Goal: Information Seeking & Learning: Learn about a topic

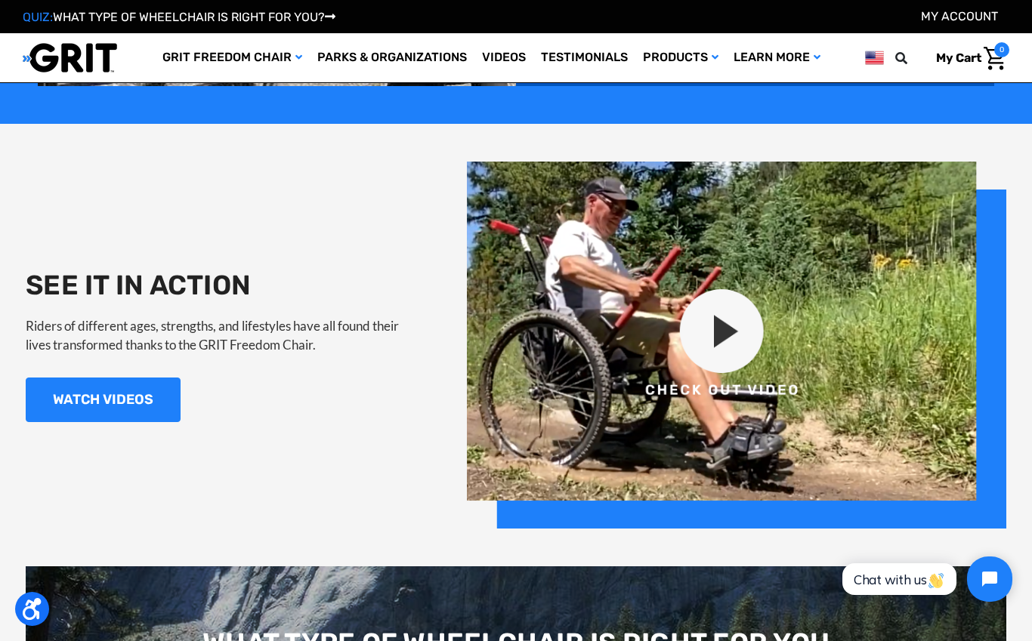
scroll to position [1363, 0]
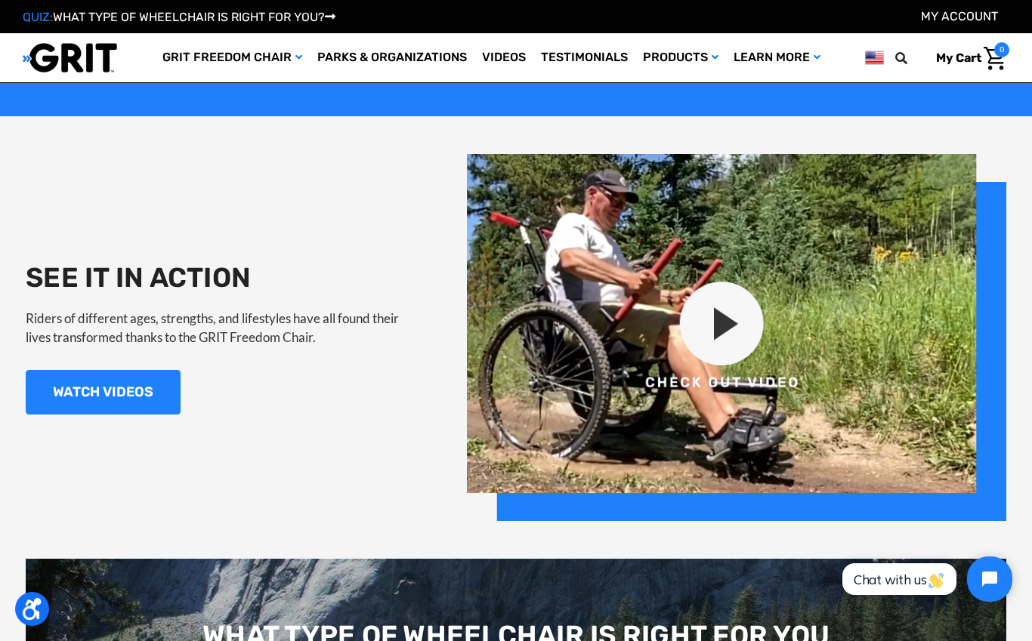
click at [748, 338] on img at bounding box center [736, 337] width 539 height 367
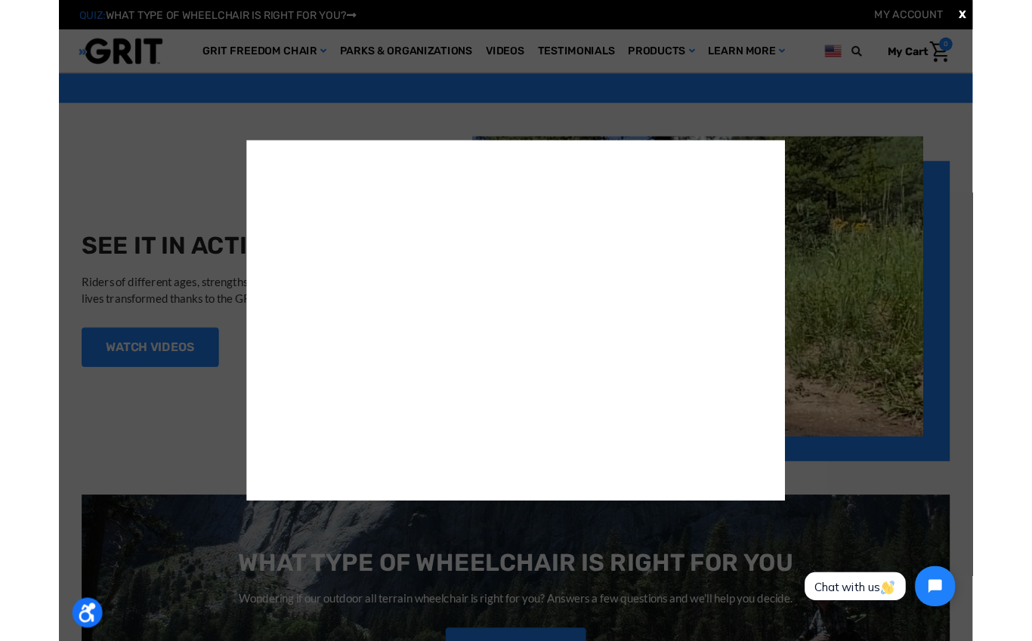
scroll to position [1449, 0]
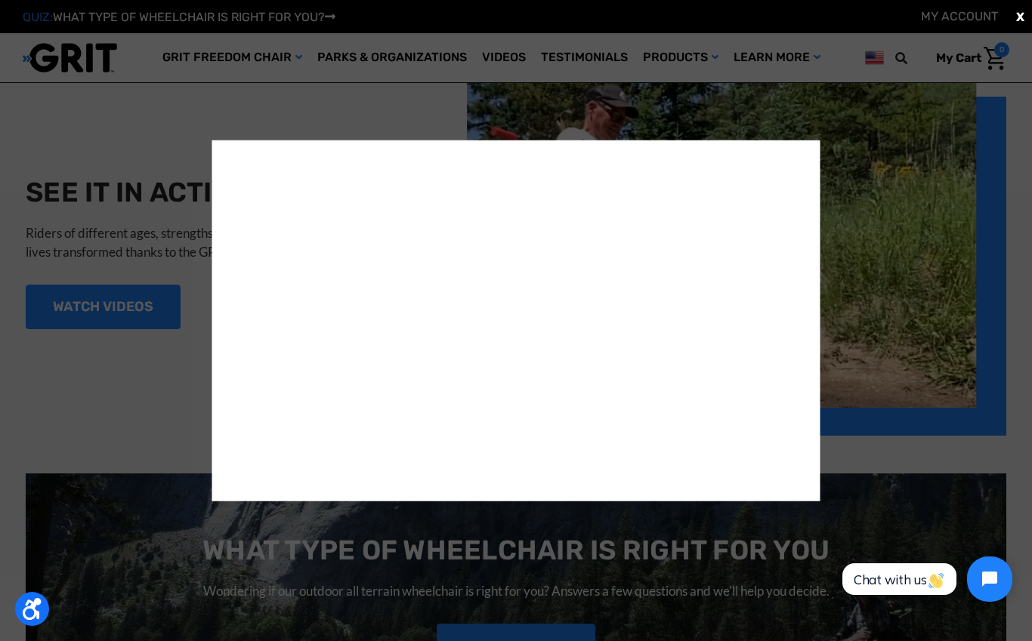
click at [450, 101] on div "X" at bounding box center [516, 320] width 1032 height 641
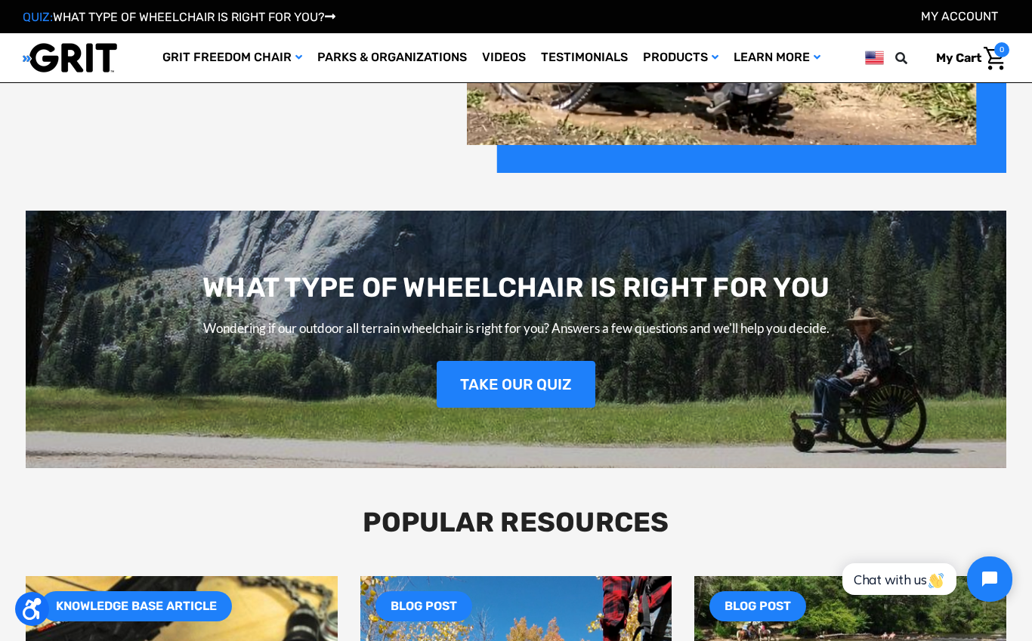
scroll to position [1686, 0]
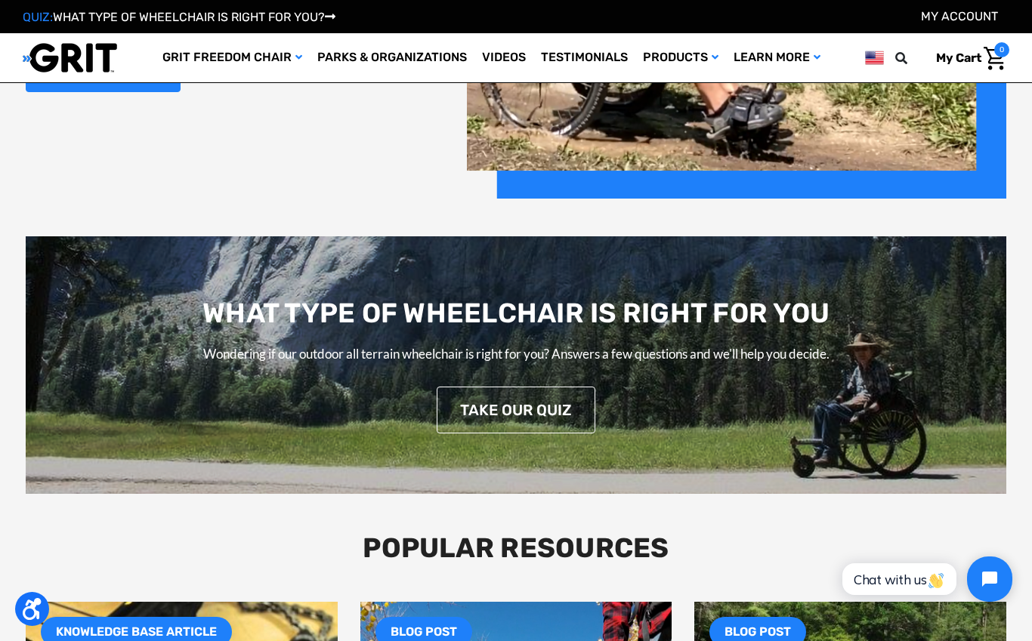
click at [563, 405] on link "TAKE OUR QUIZ" at bounding box center [516, 410] width 159 height 47
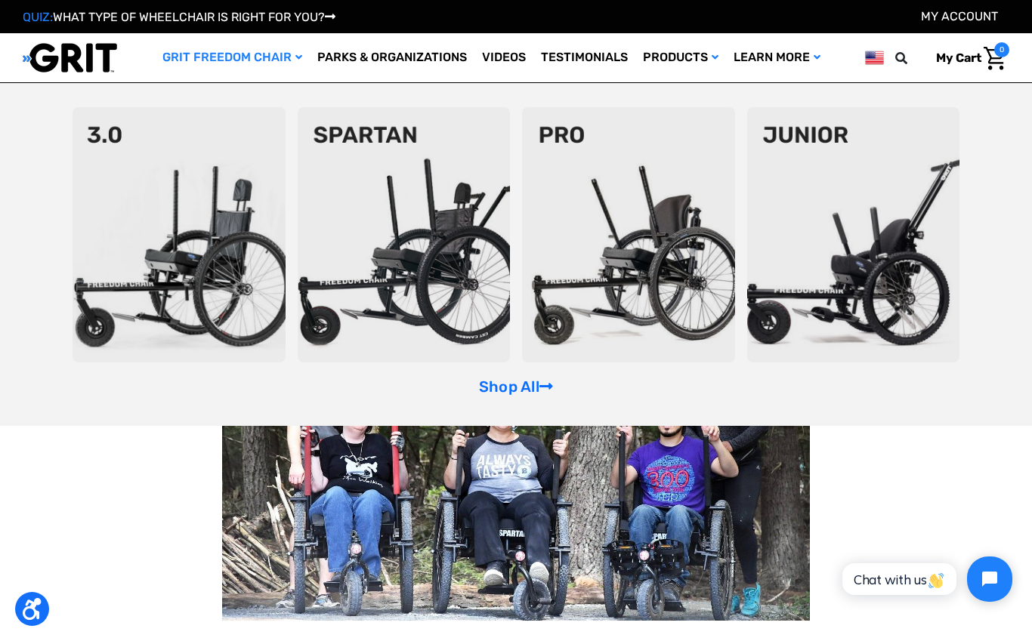
click at [247, 72] on link "GRIT Freedom Chair" at bounding box center [232, 57] width 155 height 49
click at [524, 392] on link "Shop All" at bounding box center [516, 387] width 74 height 18
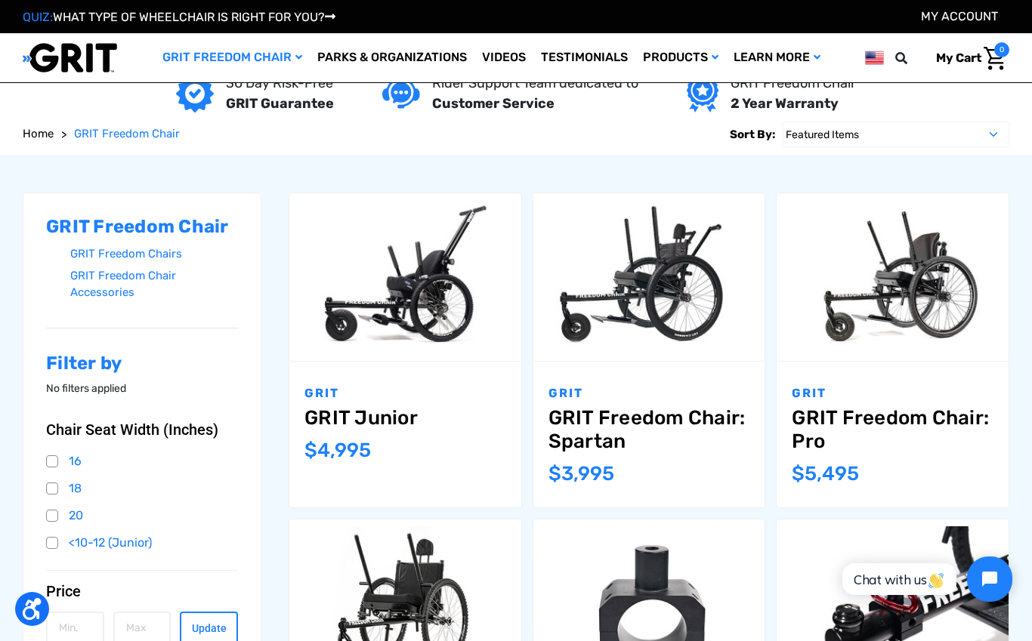
scroll to position [119, 0]
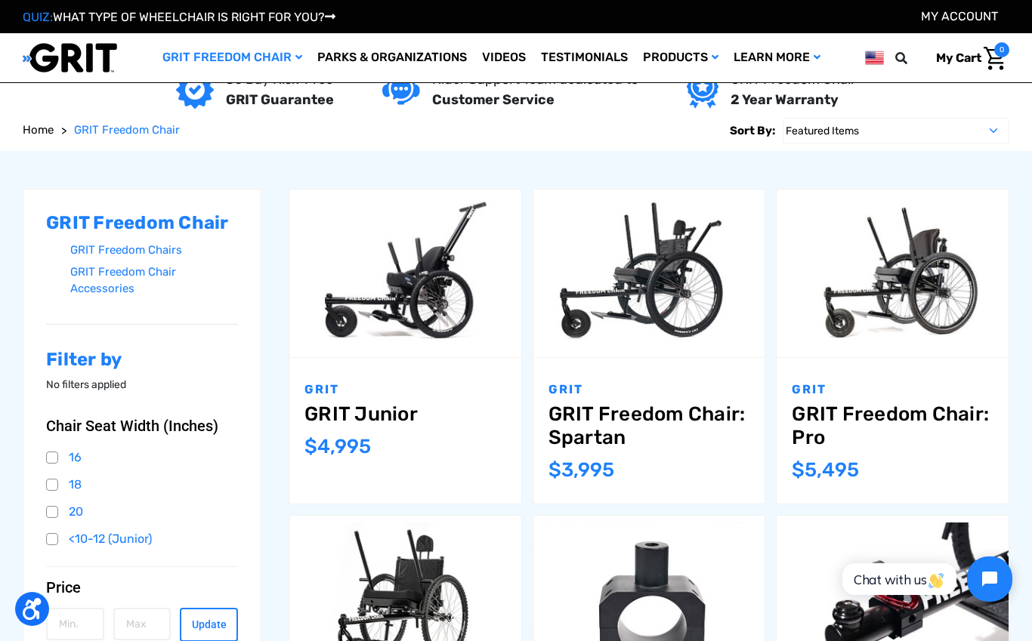
click at [852, 424] on link "GRIT Freedom Chair: Pro" at bounding box center [893, 426] width 202 height 47
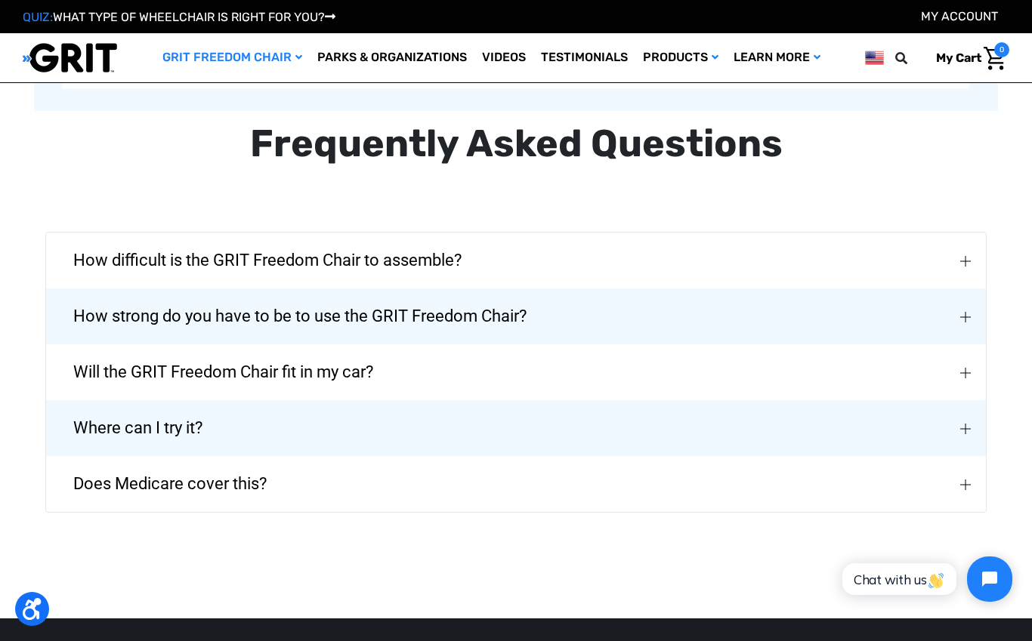
scroll to position [3385, 0]
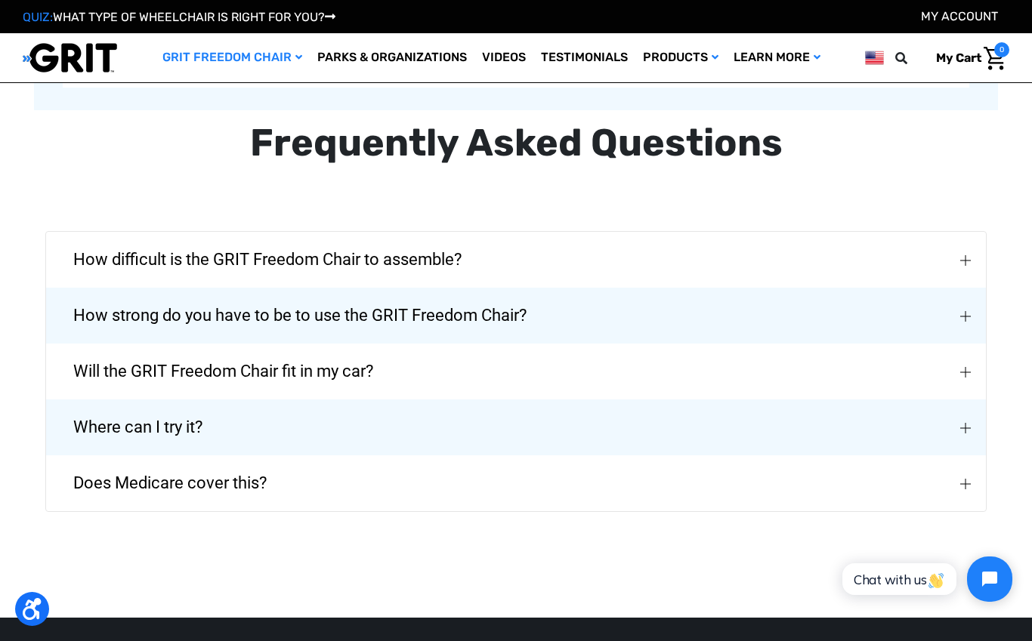
click at [650, 316] on button "How strong do you have to be to use the GRIT Freedom Chair?" at bounding box center [516, 316] width 940 height 56
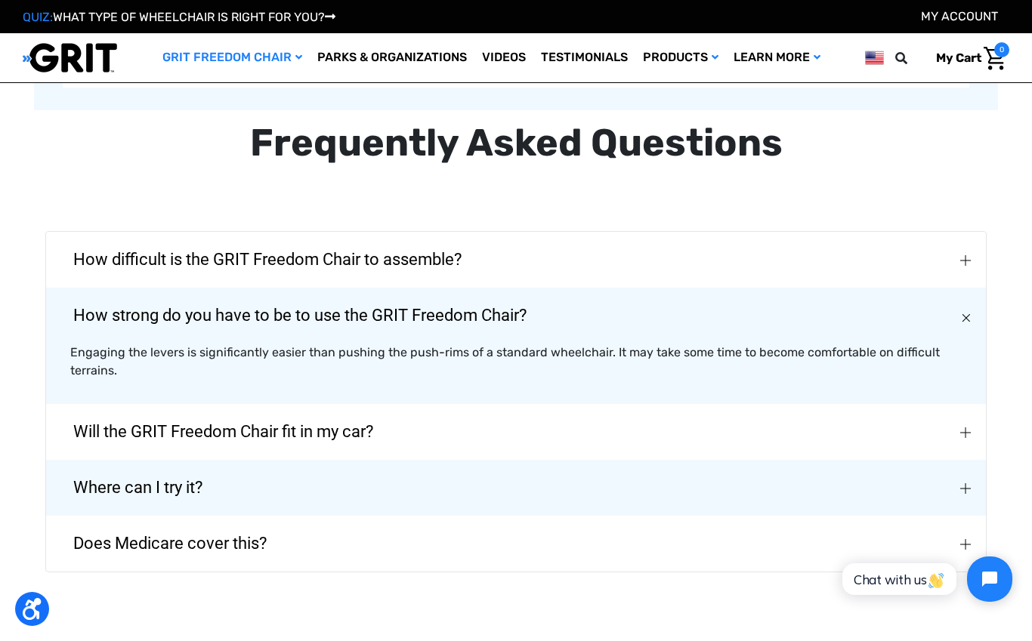
click at [598, 326] on button "How strong do you have to be to use the GRIT Freedom Chair?" at bounding box center [516, 316] width 940 height 56
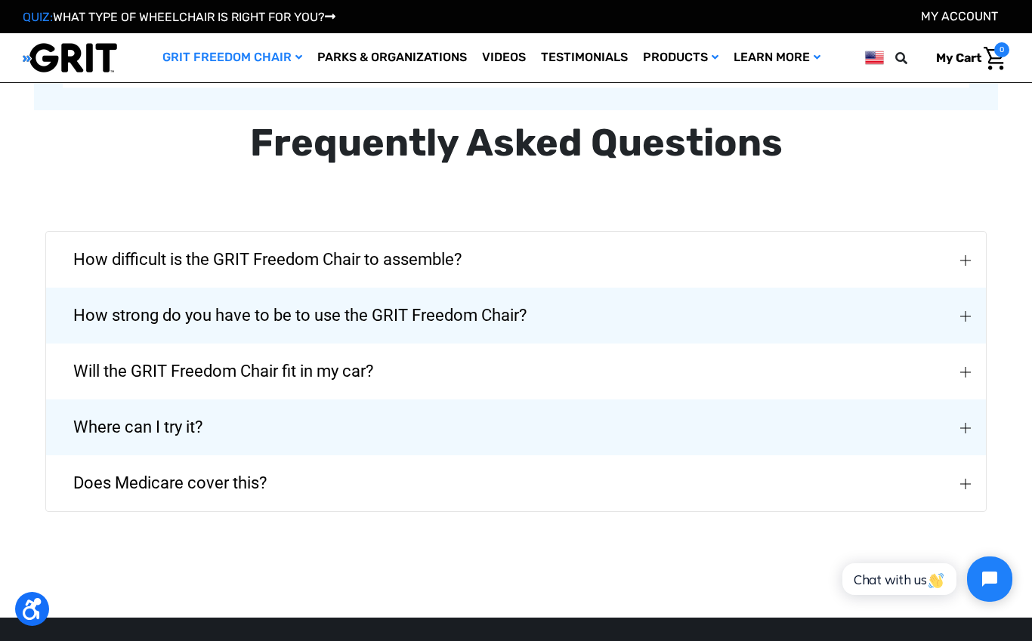
click at [546, 375] on button "Will the GRIT Freedom Chair fit in my car?" at bounding box center [516, 372] width 940 height 56
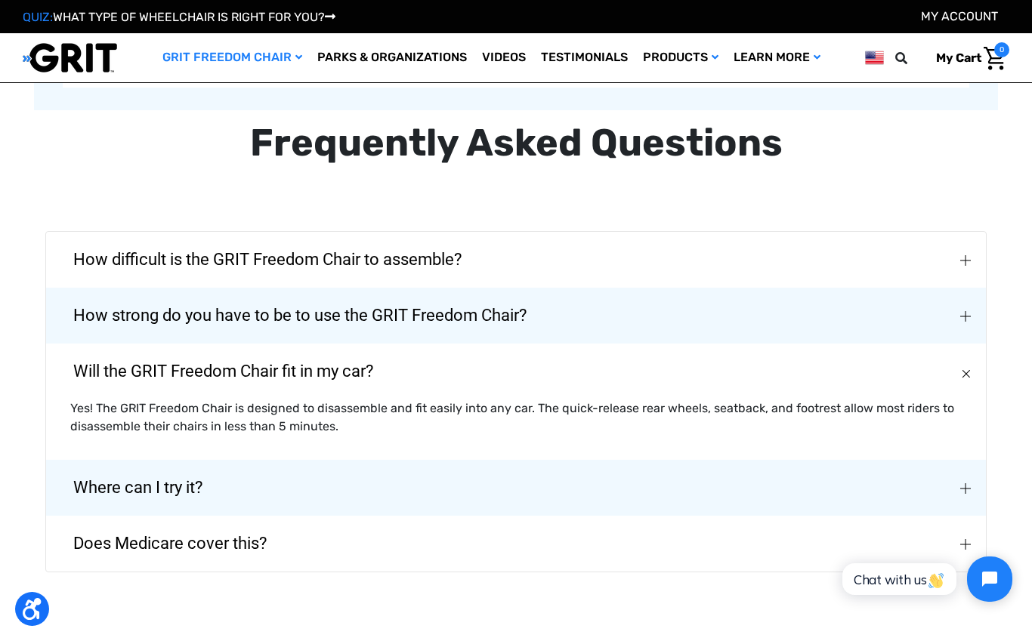
click at [496, 394] on button "Will the GRIT Freedom Chair fit in my car?" at bounding box center [516, 372] width 940 height 56
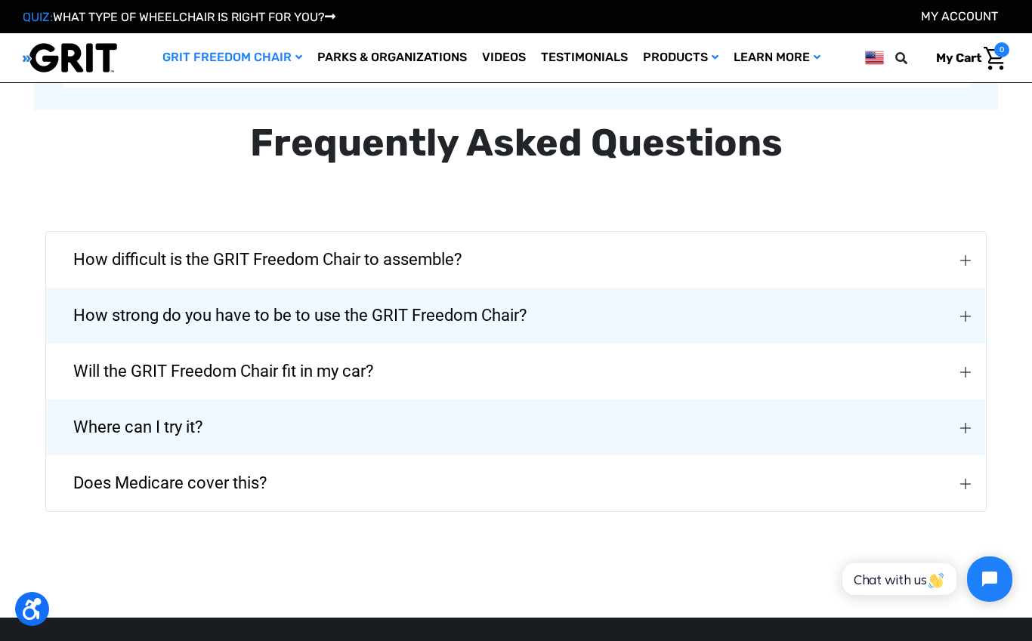
click at [479, 424] on button "Where can I try it?" at bounding box center [516, 428] width 940 height 56
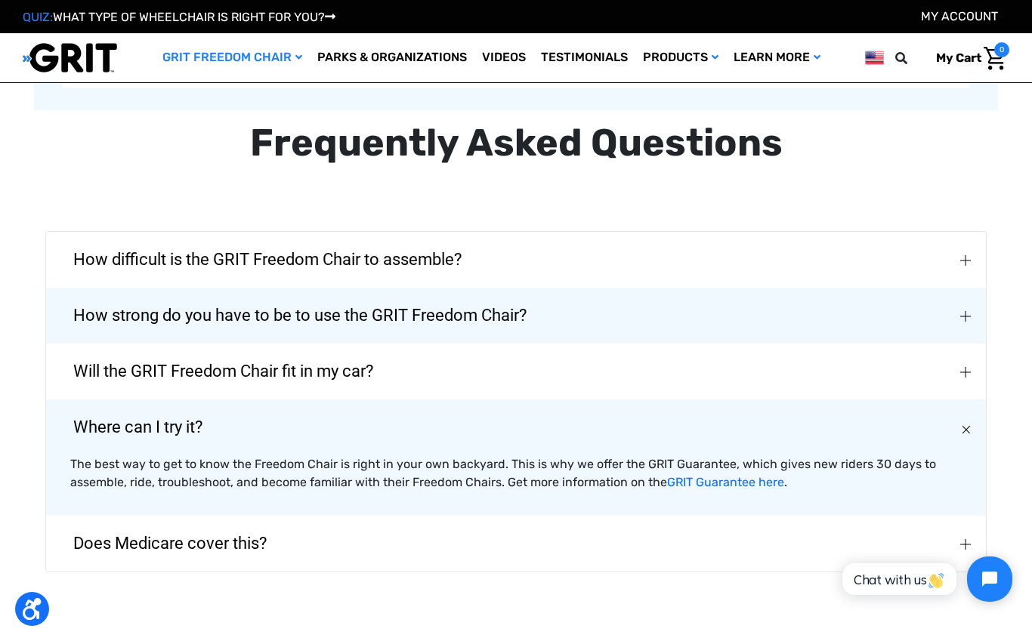
click at [464, 436] on button "Where can I try it?" at bounding box center [516, 428] width 940 height 56
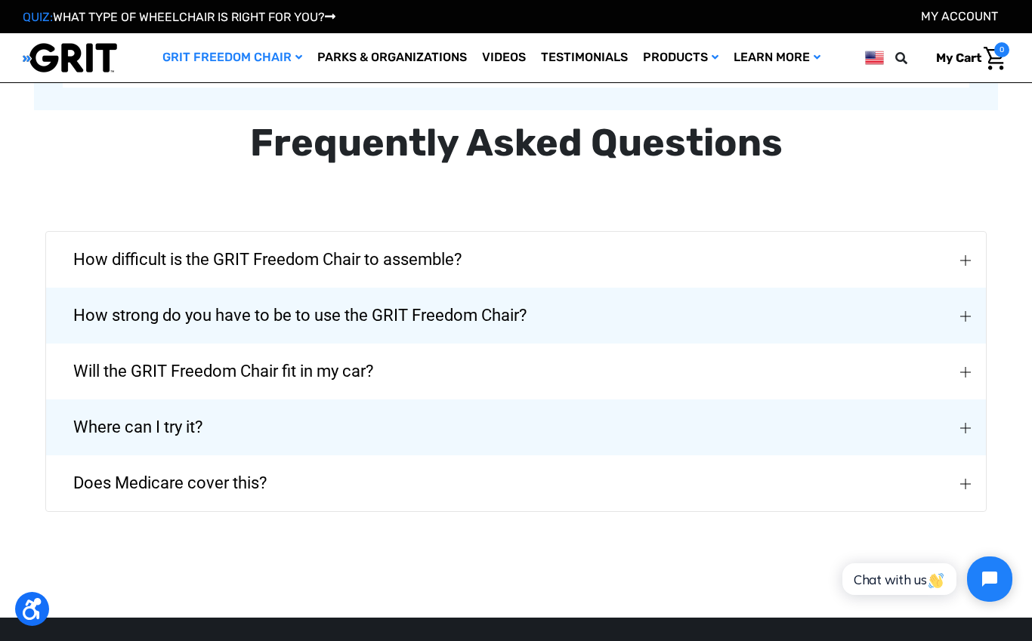
click at [438, 471] on button "Does Medicare cover this?" at bounding box center [516, 483] width 940 height 56
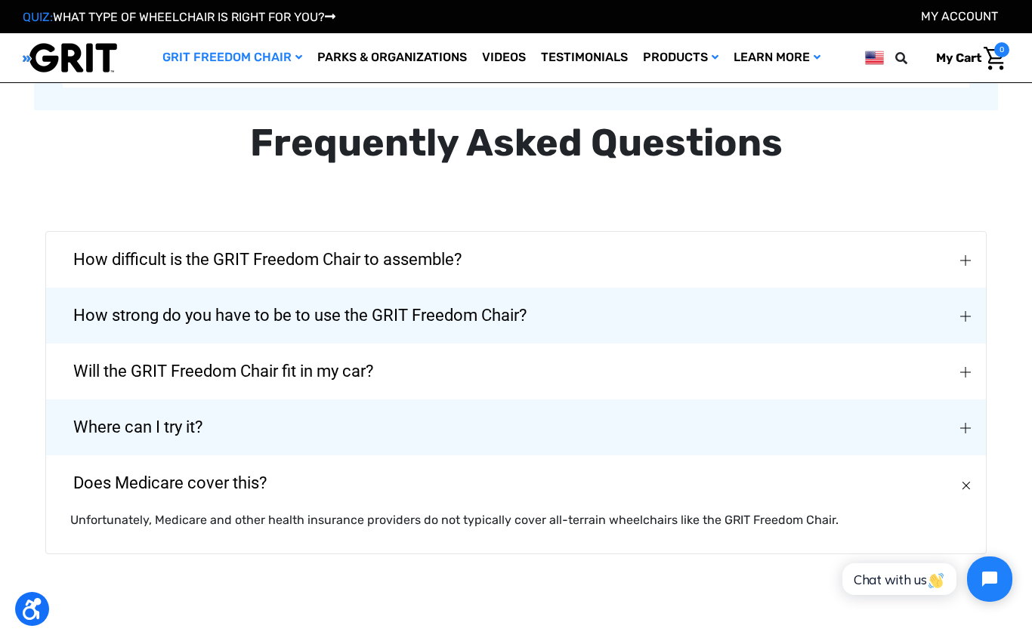
click at [423, 481] on button "Does Medicare cover this?" at bounding box center [516, 483] width 940 height 56
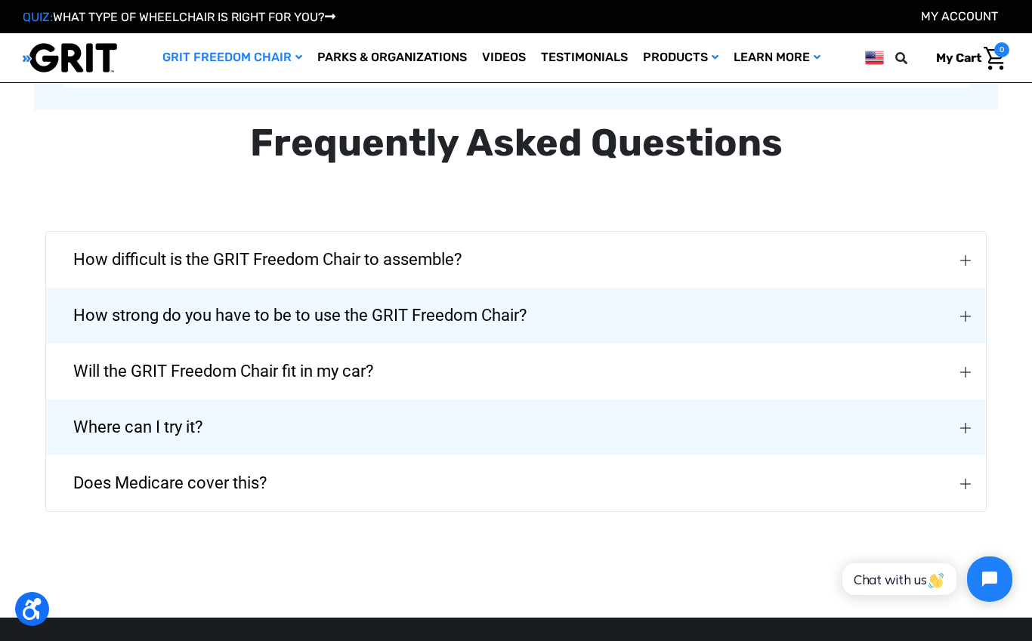
click at [539, 254] on button "How difficult is the GRIT Freedom Chair to assemble?" at bounding box center [516, 260] width 940 height 56
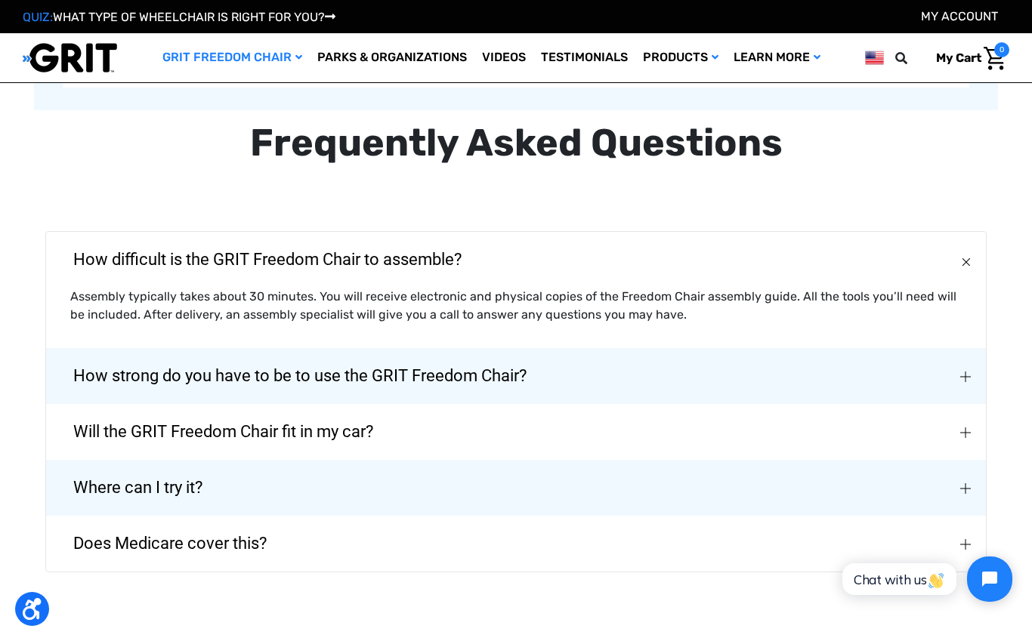
click at [601, 257] on button "How difficult is the GRIT Freedom Chair to assemble?" at bounding box center [516, 260] width 940 height 56
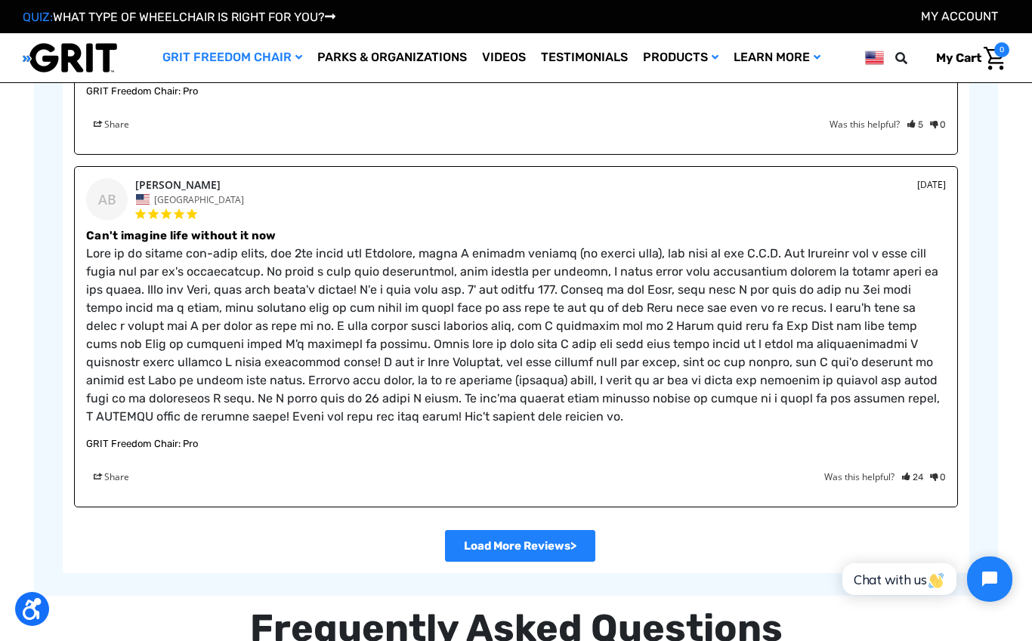
scroll to position [2898, 0]
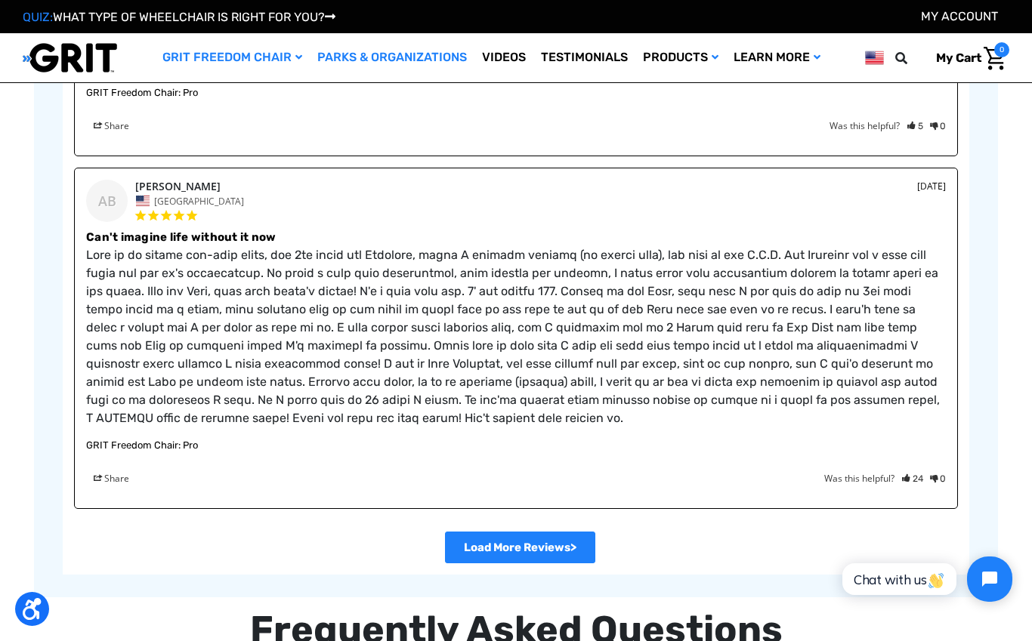
click at [437, 60] on link "Parks & Organizations" at bounding box center [392, 57] width 165 height 49
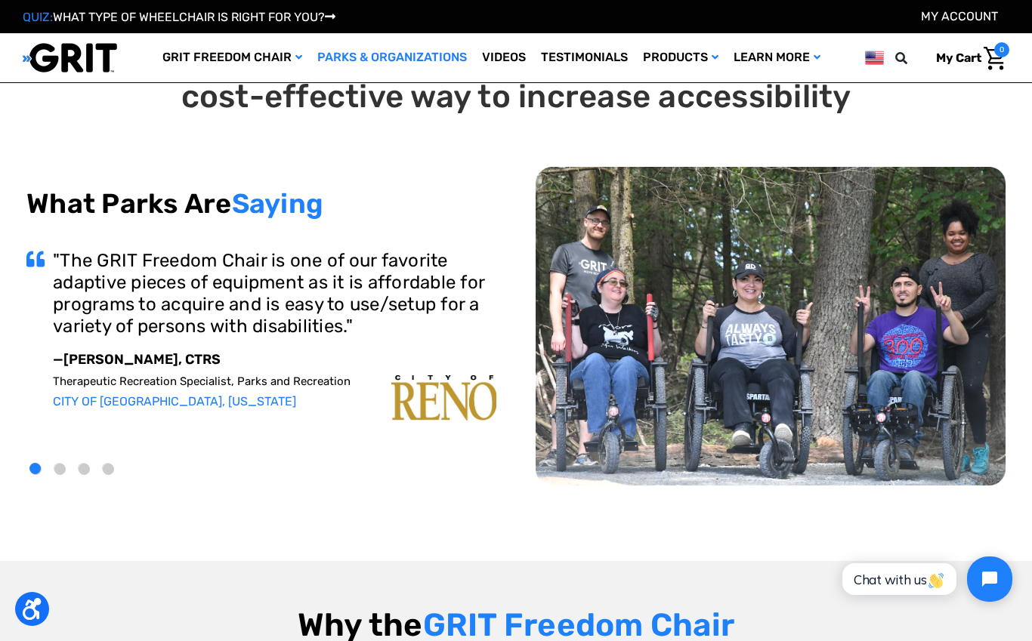
scroll to position [1, 0]
click at [63, 463] on button "2" at bounding box center [59, 468] width 11 height 11
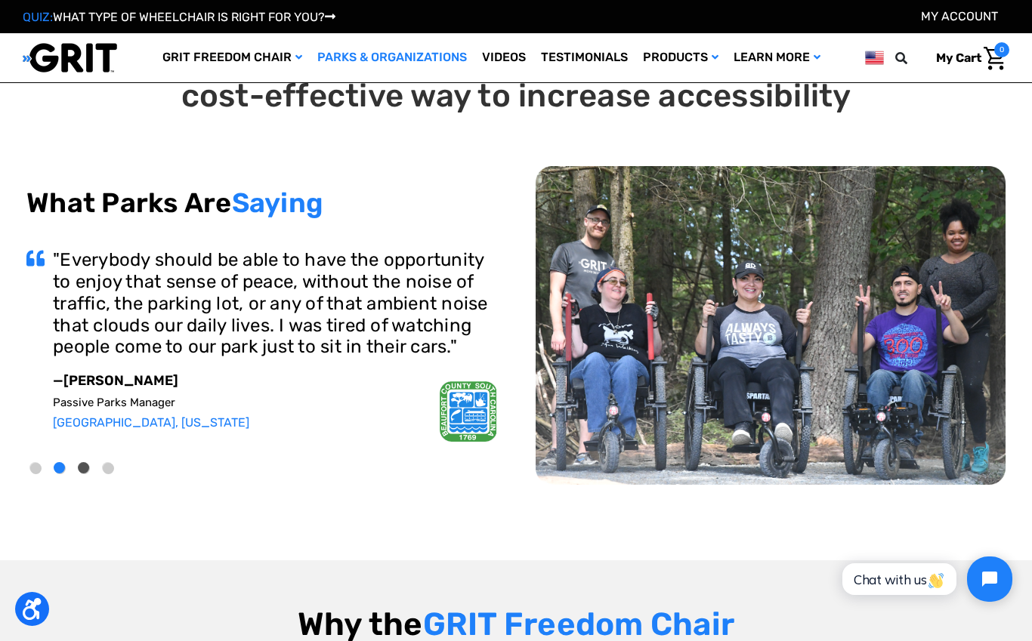
click at [86, 468] on button "3" at bounding box center [84, 468] width 11 height 11
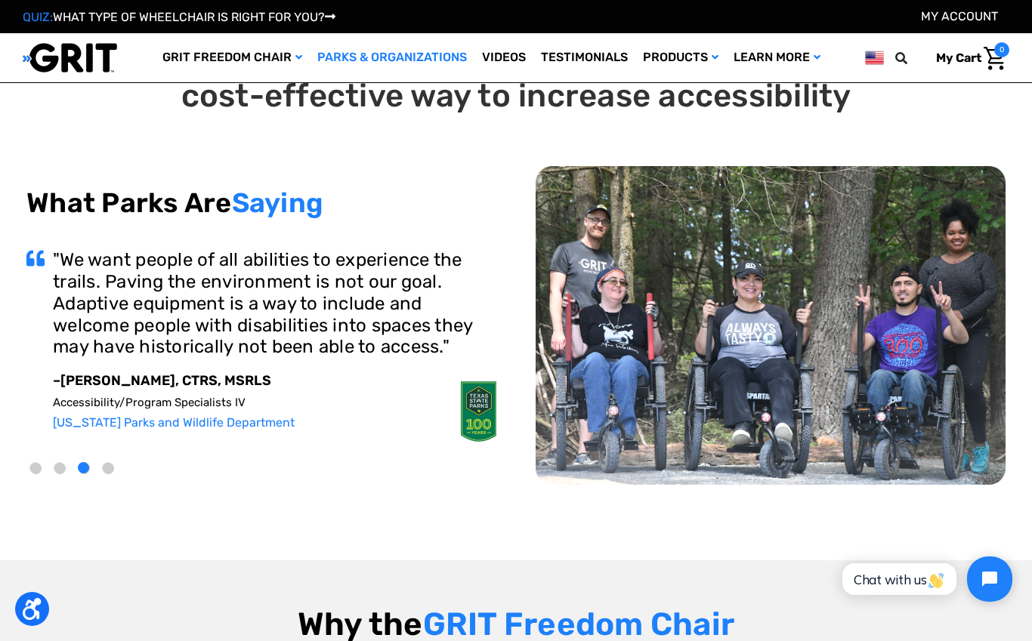
scroll to position [0, 0]
click at [108, 466] on button "4" at bounding box center [108, 468] width 11 height 11
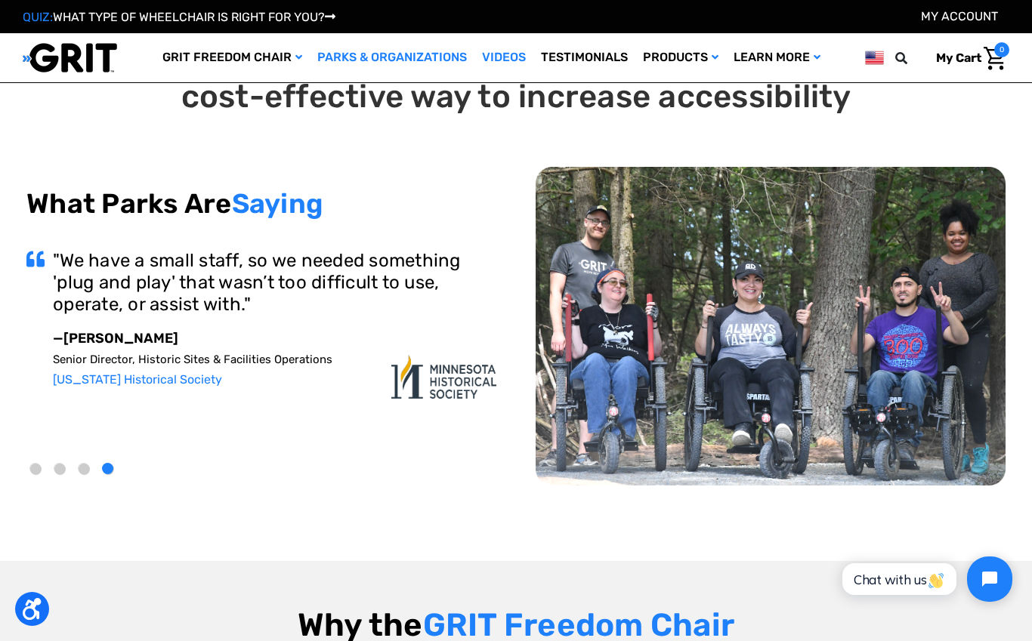
click at [502, 58] on link "Videos" at bounding box center [503, 57] width 59 height 49
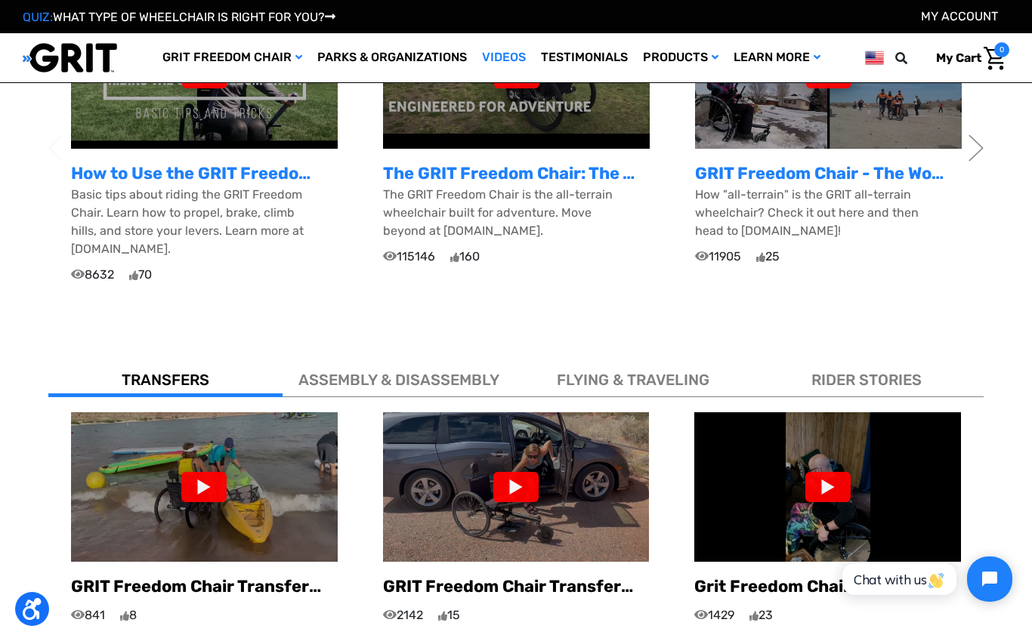
scroll to position [600, 0]
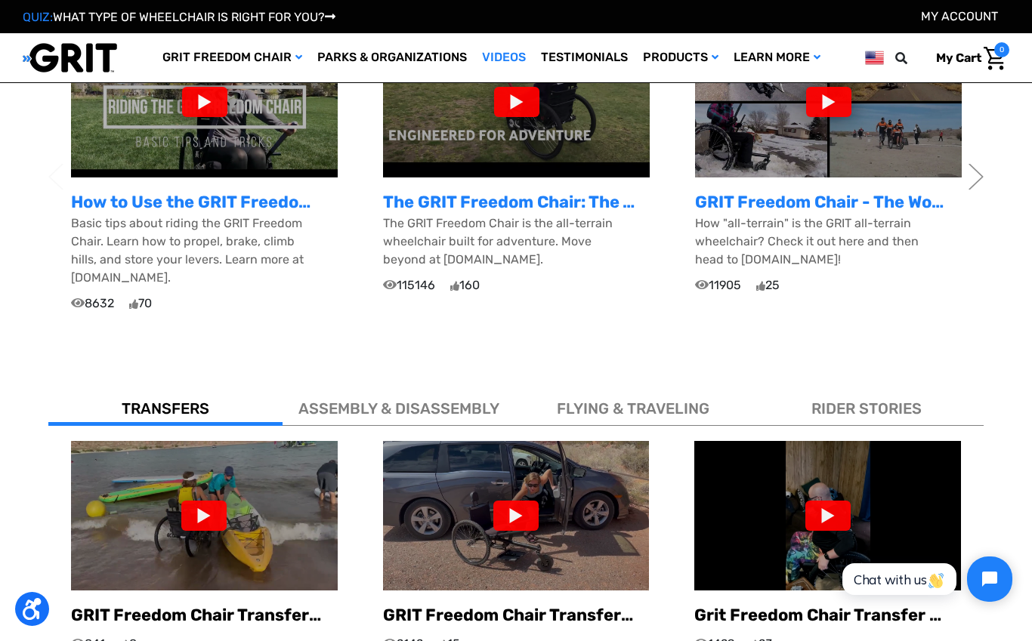
click at [446, 403] on div "ASSEMBLY & DISASSEMBLY" at bounding box center [399, 405] width 234 height 41
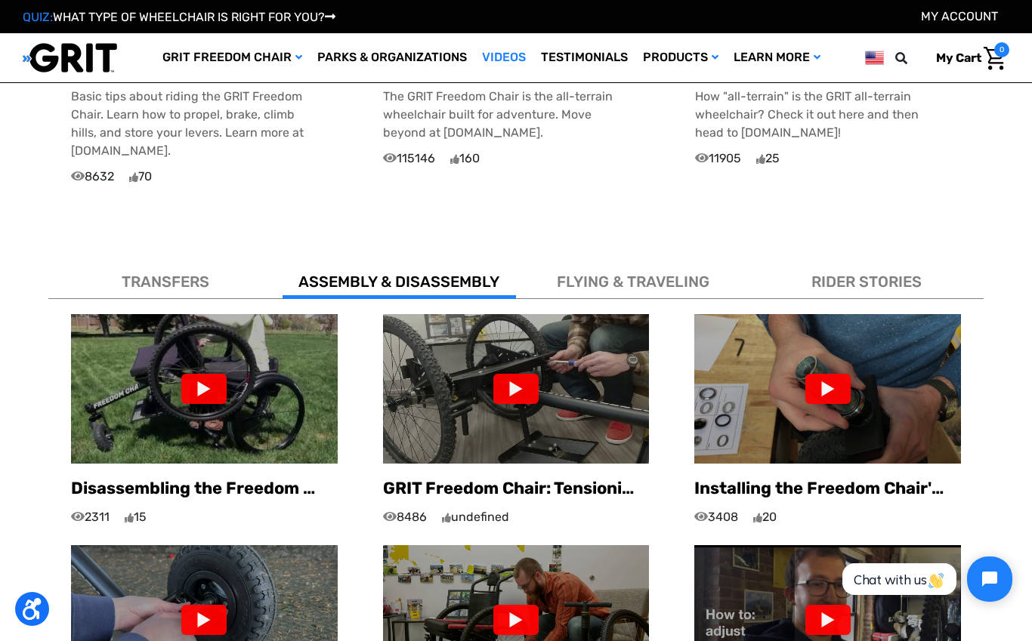
scroll to position [603, 0]
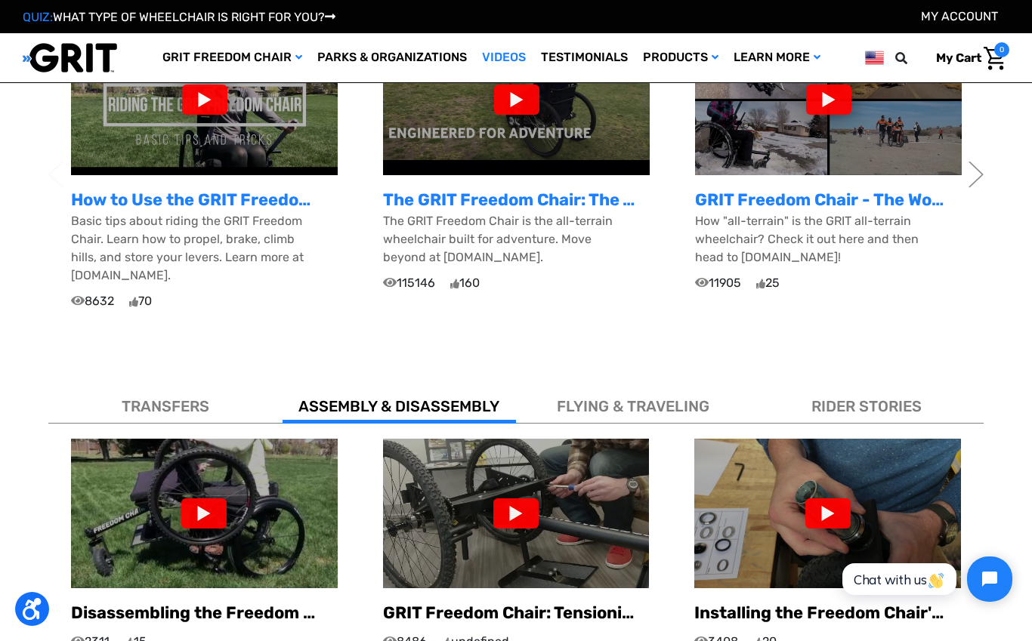
click at [610, 397] on span "FLYING & TRAVELING" at bounding box center [633, 406] width 153 height 18
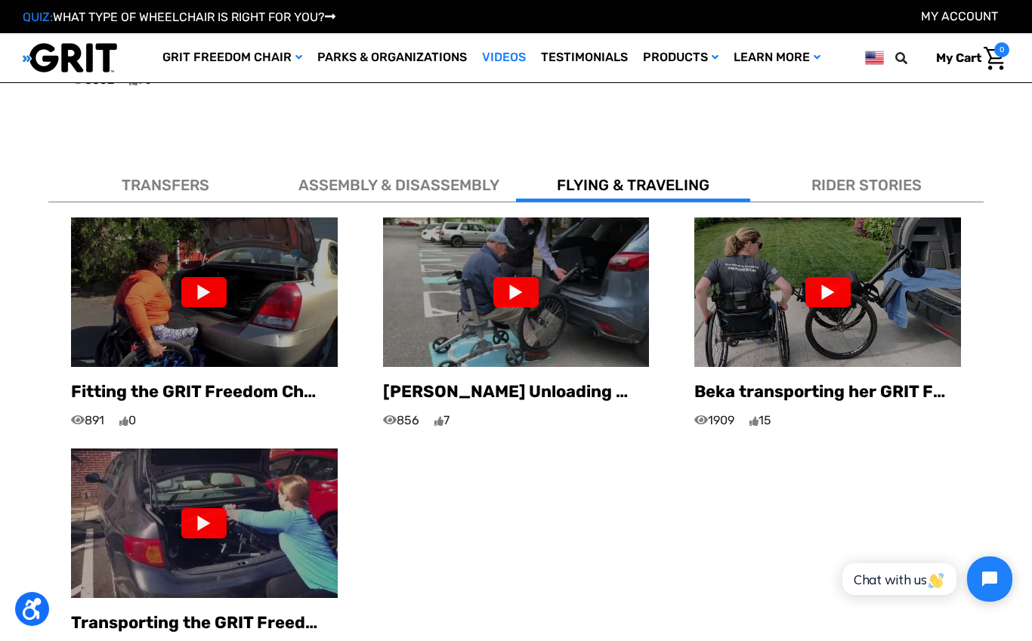
scroll to position [825, 0]
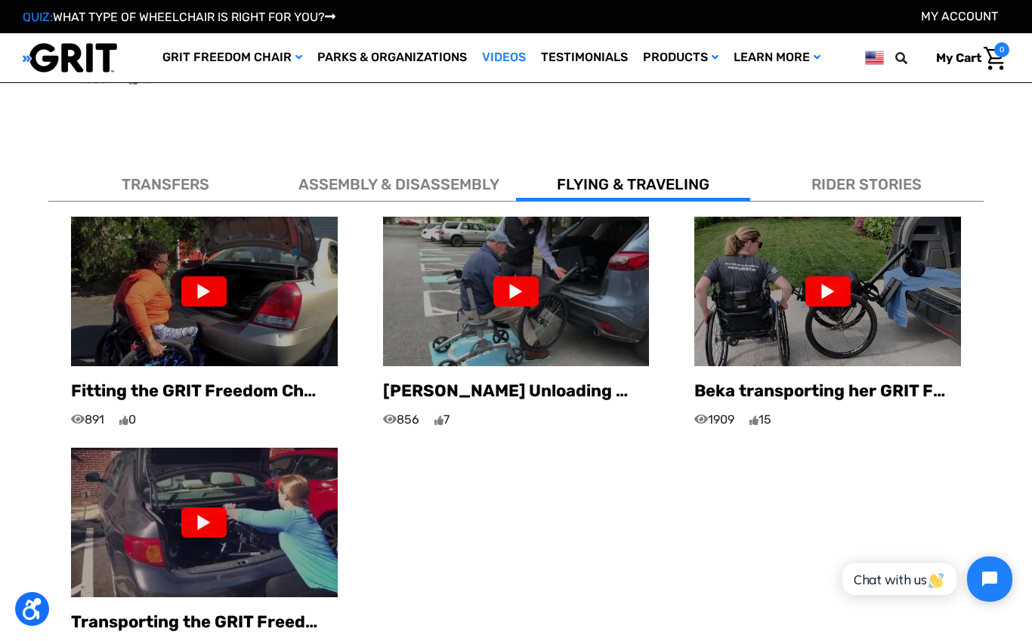
click at [878, 176] on div "RIDER STORIES" at bounding box center [867, 181] width 234 height 41
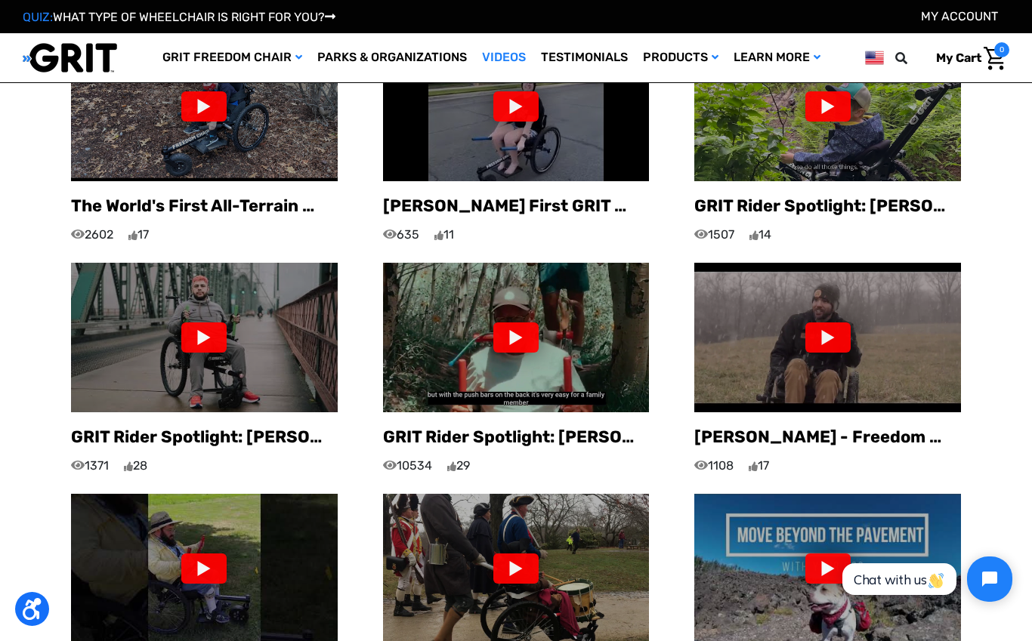
scroll to position [1006, 0]
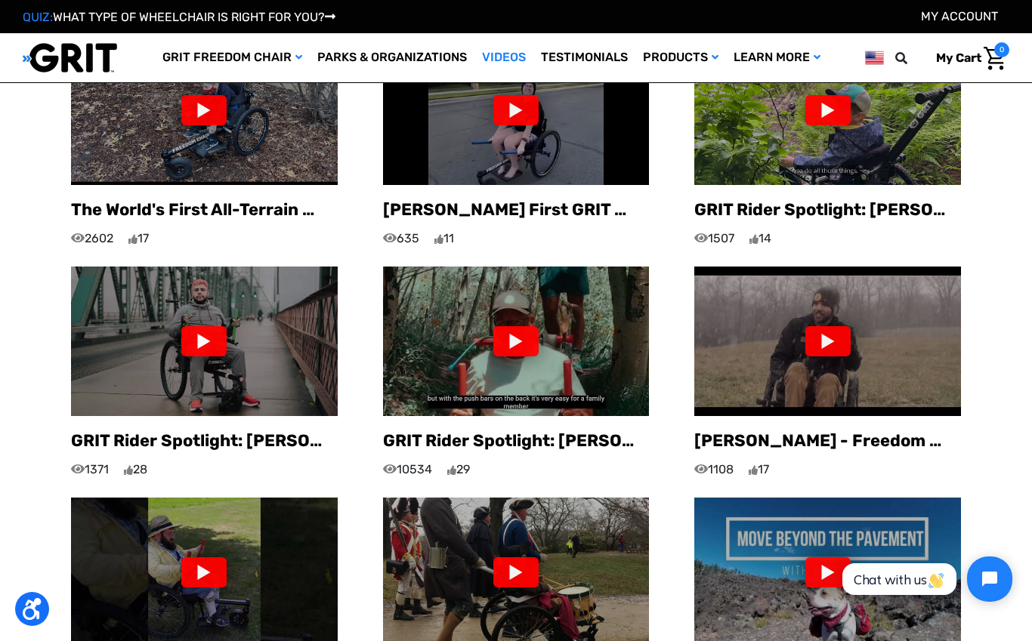
click at [835, 331] on div at bounding box center [827, 341] width 45 height 30
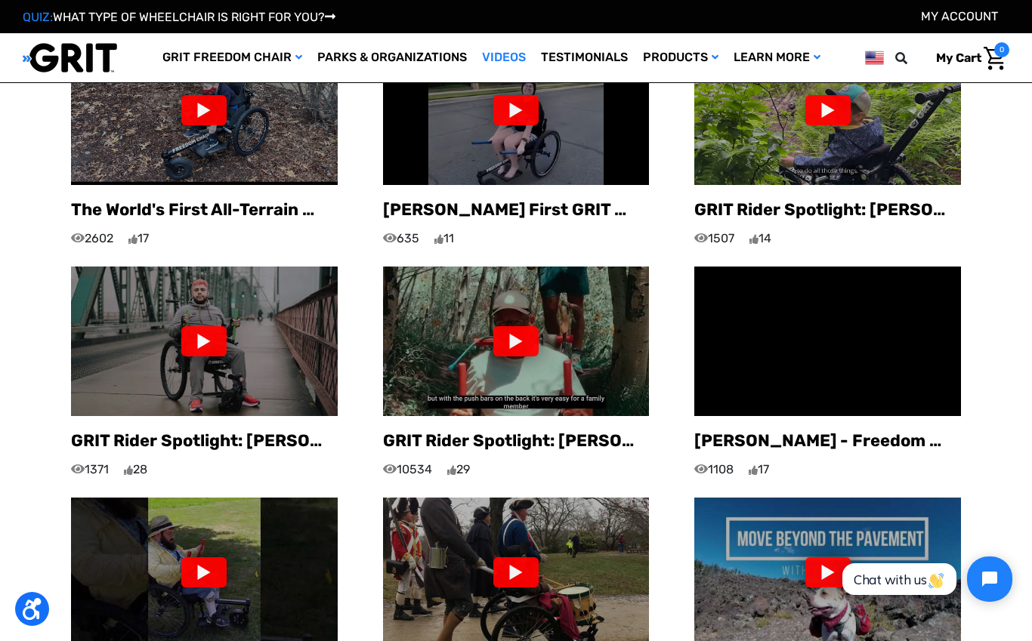
scroll to position [24, 0]
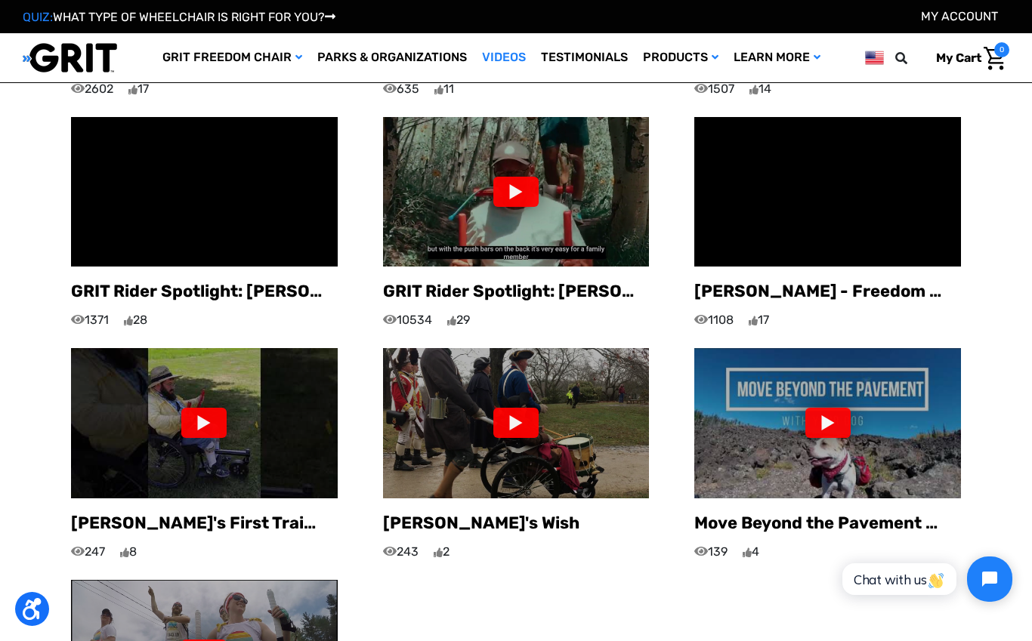
scroll to position [1157, 0]
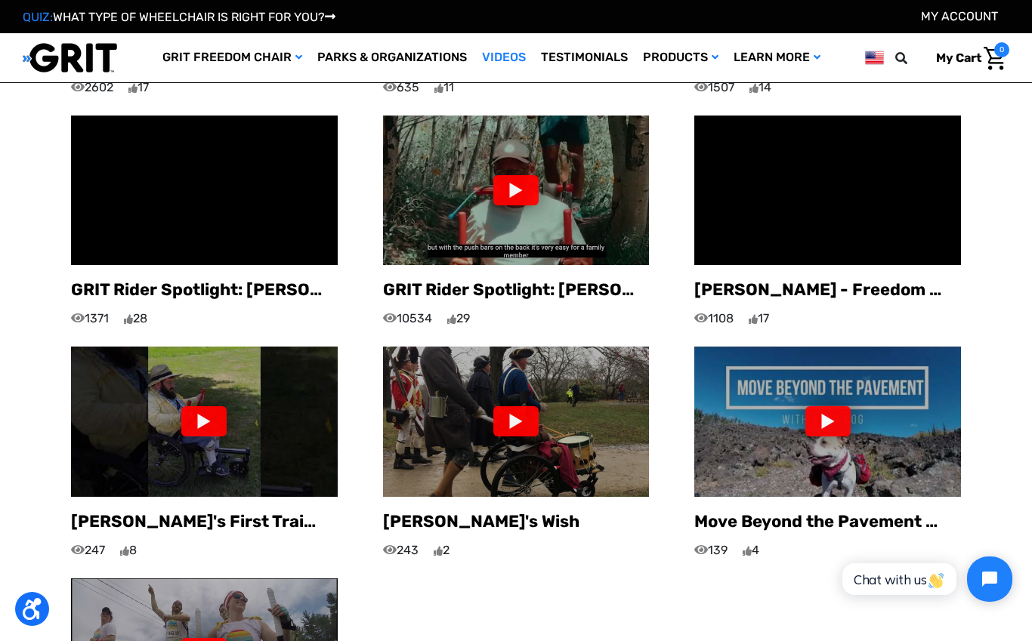
click at [838, 440] on img at bounding box center [827, 422] width 267 height 150
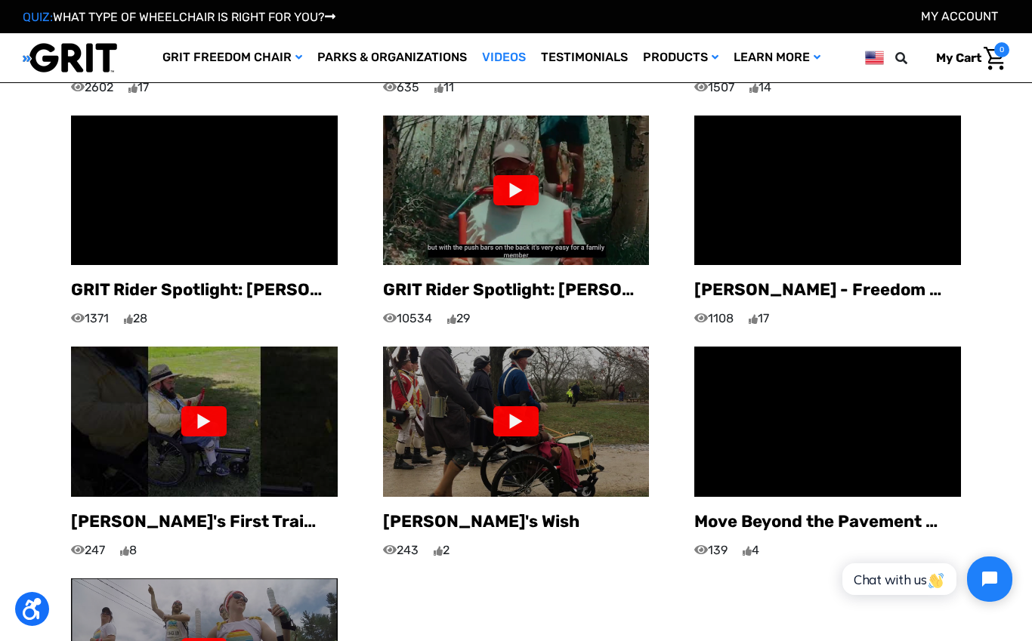
scroll to position [1200, 0]
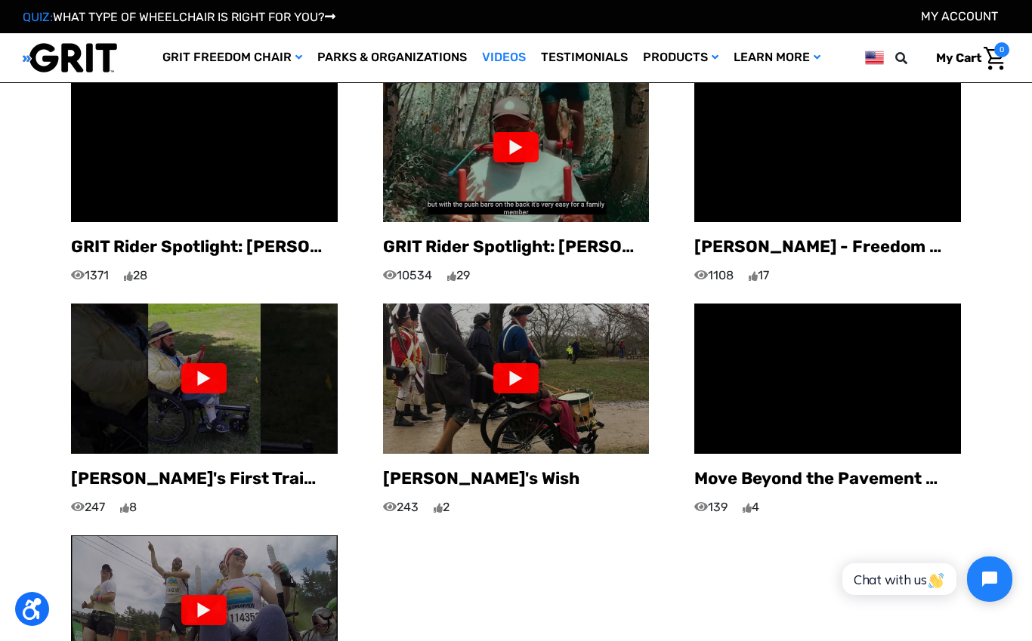
click at [84, 48] on img at bounding box center [70, 57] width 94 height 31
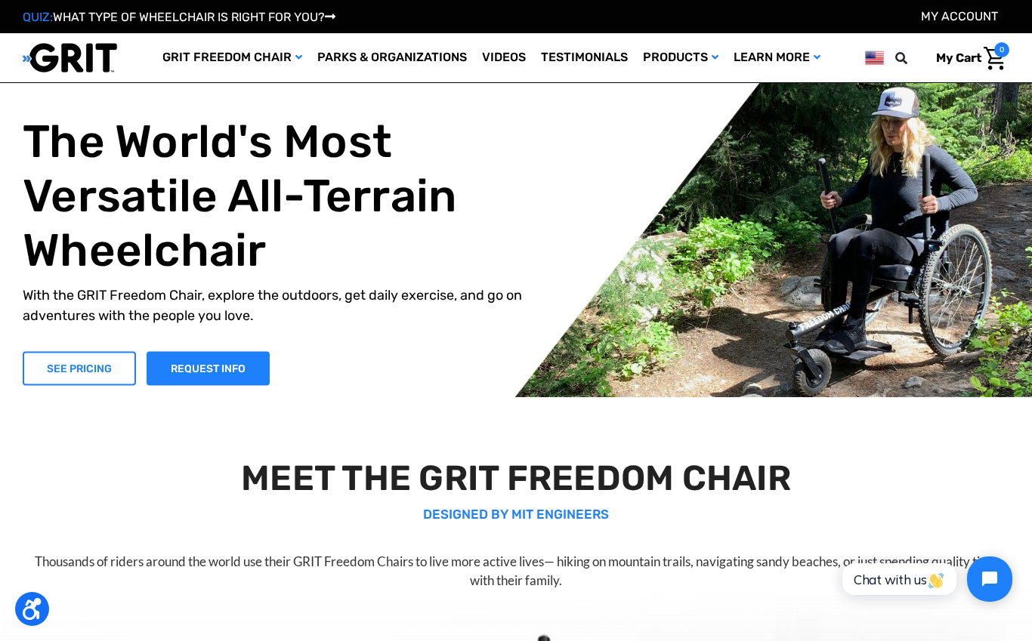
click at [102, 367] on link "SEE PRICING" at bounding box center [79, 368] width 113 height 34
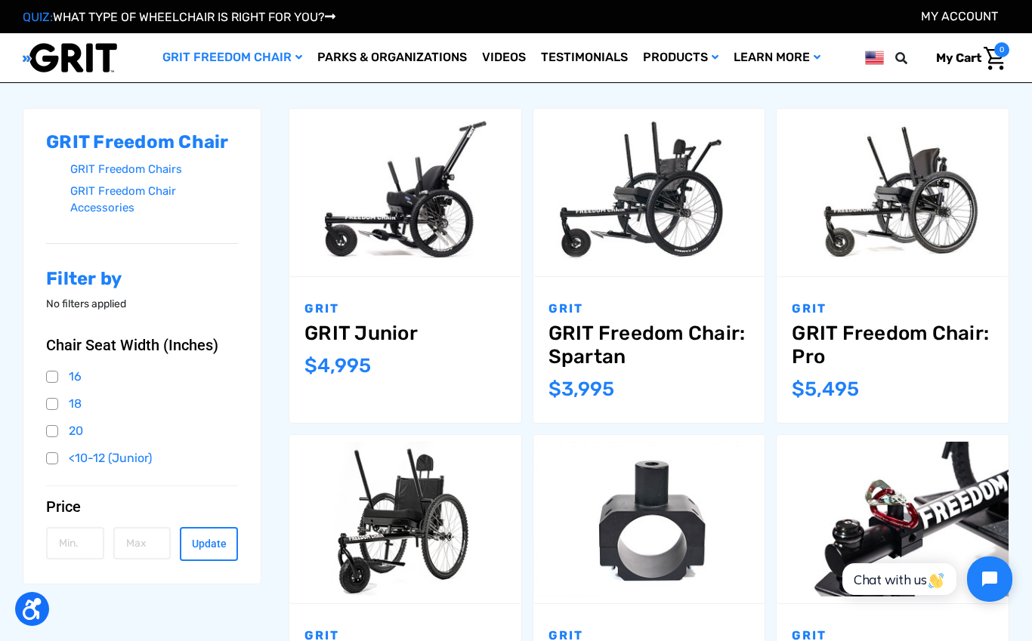
scroll to position [202, 0]
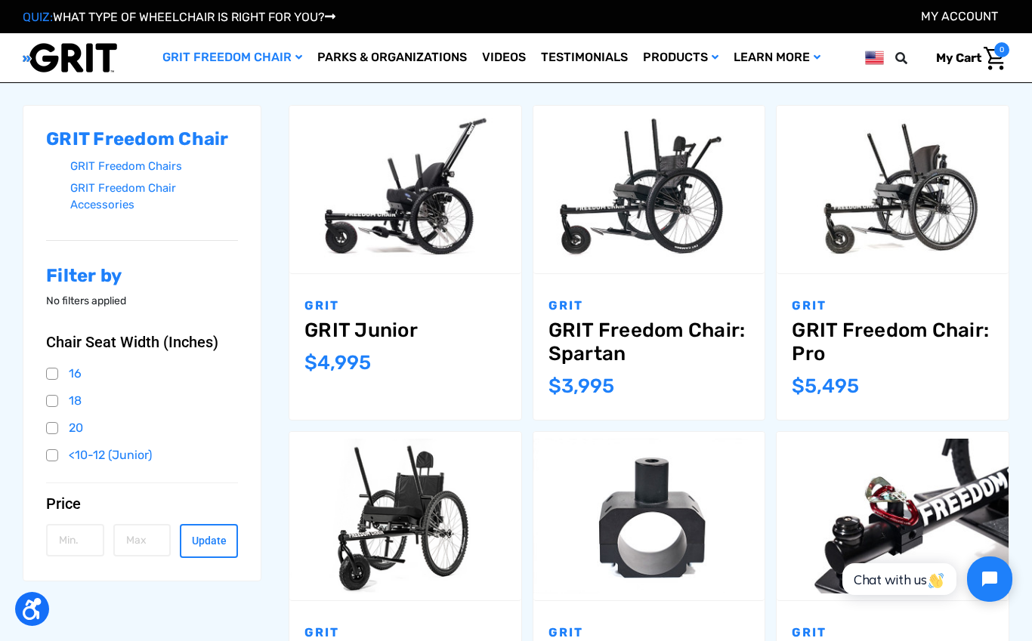
click at [603, 341] on link "GRIT Freedom Chair: Spartan" at bounding box center [649, 342] width 202 height 47
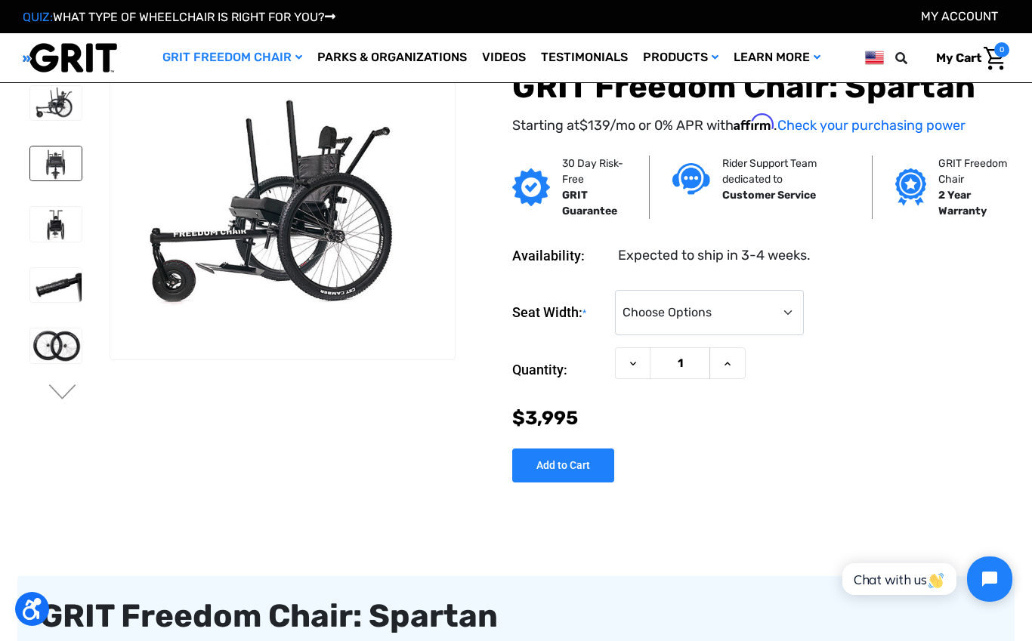
click at [47, 164] on img at bounding box center [55, 164] width 51 height 34
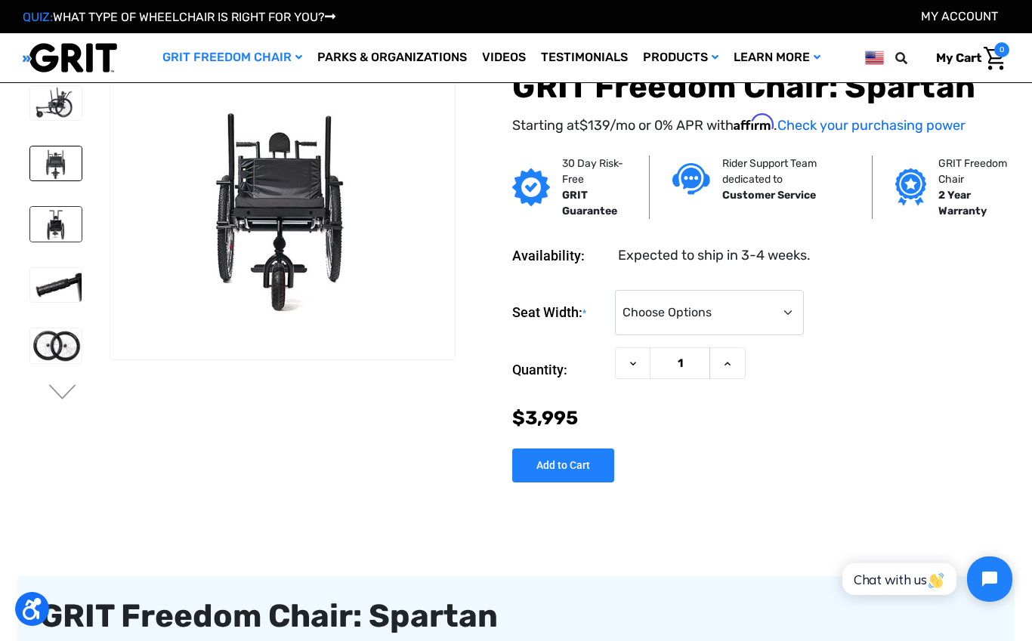
click at [42, 229] on img at bounding box center [55, 224] width 51 height 34
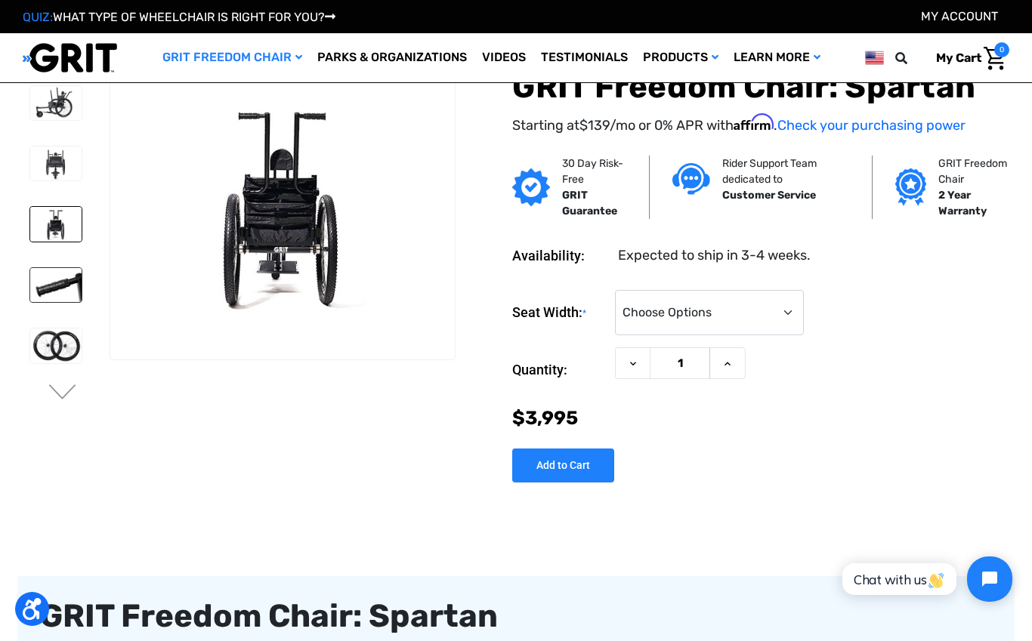
click at [36, 276] on img at bounding box center [55, 285] width 51 height 34
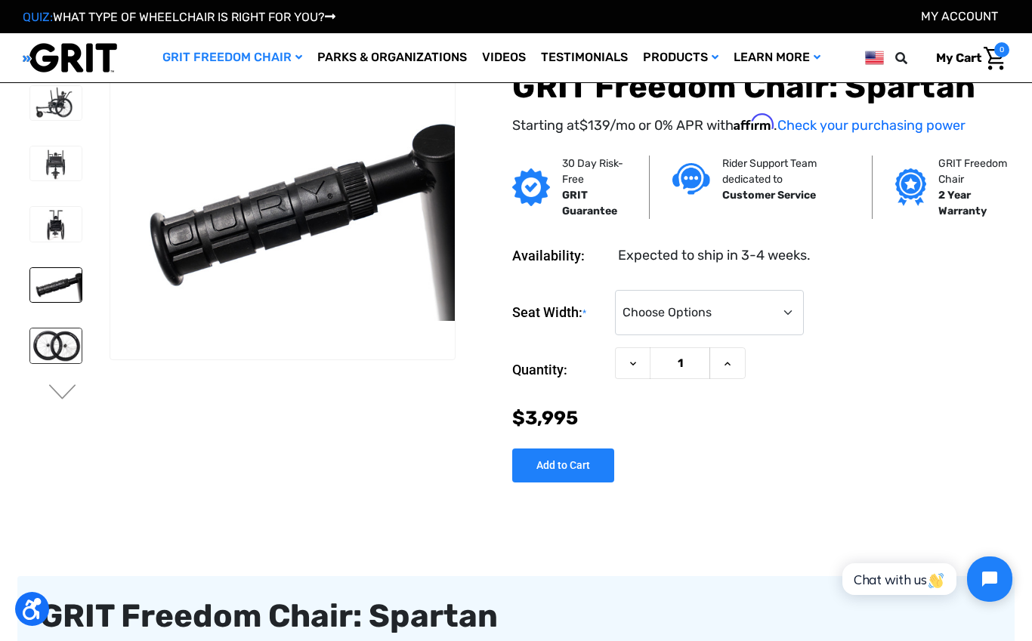
click at [41, 347] on img at bounding box center [55, 346] width 51 height 34
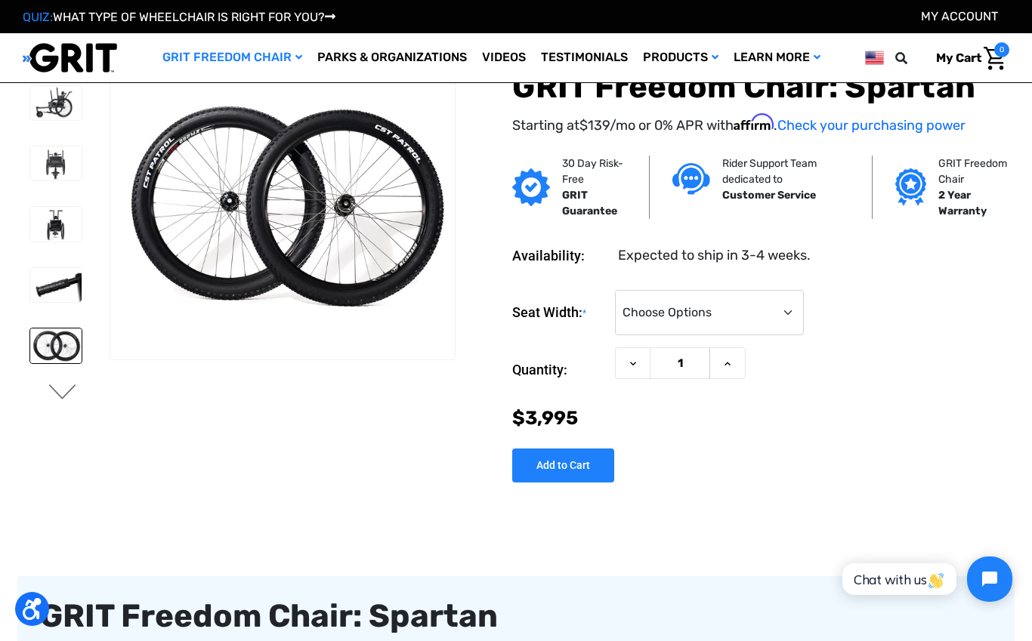
click at [64, 400] on button "Next" at bounding box center [63, 393] width 32 height 18
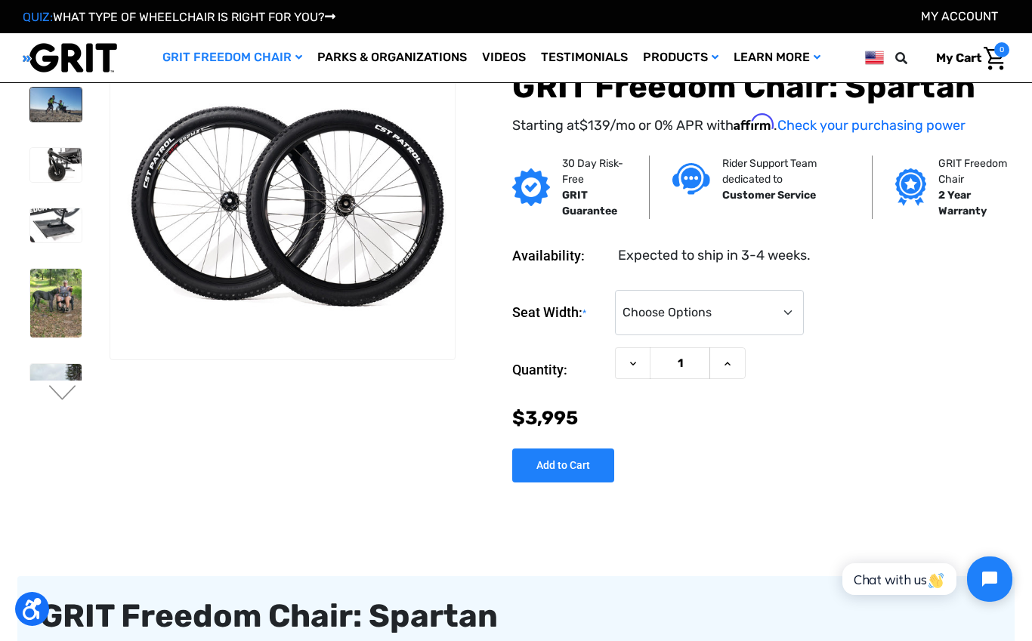
click at [45, 113] on img at bounding box center [55, 105] width 51 height 34
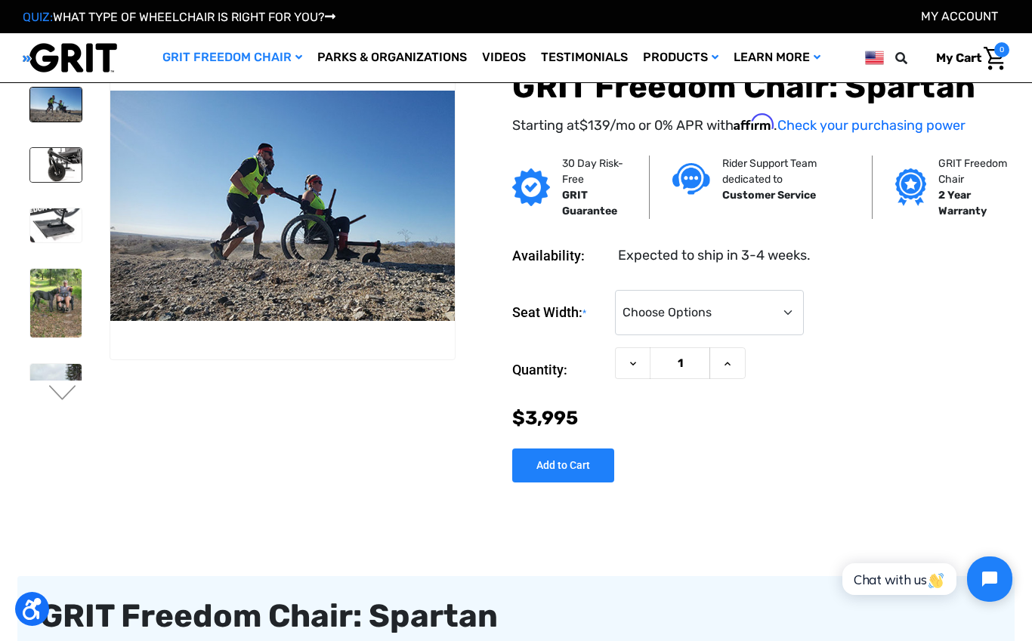
click at [43, 174] on img at bounding box center [55, 165] width 51 height 34
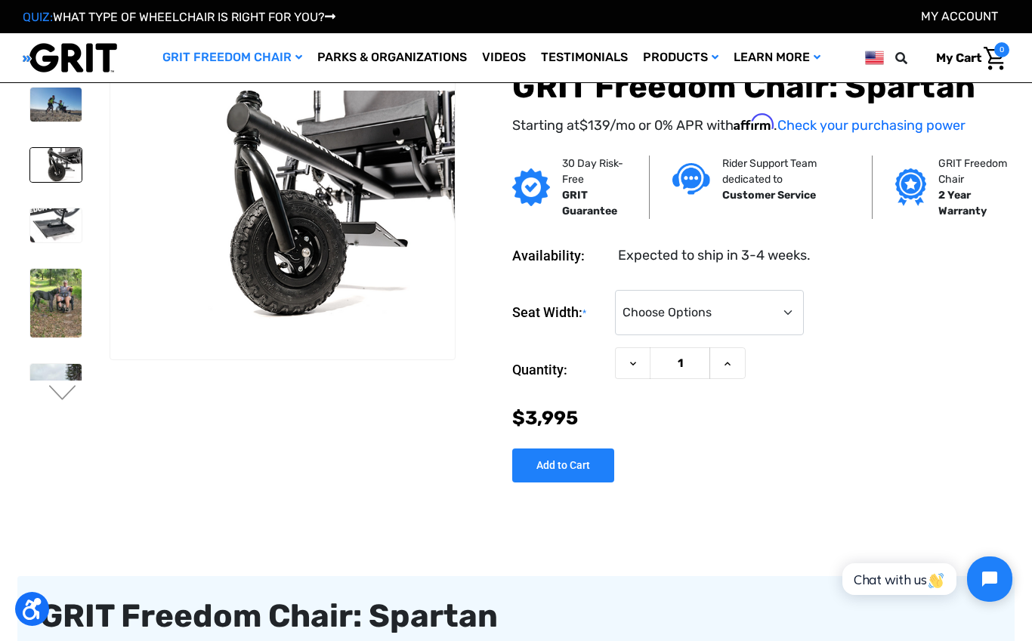
click at [31, 181] on link at bounding box center [55, 164] width 53 height 35
click at [30, 239] on img at bounding box center [55, 225] width 51 height 34
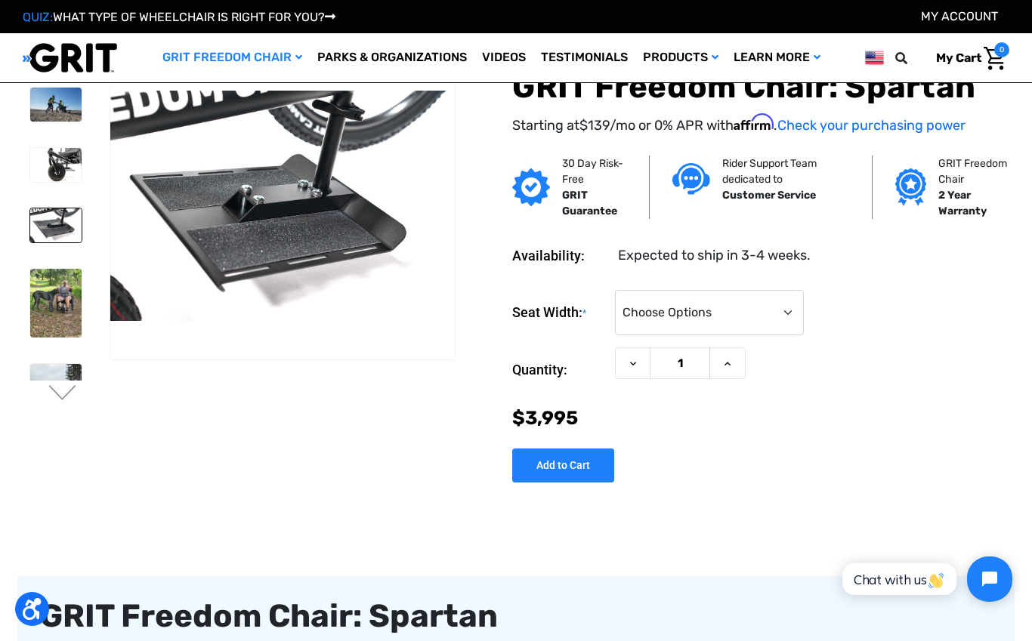
click at [38, 242] on link at bounding box center [55, 225] width 53 height 35
click at [45, 292] on img at bounding box center [55, 303] width 51 height 69
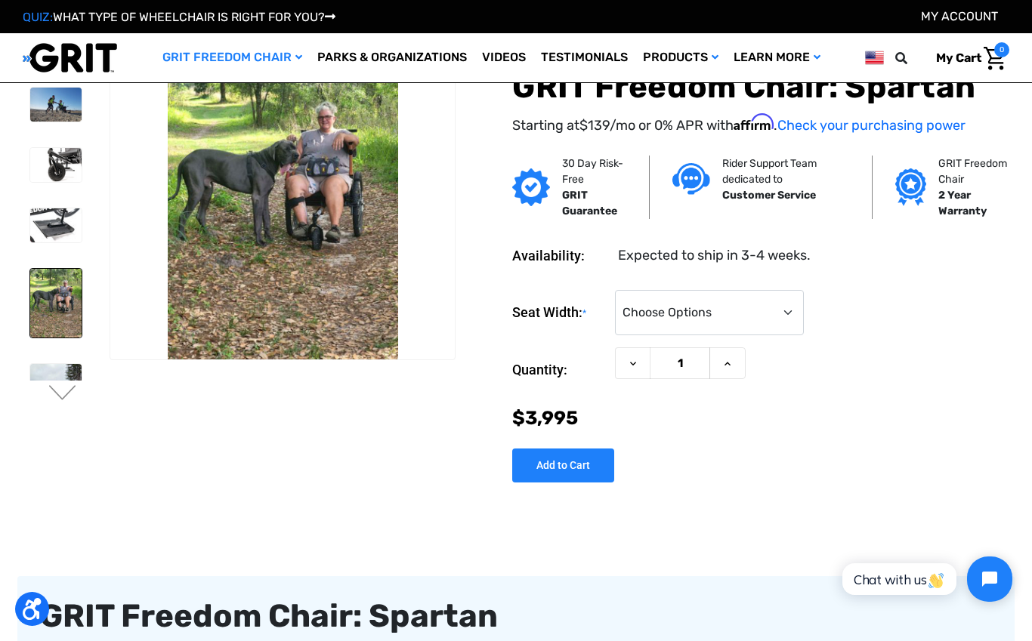
click at [39, 311] on img at bounding box center [55, 303] width 51 height 69
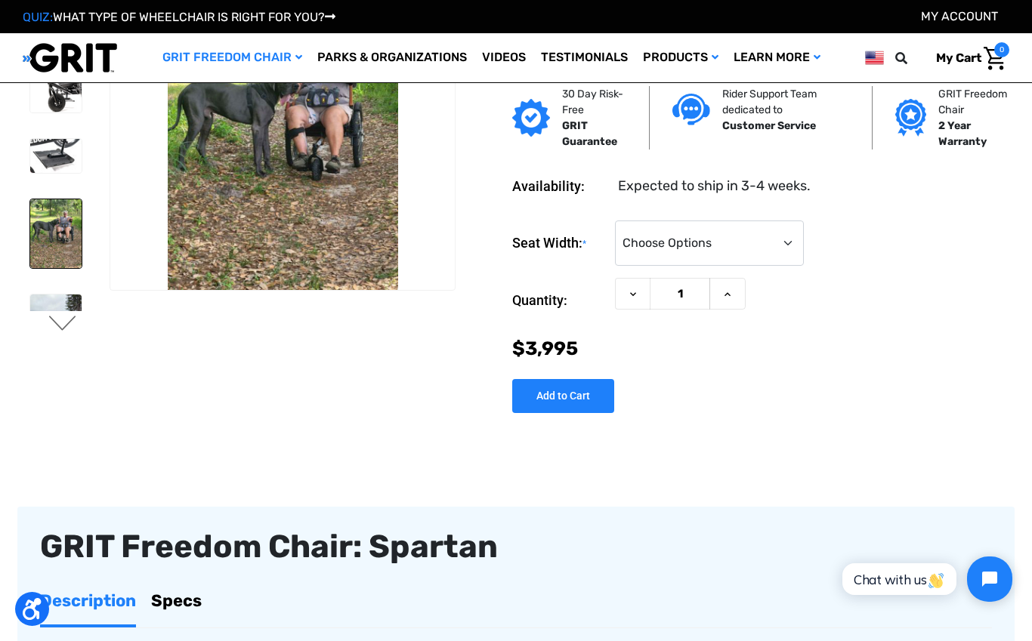
click at [63, 332] on button "Next" at bounding box center [63, 325] width 32 height 18
click at [59, 326] on button "Next" at bounding box center [63, 325] width 32 height 18
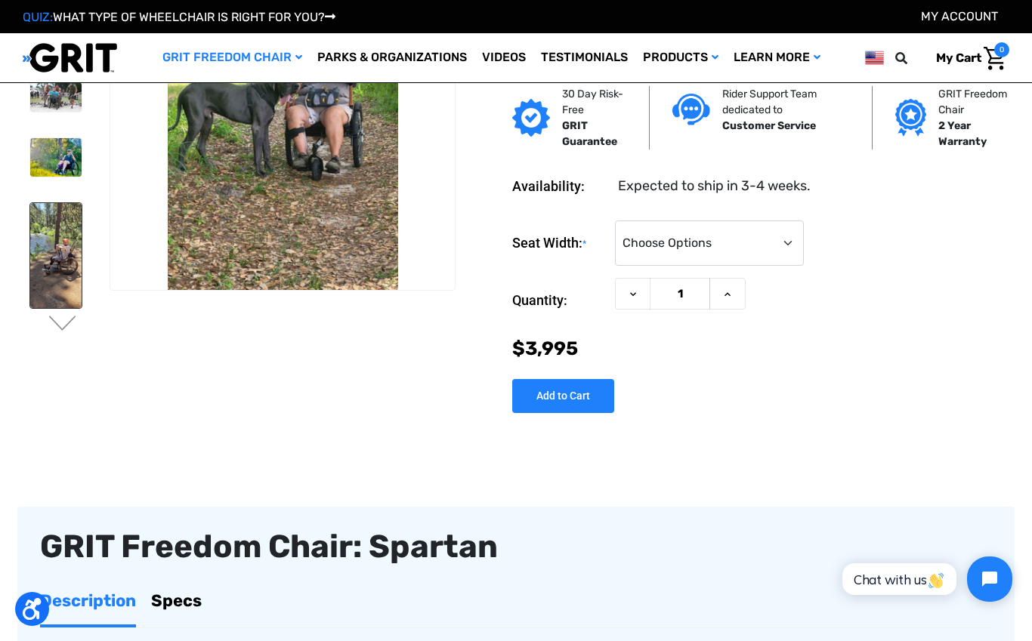
click at [46, 279] on img at bounding box center [55, 255] width 51 height 105
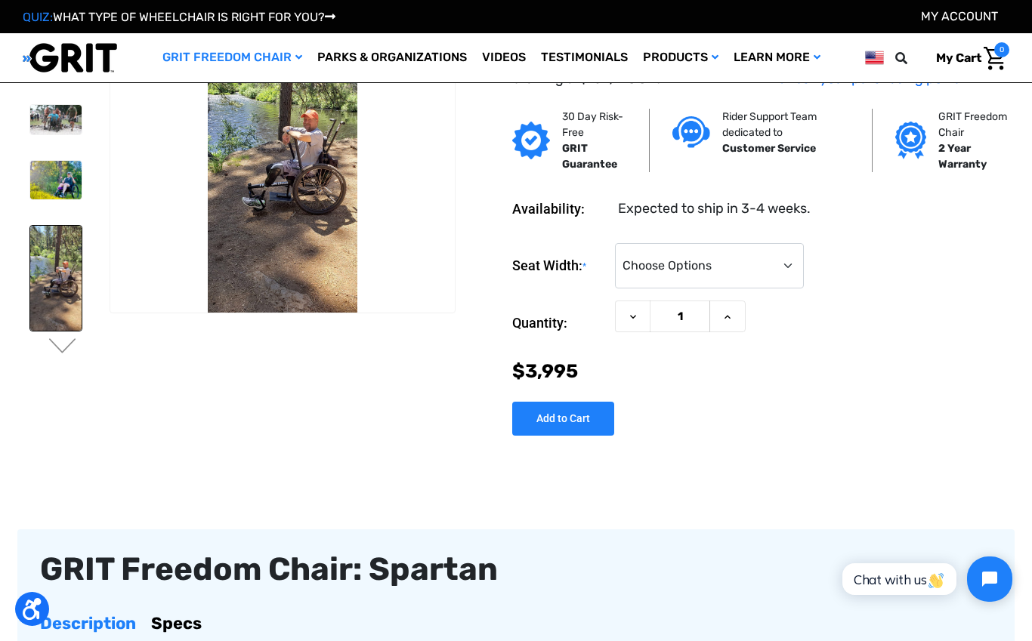
scroll to position [0, 0]
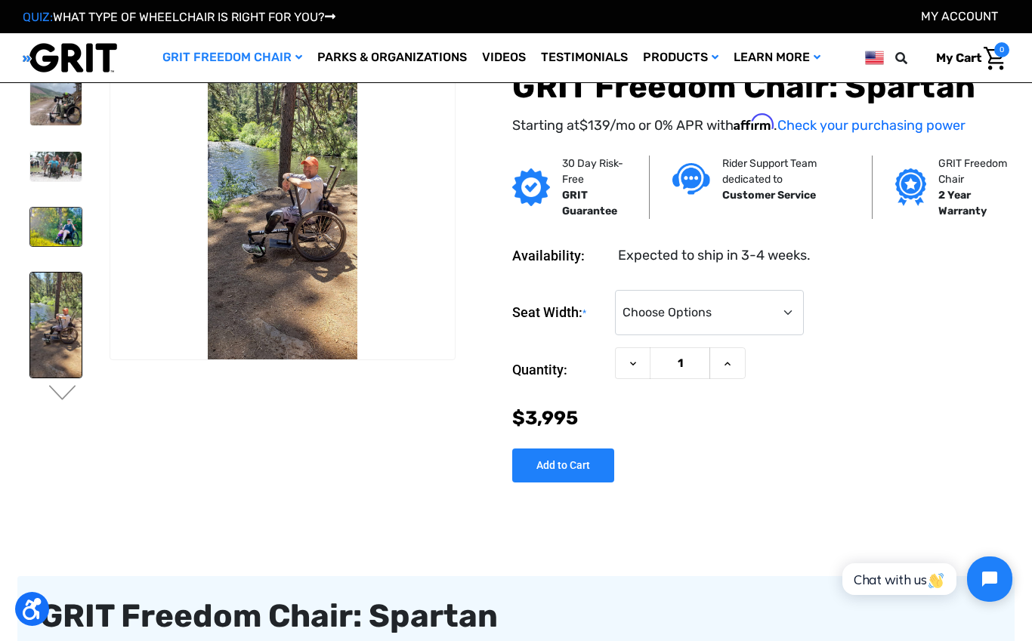
click at [50, 237] on img at bounding box center [55, 227] width 51 height 39
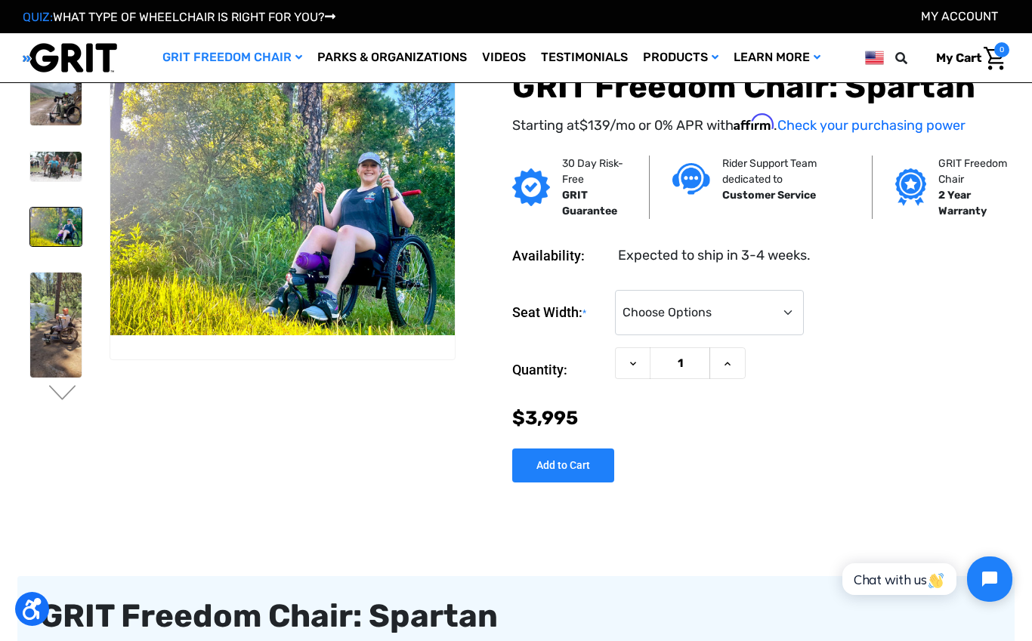
click at [49, 162] on img at bounding box center [55, 166] width 51 height 29
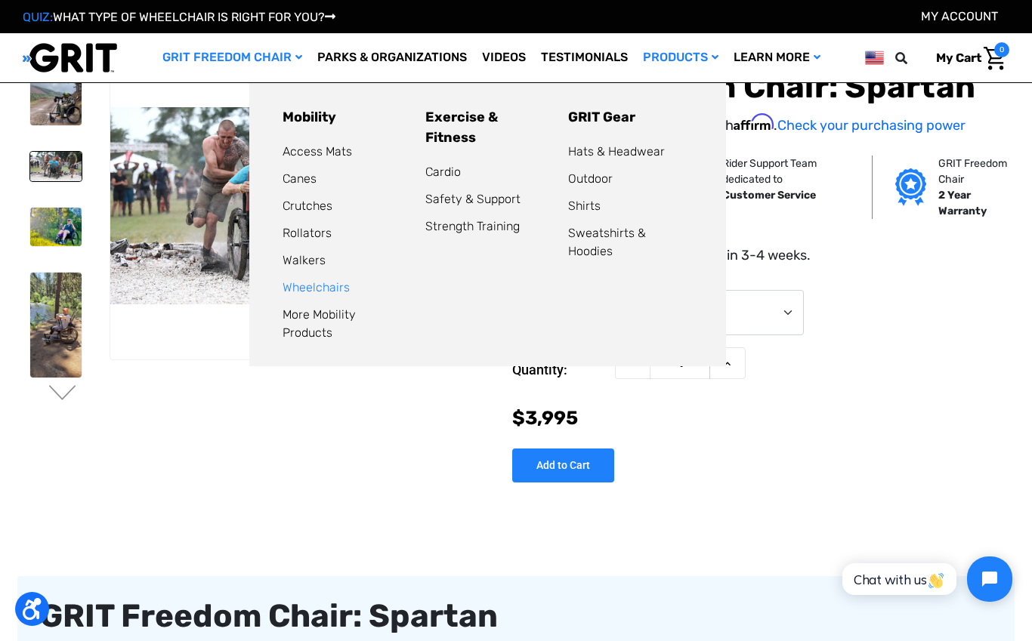
click at [316, 289] on link "Wheelchairs" at bounding box center [315, 287] width 67 height 14
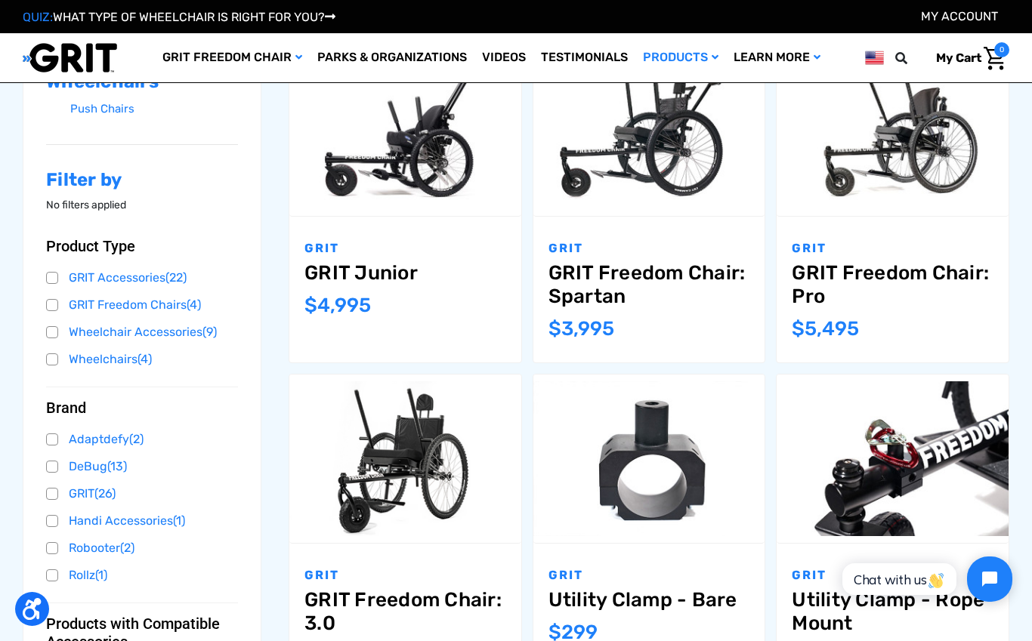
scroll to position [246, 0]
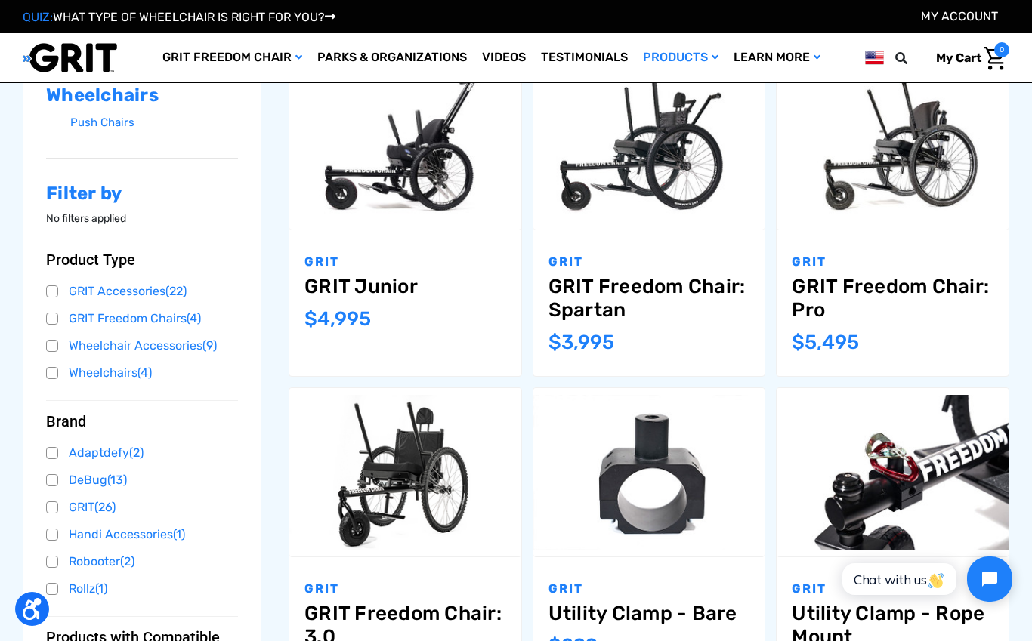
click at [438, 619] on link "GRIT Freedom Chair: 3.0" at bounding box center [405, 625] width 202 height 47
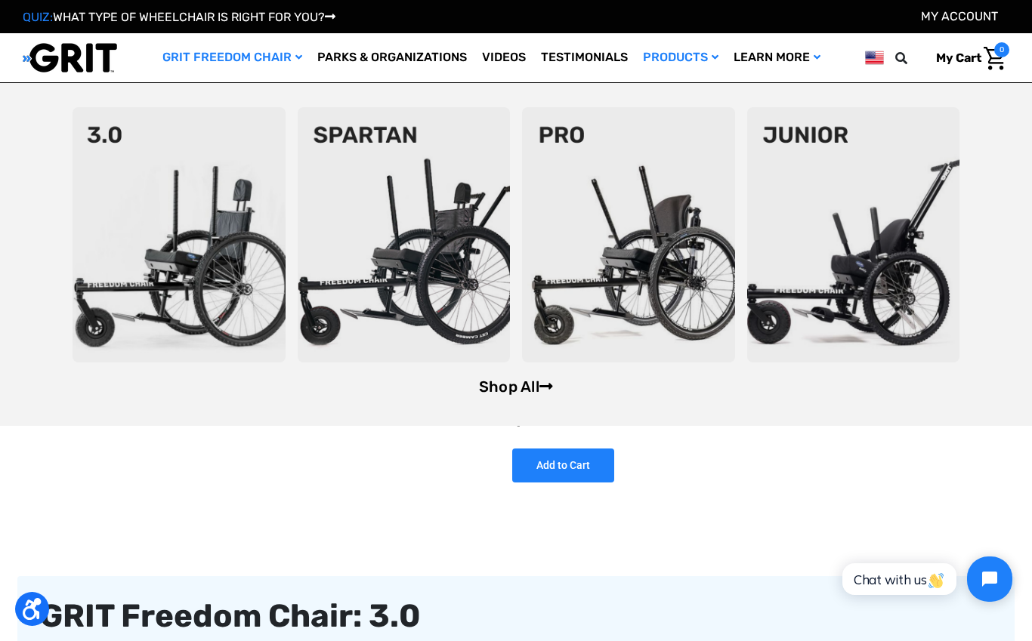
click at [496, 395] on link "Shop All" at bounding box center [516, 387] width 74 height 18
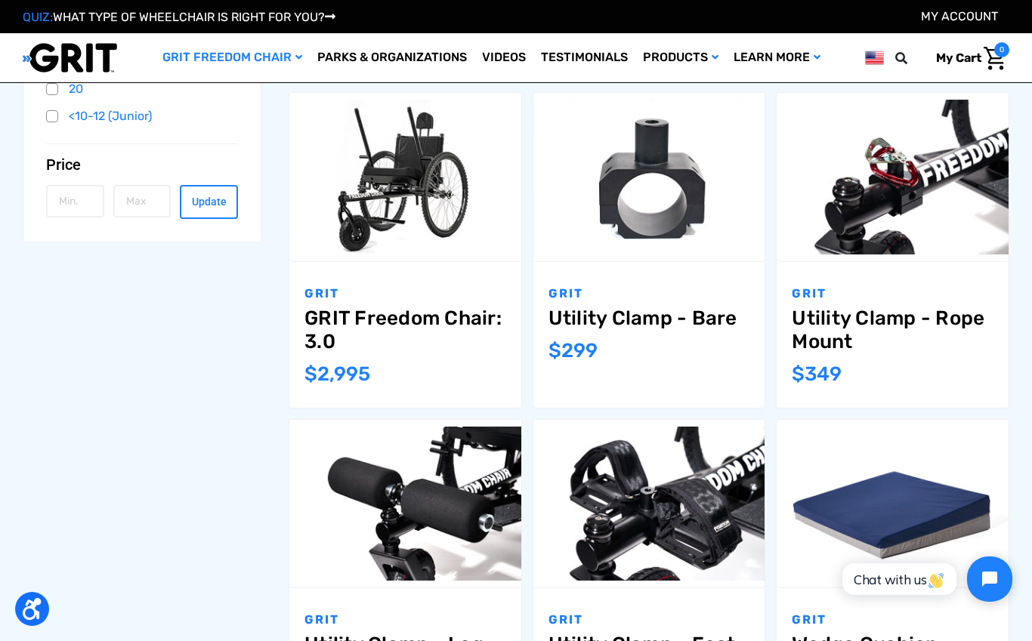
scroll to position [542, 0]
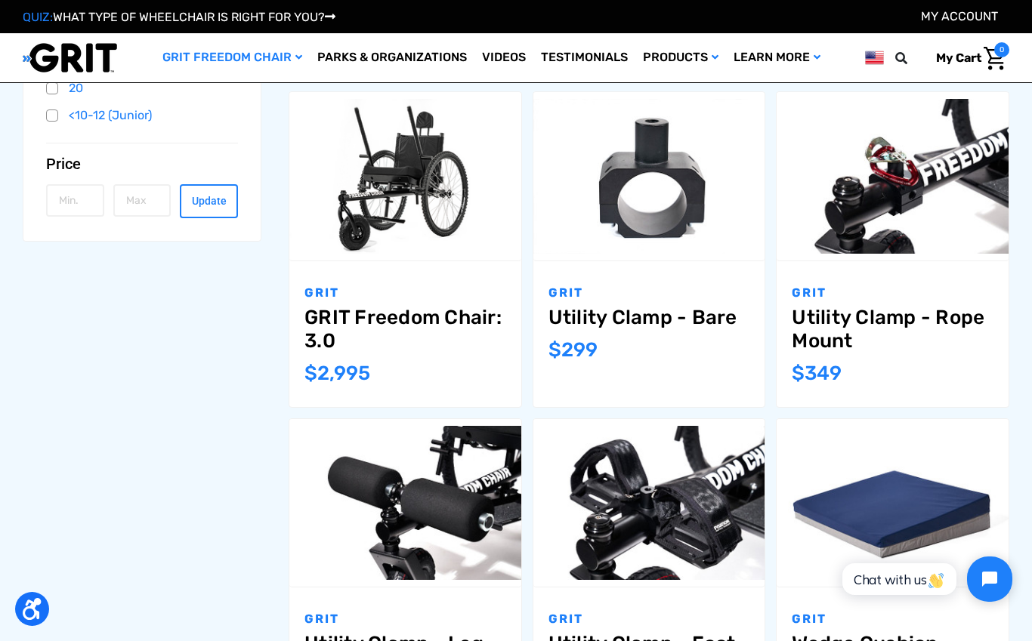
click at [644, 323] on link "Utility Clamp - Bare" at bounding box center [649, 317] width 202 height 23
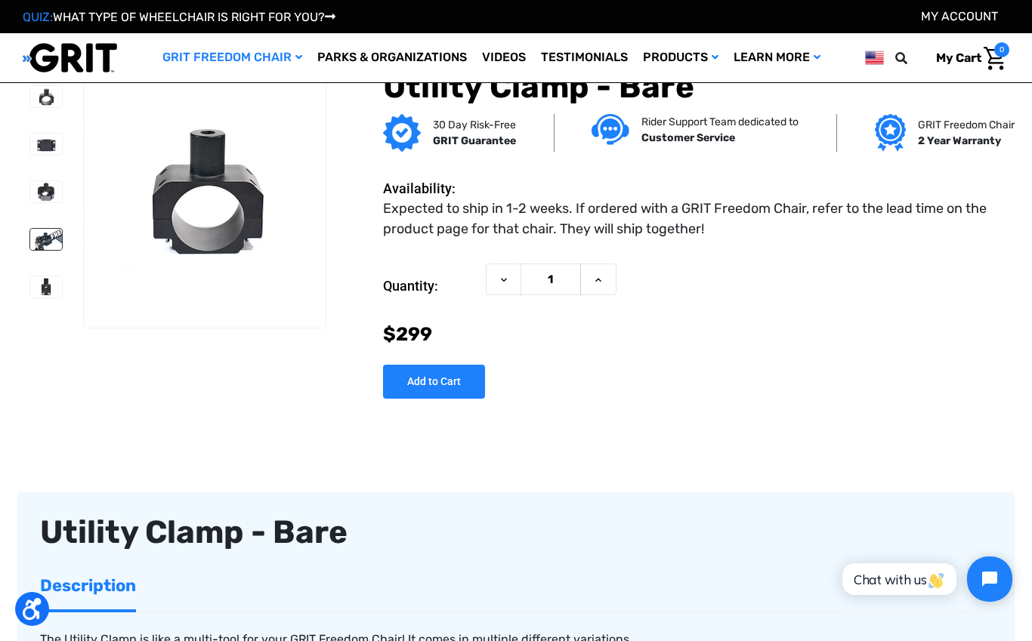
click at [30, 233] on img at bounding box center [46, 239] width 32 height 21
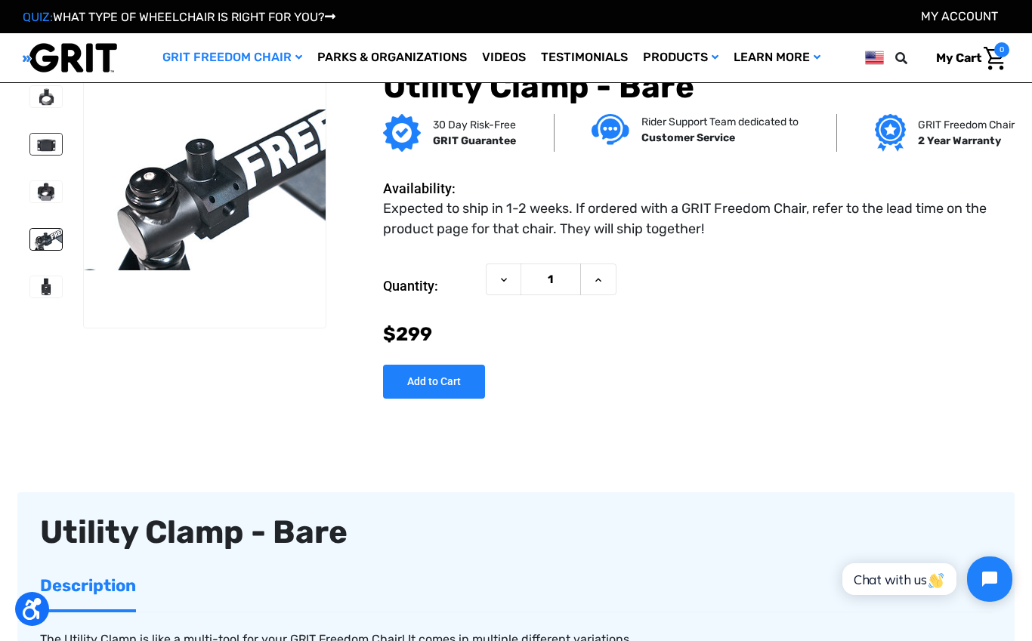
click at [30, 153] on img at bounding box center [46, 144] width 32 height 21
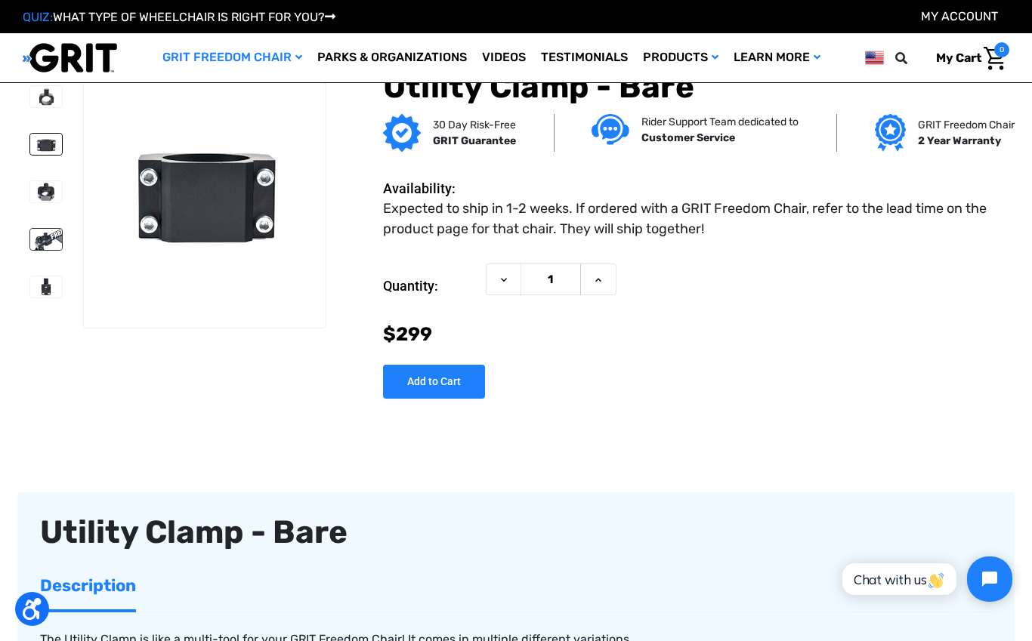
click at [30, 245] on img at bounding box center [46, 239] width 32 height 21
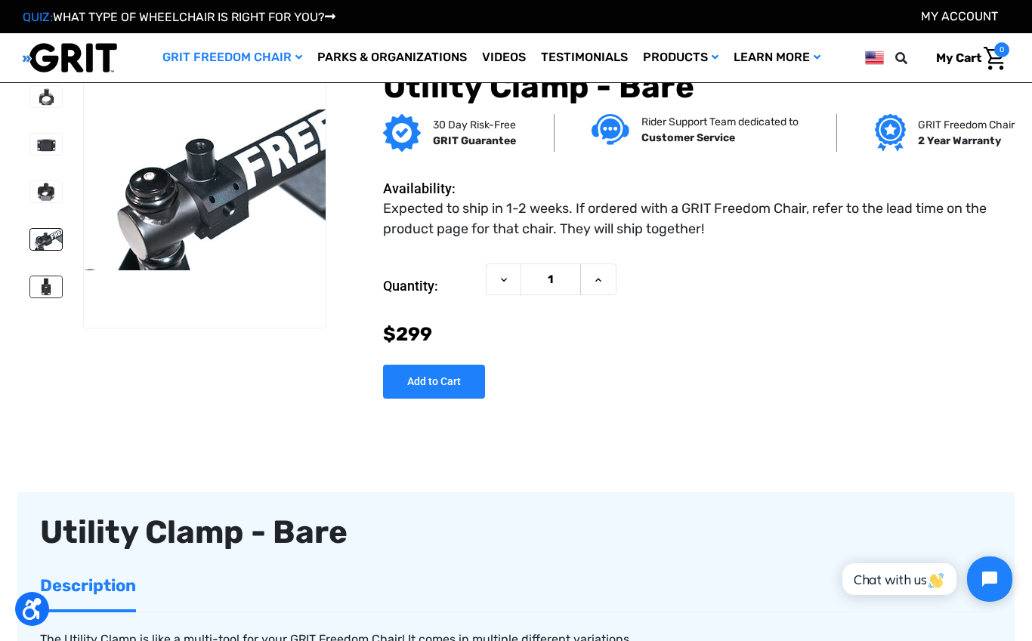
click at [30, 285] on img at bounding box center [46, 286] width 32 height 21
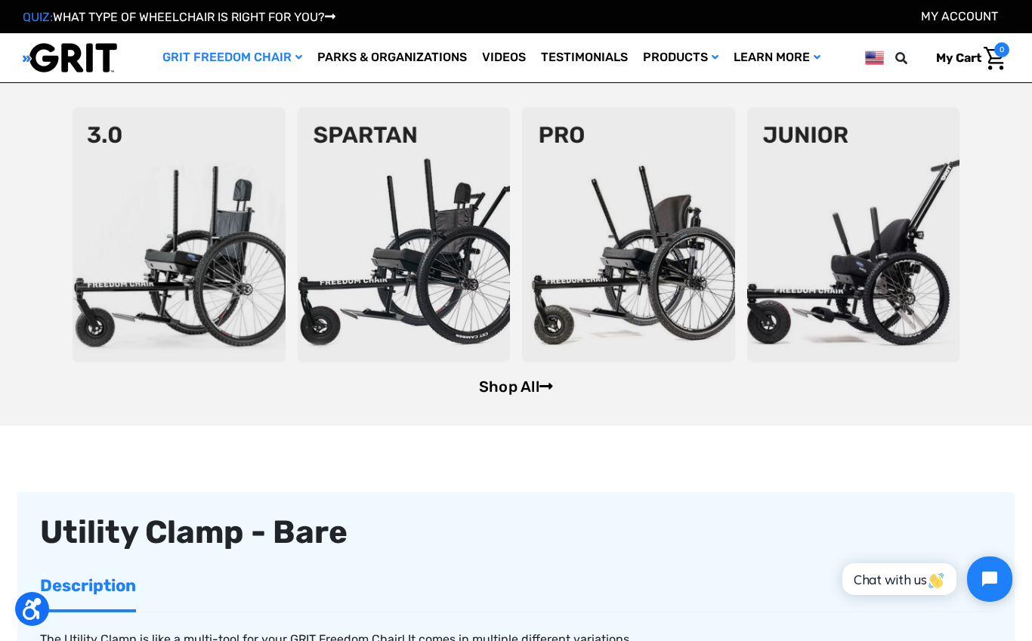
click at [518, 391] on link "Shop All" at bounding box center [516, 387] width 74 height 18
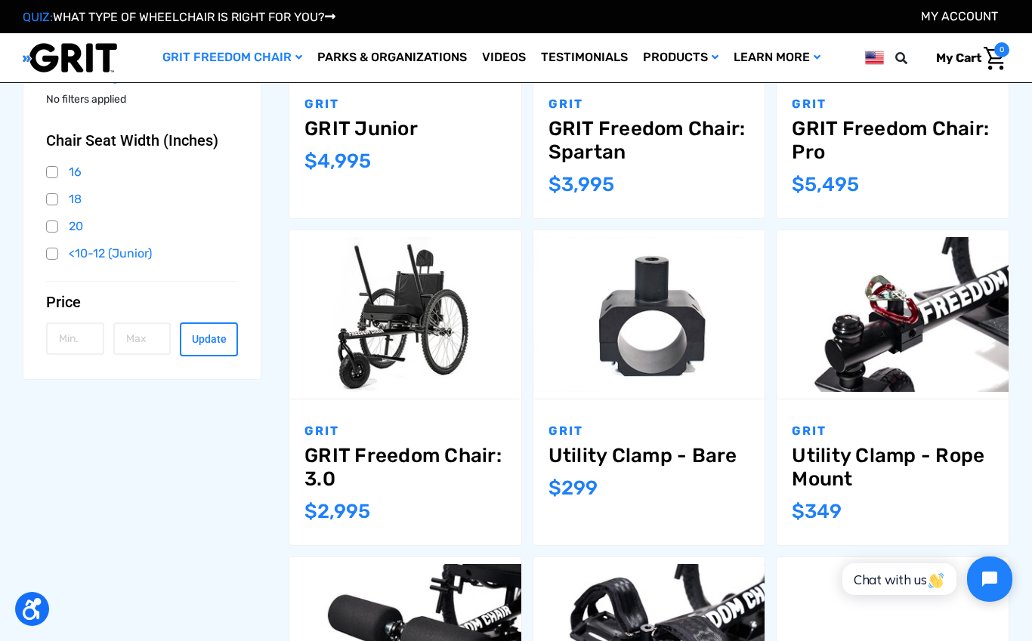
scroll to position [405, 0]
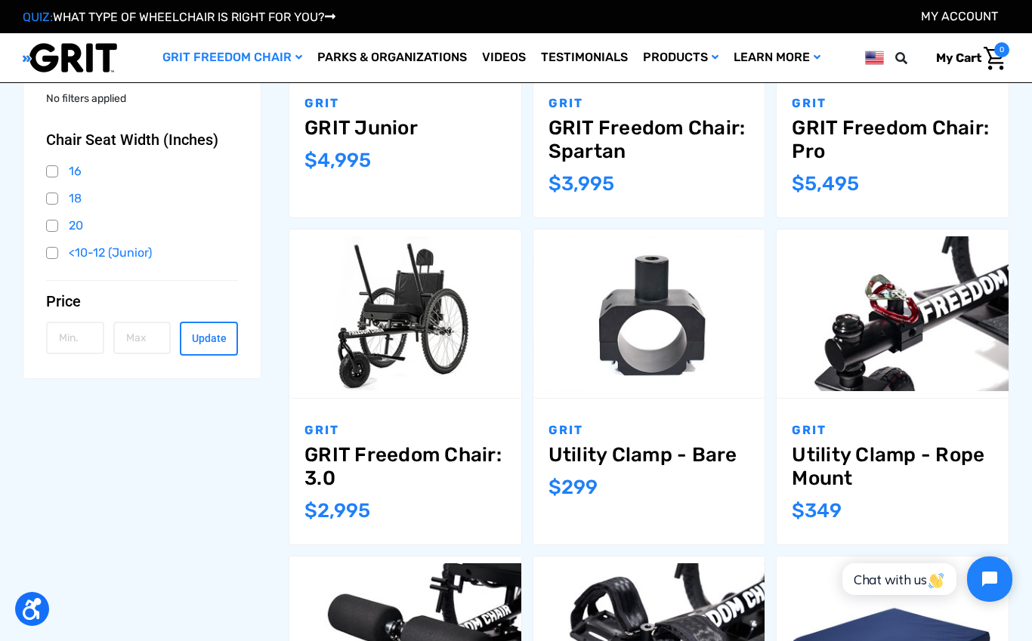
click at [850, 465] on link "Utility Clamp - Rope Mount" at bounding box center [893, 466] width 202 height 47
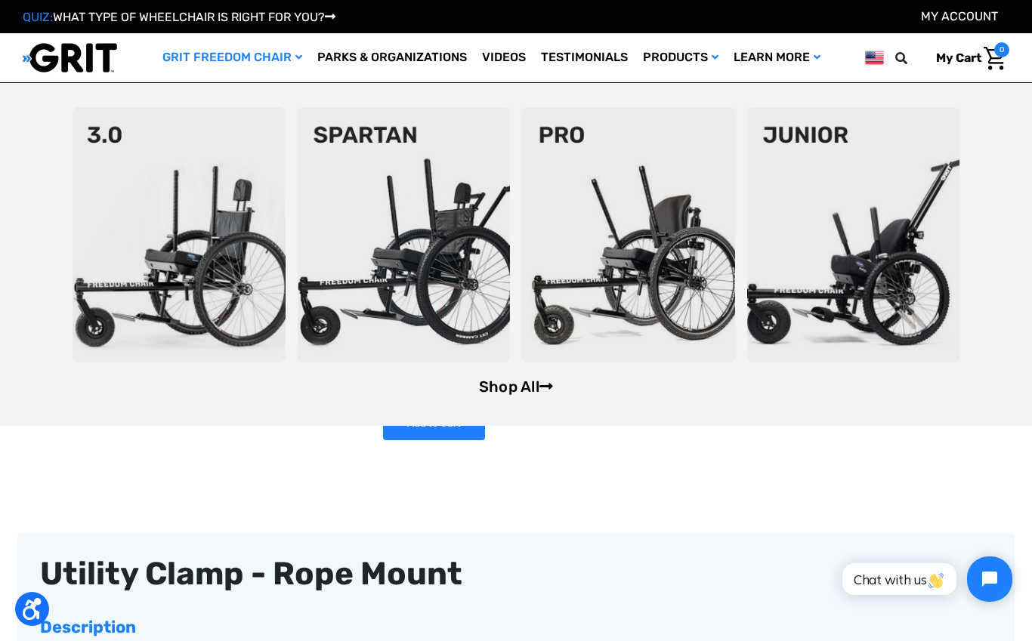
click at [522, 394] on link "Shop All" at bounding box center [516, 387] width 74 height 18
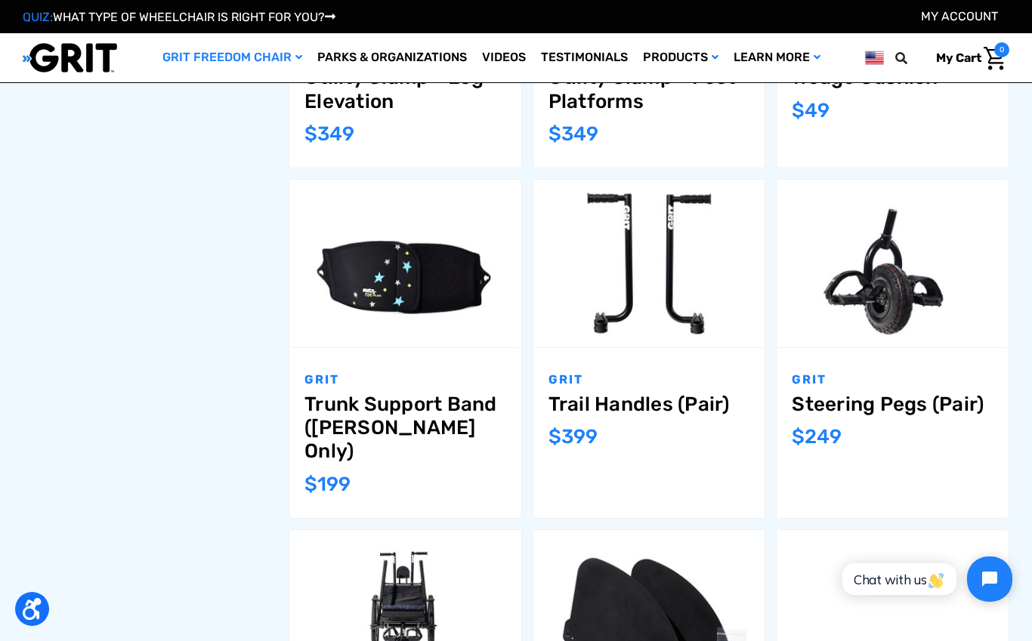
scroll to position [1110, 0]
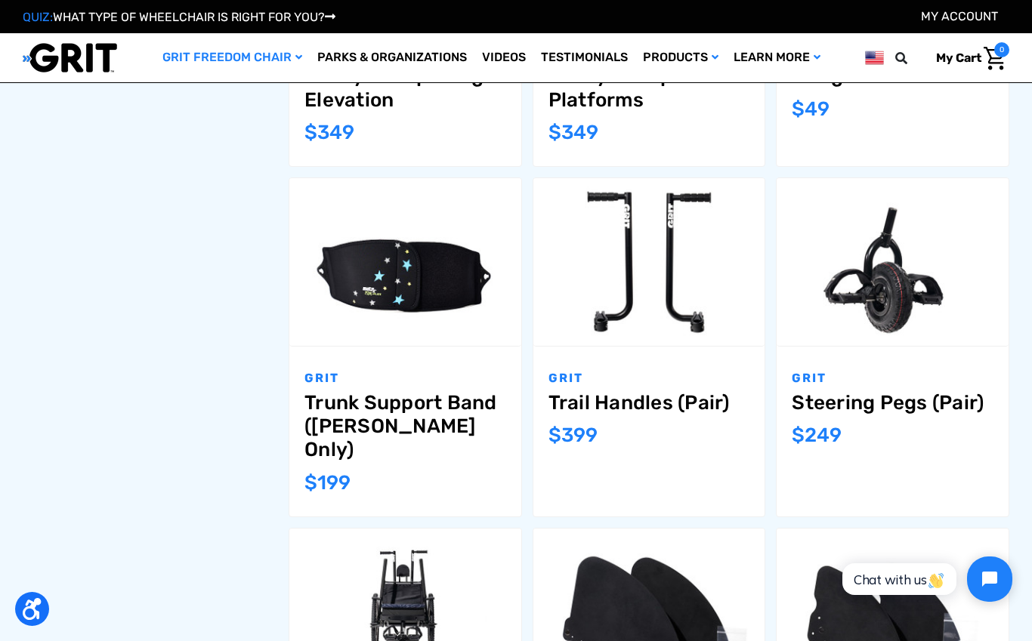
click at [653, 406] on link "Trail Handles (Pair)" at bounding box center [649, 402] width 202 height 23
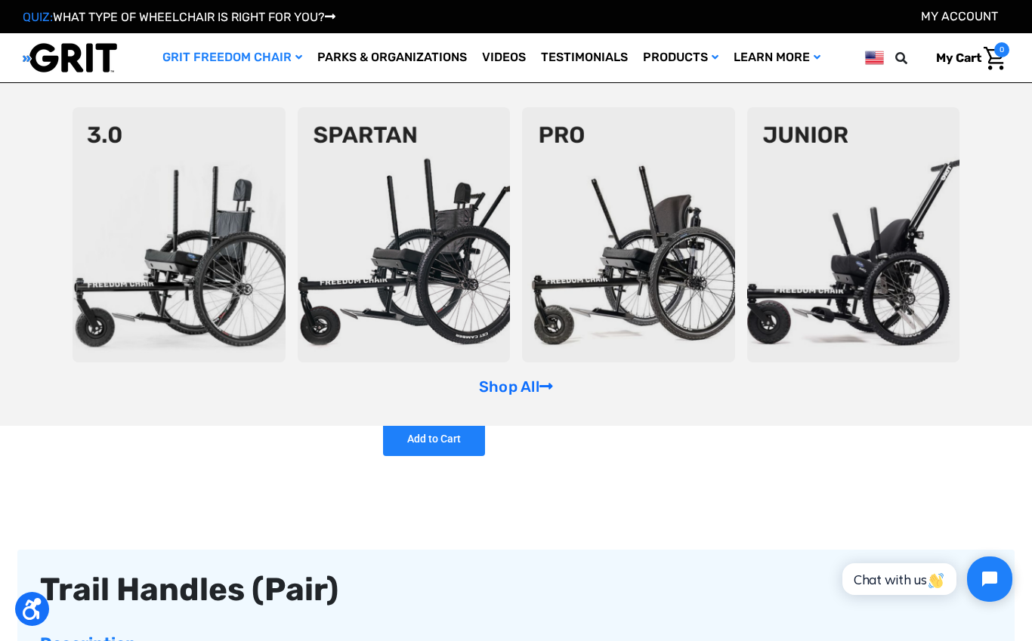
click at [245, 57] on link "GRIT Freedom Chair" at bounding box center [232, 57] width 155 height 49
click at [517, 394] on link "Shop All" at bounding box center [516, 387] width 74 height 18
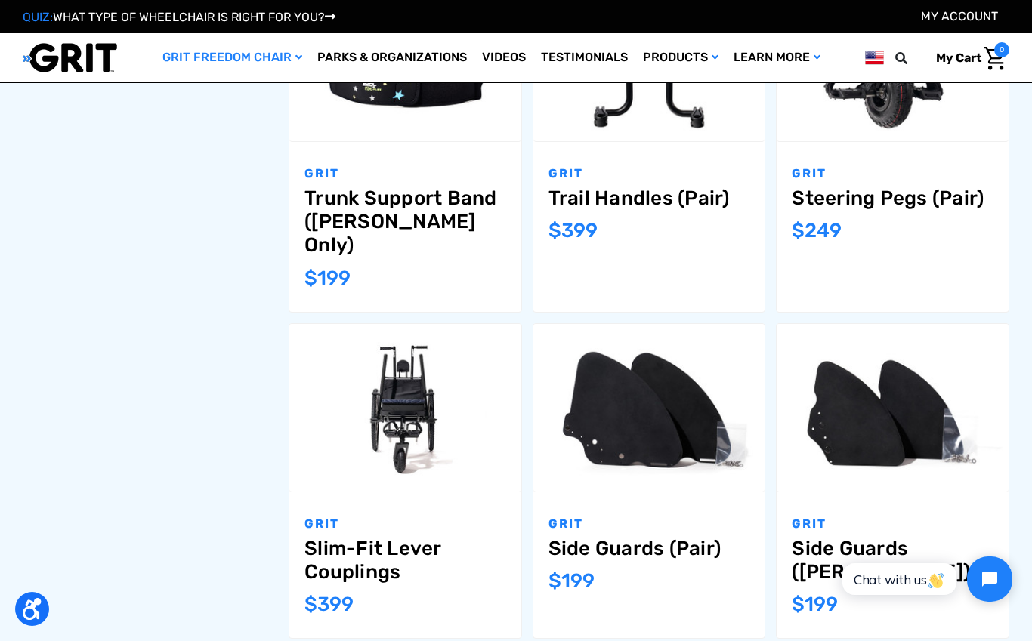
click at [637, 537] on link "Side Guards (Pair)" at bounding box center [649, 548] width 202 height 23
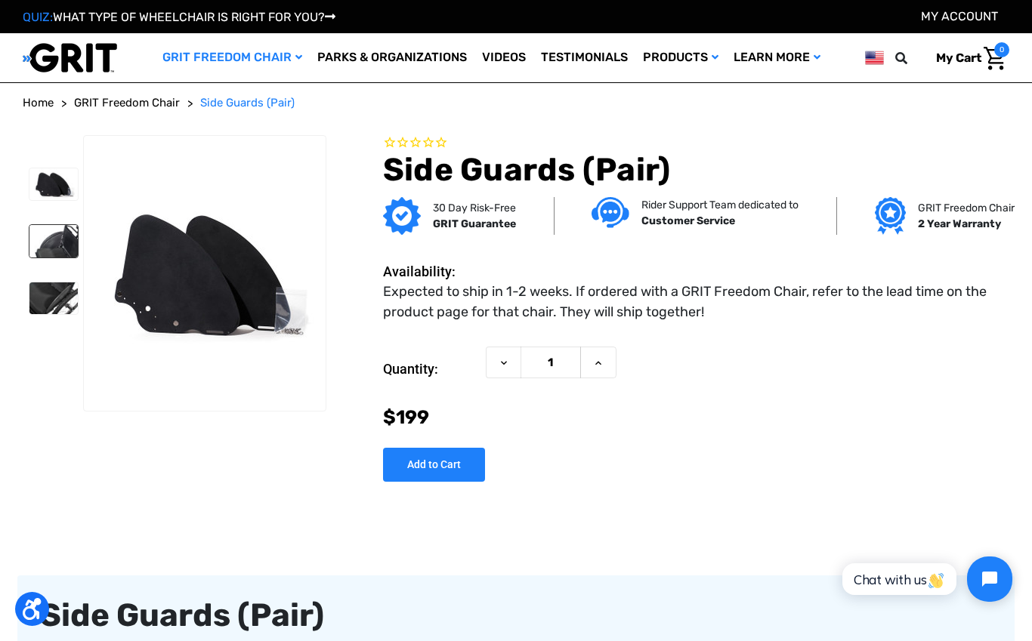
click at [63, 244] on img at bounding box center [53, 241] width 48 height 32
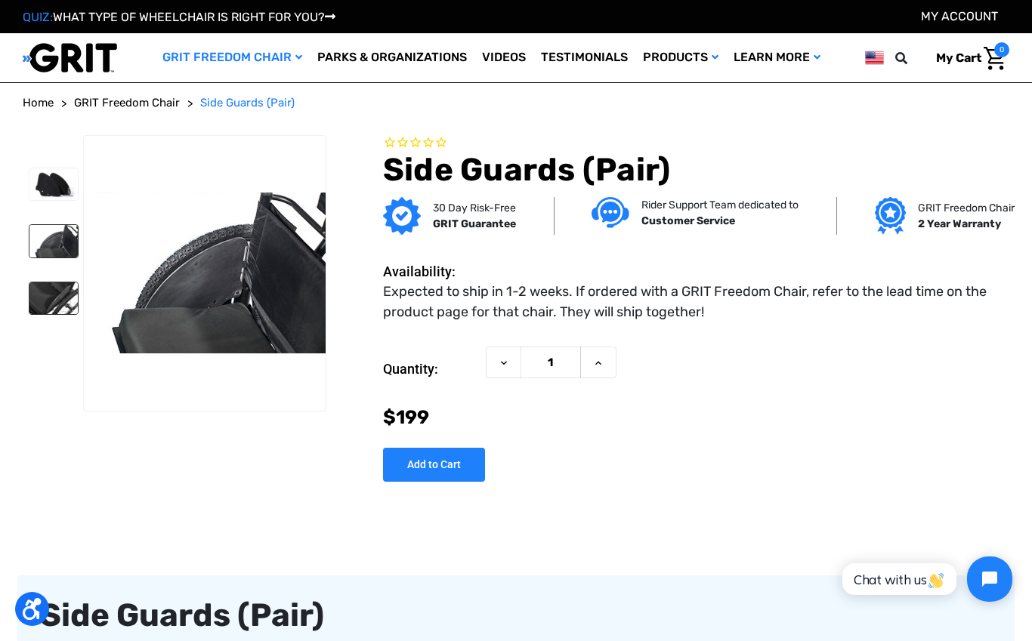
click at [53, 298] on img at bounding box center [53, 298] width 48 height 32
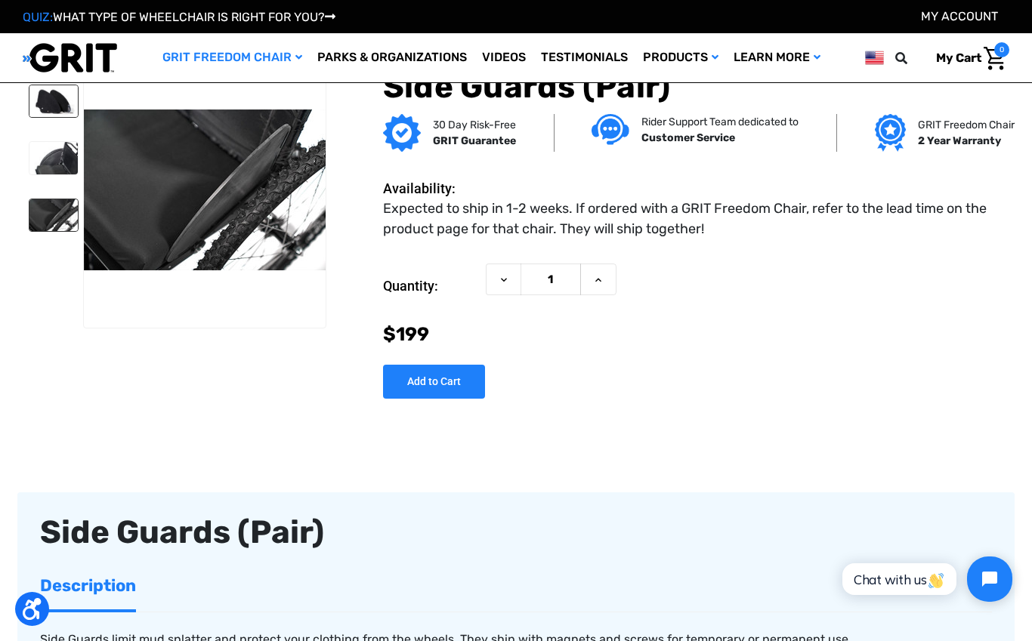
click at [54, 110] on img at bounding box center [53, 101] width 48 height 32
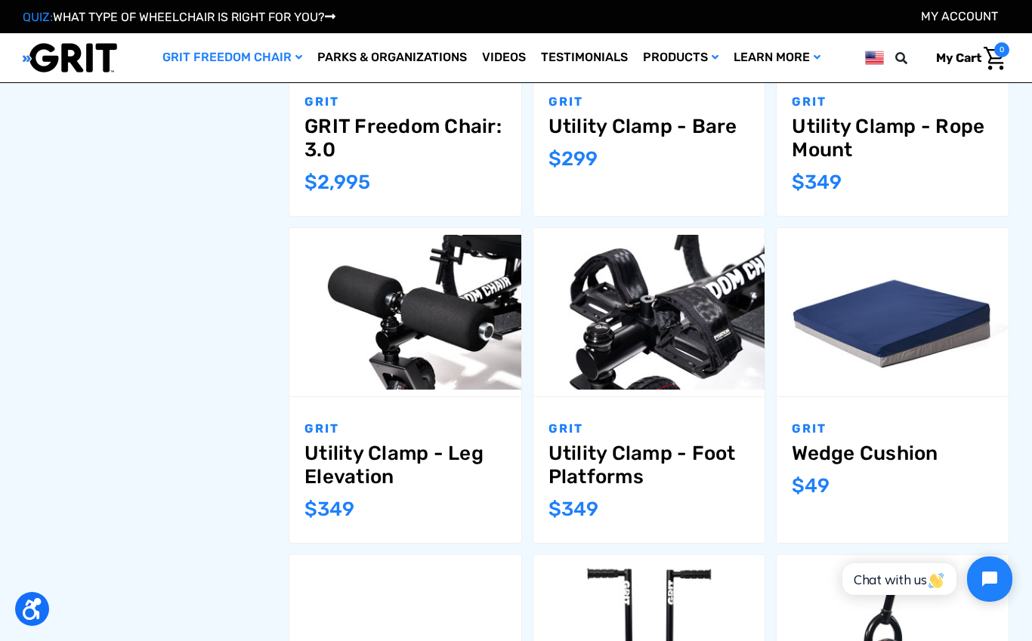
scroll to position [1586, 0]
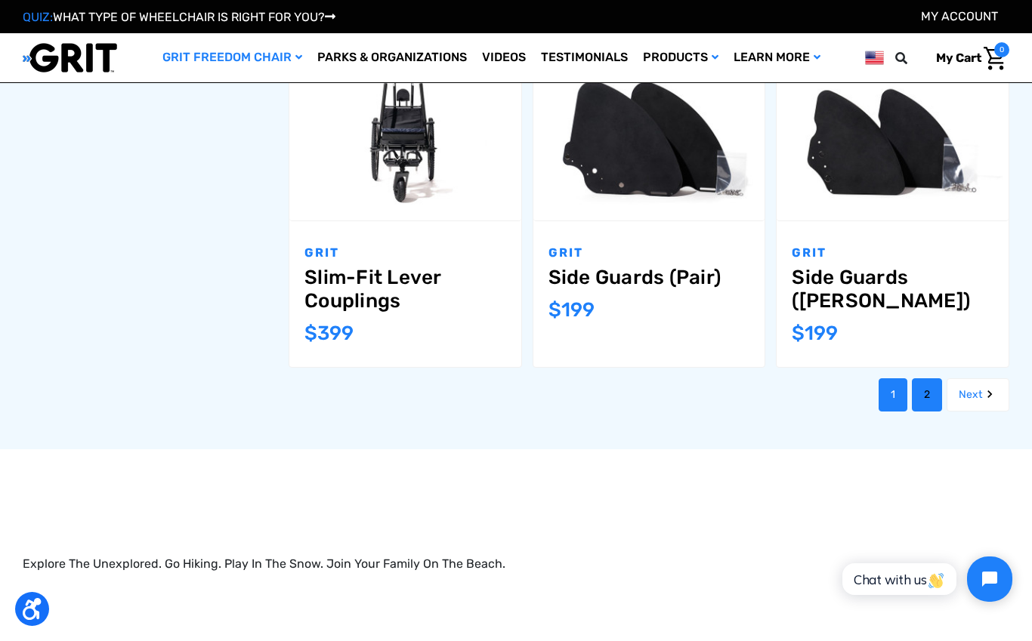
click at [924, 378] on link "2" at bounding box center [927, 394] width 30 height 33
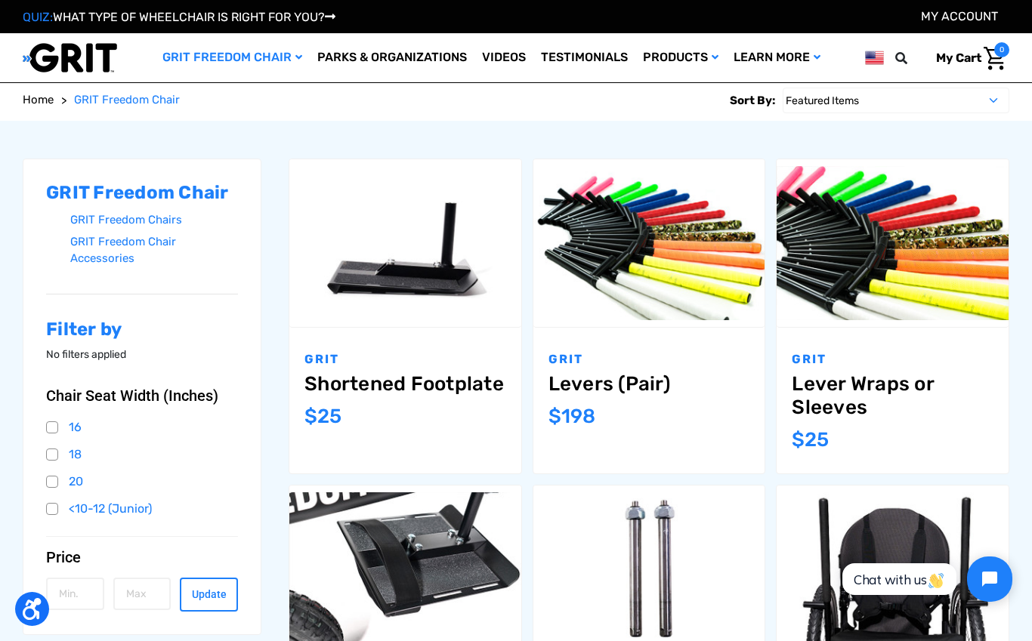
scroll to position [150, 0]
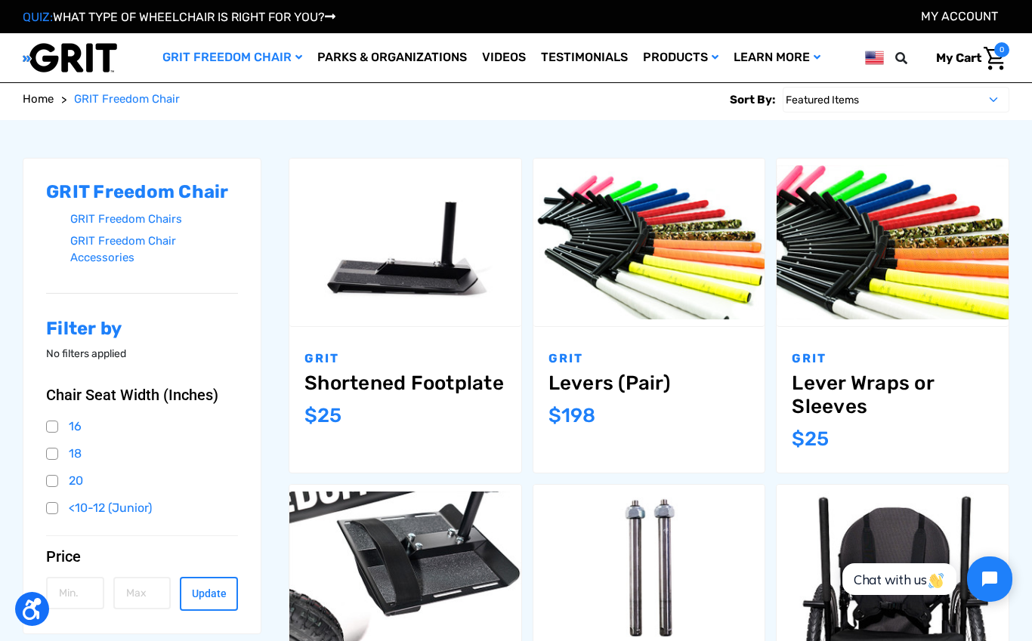
click at [608, 386] on link "Levers (Pair)" at bounding box center [649, 383] width 202 height 23
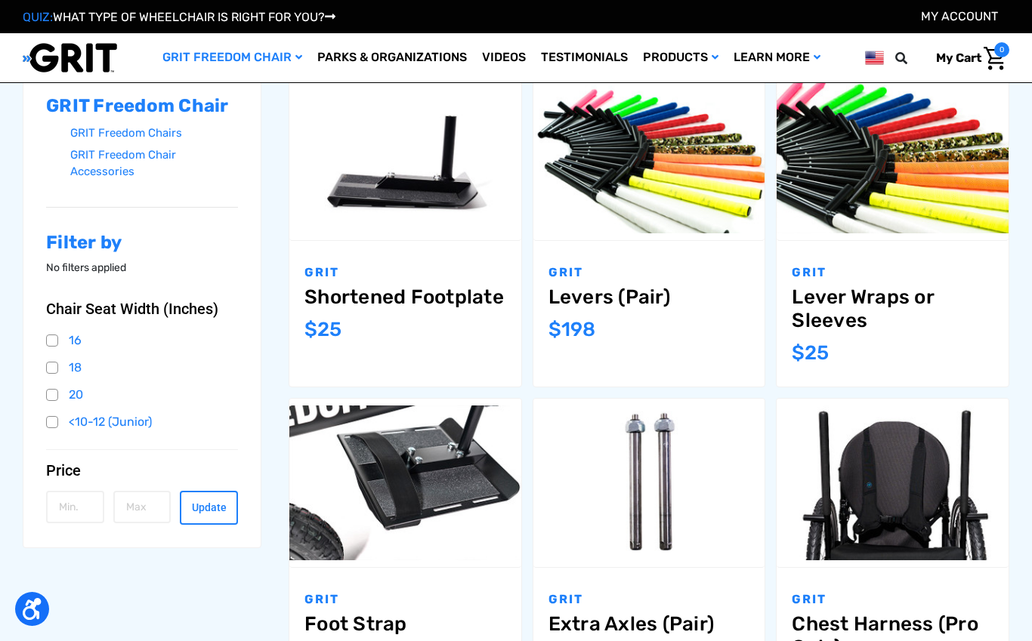
click at [865, 309] on link "Lever Wraps or Sleeves" at bounding box center [893, 309] width 202 height 47
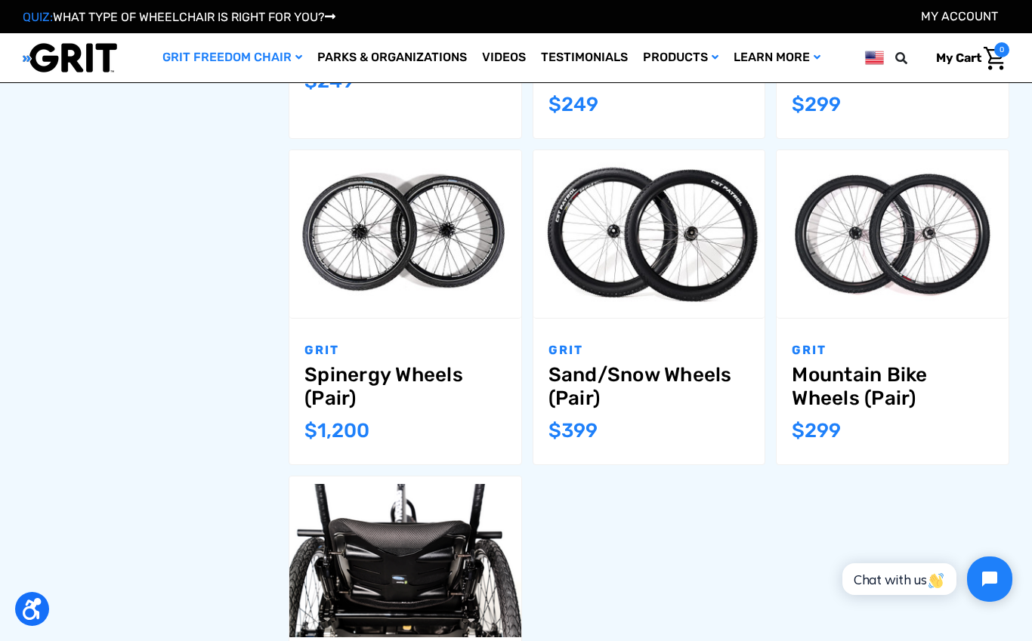
scroll to position [1137, 0]
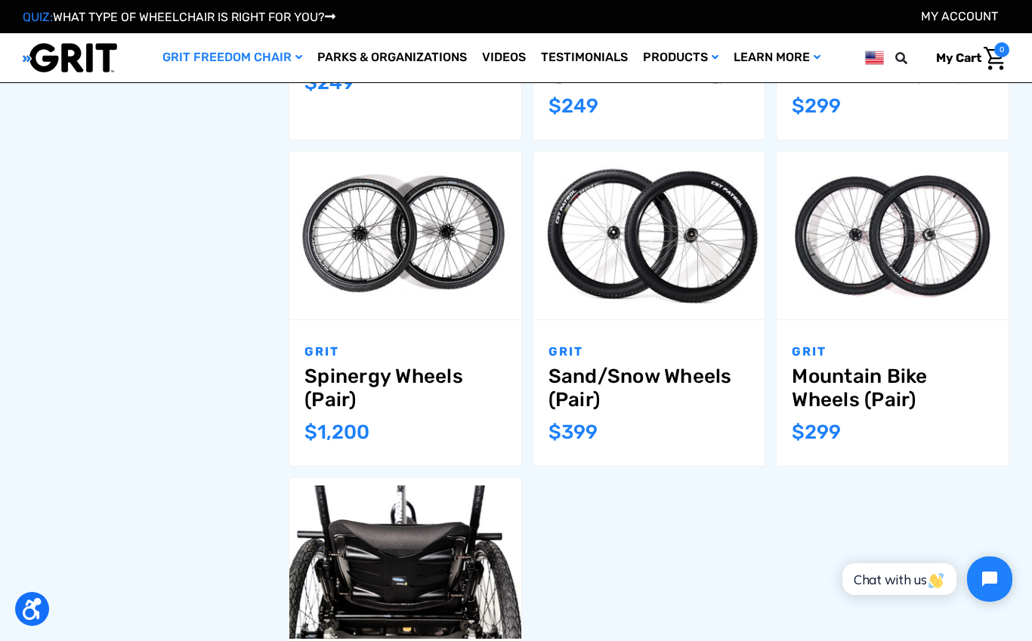
click at [643, 382] on link "Sand/Snow Wheels (Pair)" at bounding box center [649, 388] width 202 height 47
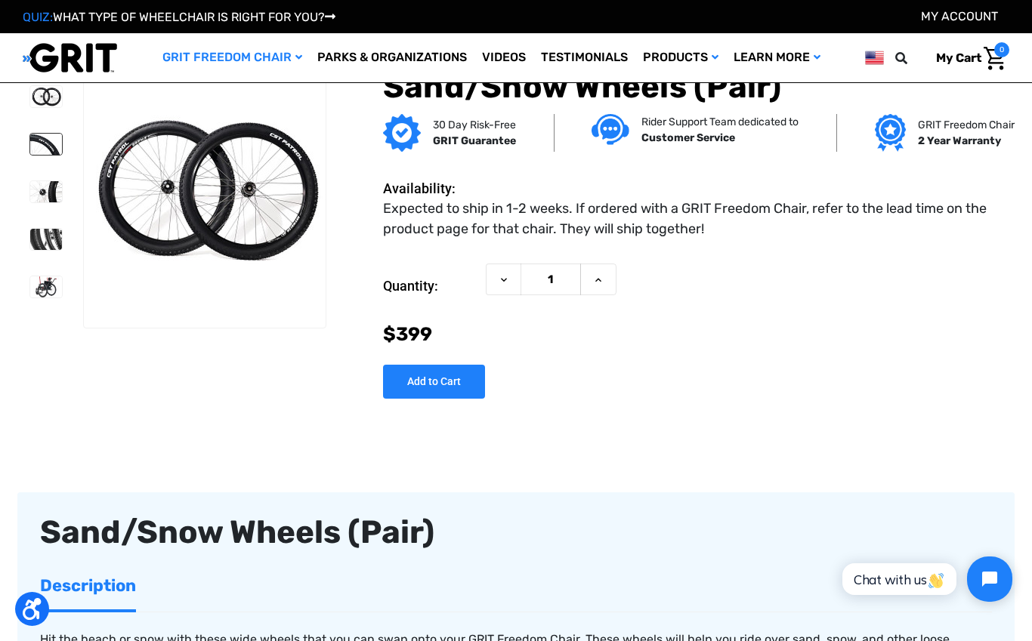
click at [33, 144] on img at bounding box center [46, 144] width 32 height 21
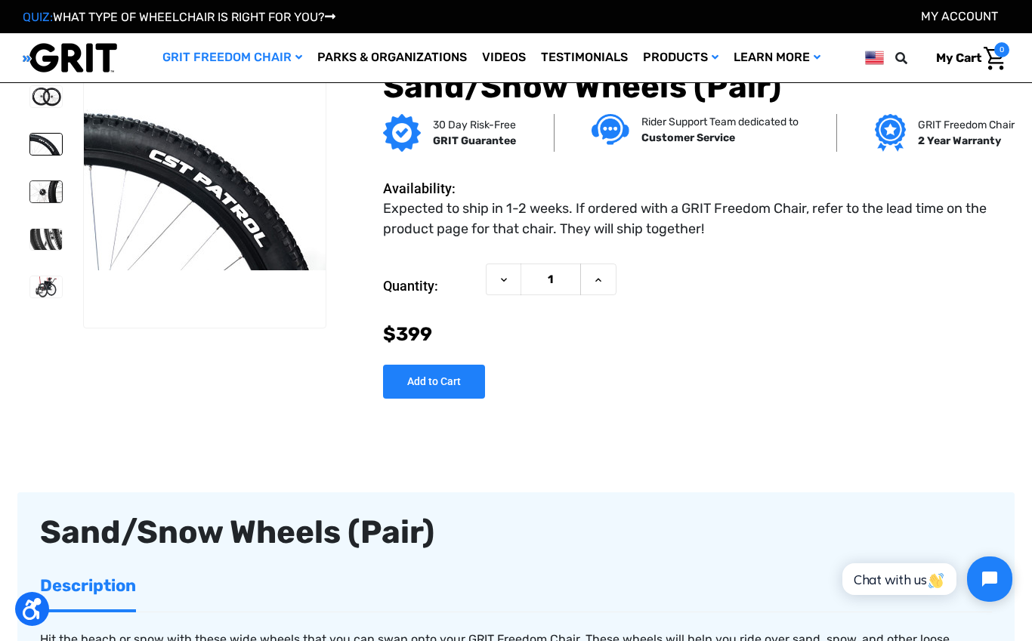
click at [34, 199] on img at bounding box center [46, 191] width 32 height 21
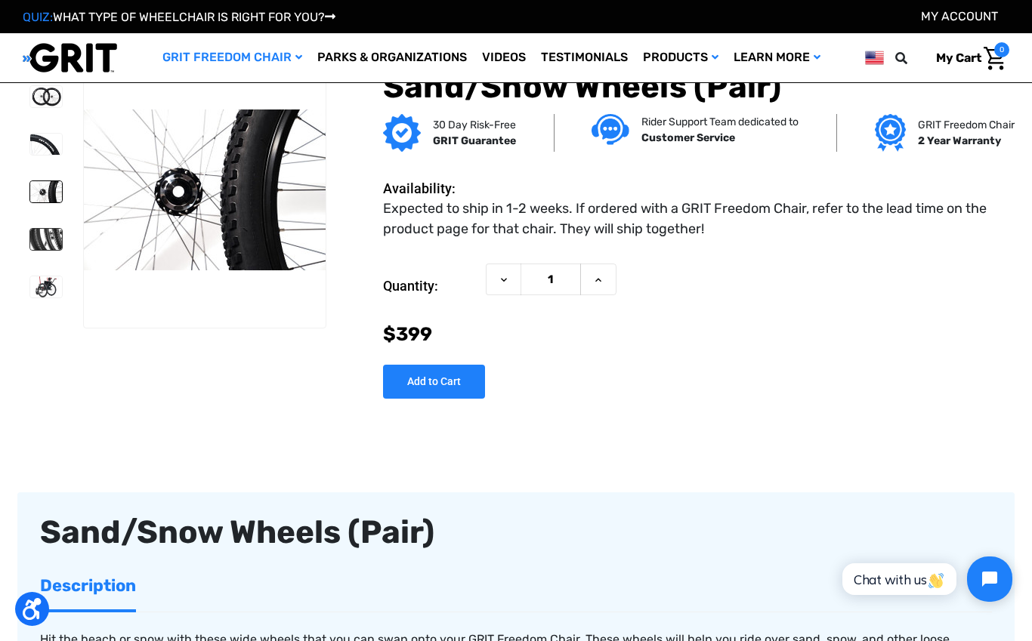
click at [32, 241] on img at bounding box center [46, 239] width 32 height 21
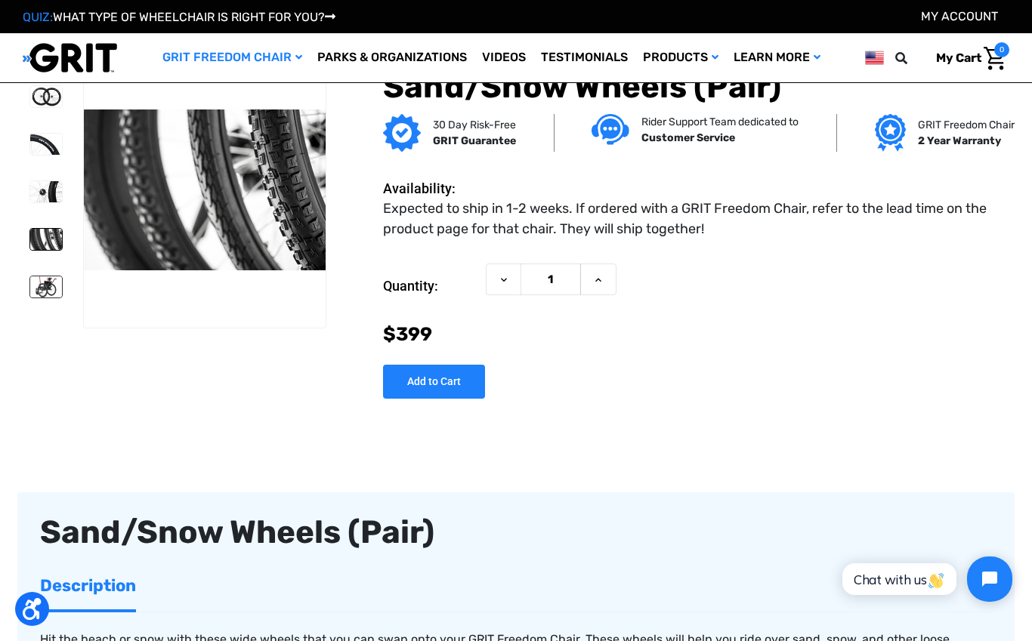
click at [30, 287] on img at bounding box center [46, 286] width 32 height 21
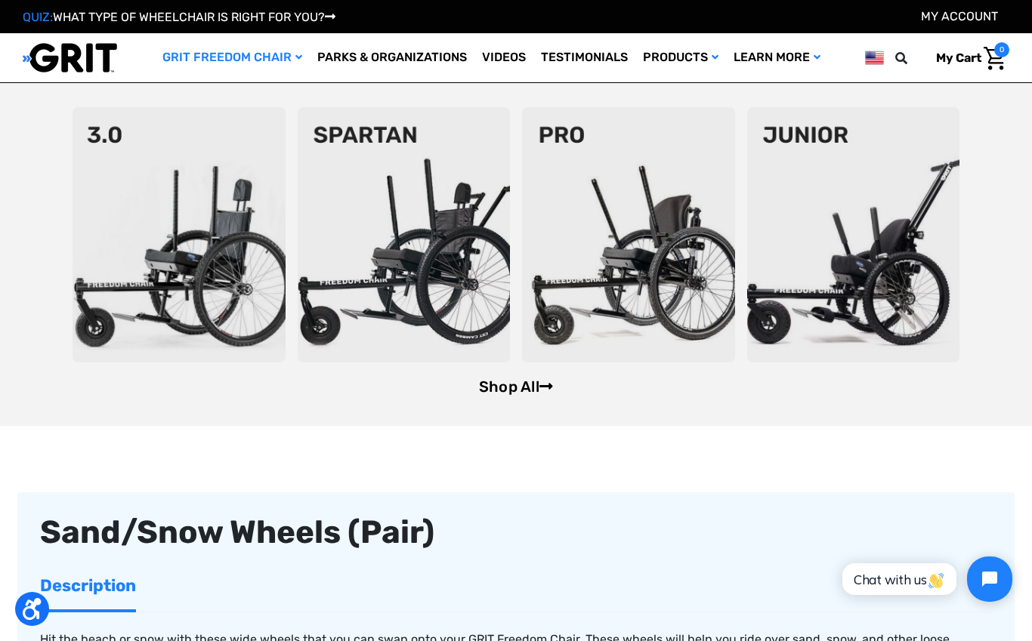
click at [526, 383] on link "Shop All" at bounding box center [516, 387] width 74 height 18
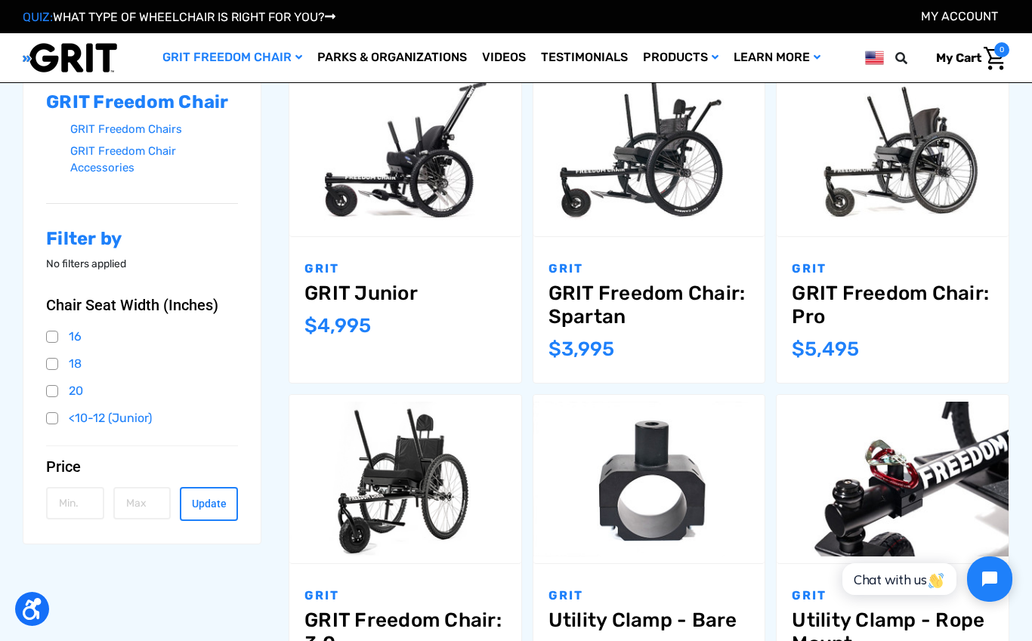
scroll to position [236, 0]
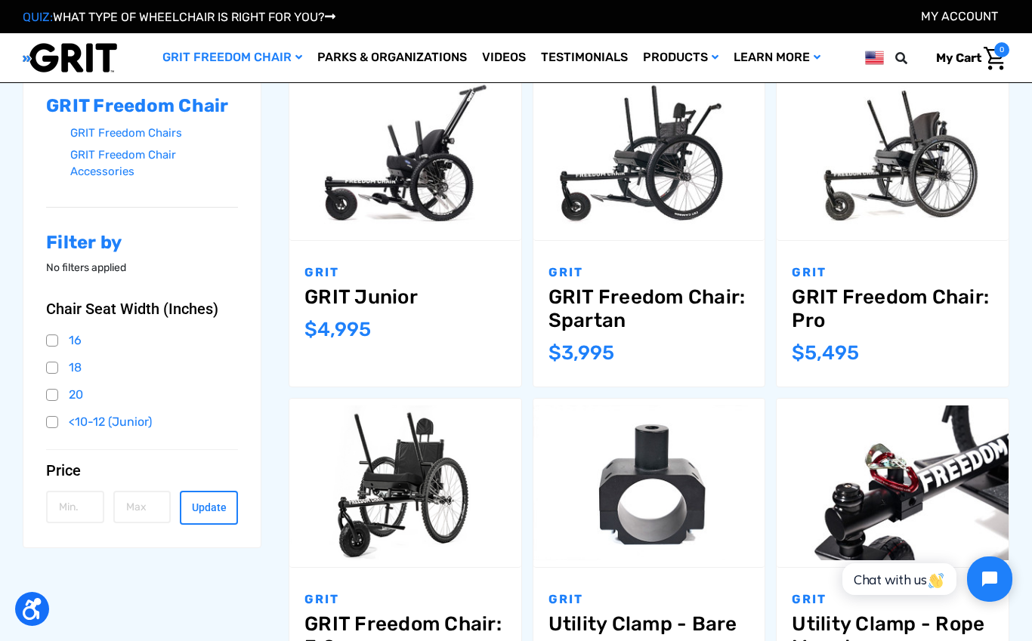
click at [850, 304] on link "GRIT Freedom Chair: Pro" at bounding box center [893, 309] width 202 height 47
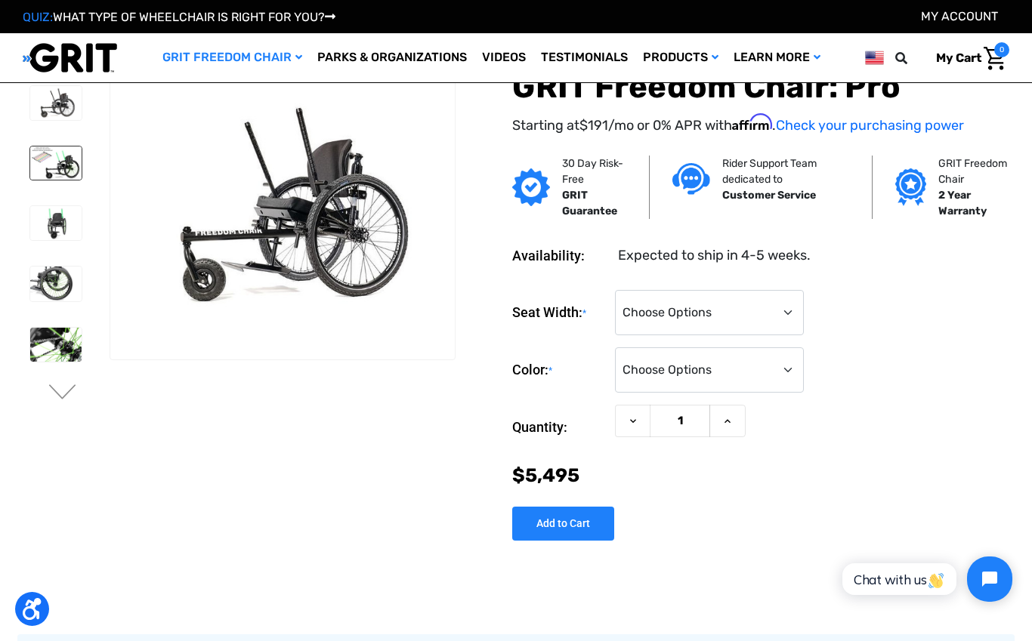
click at [59, 174] on img at bounding box center [55, 163] width 51 height 33
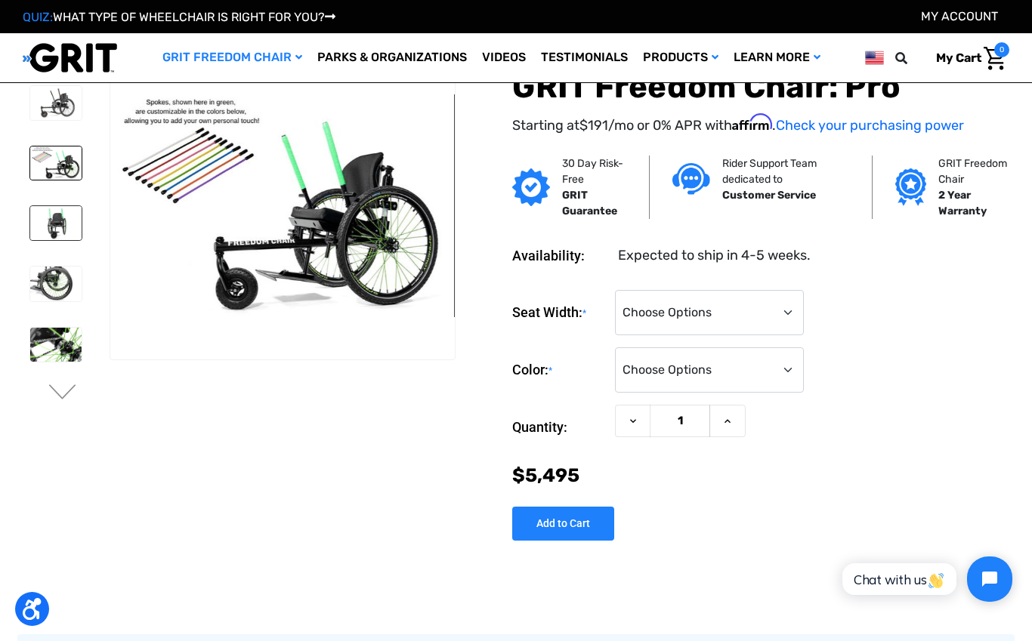
click at [54, 226] on img at bounding box center [55, 223] width 51 height 34
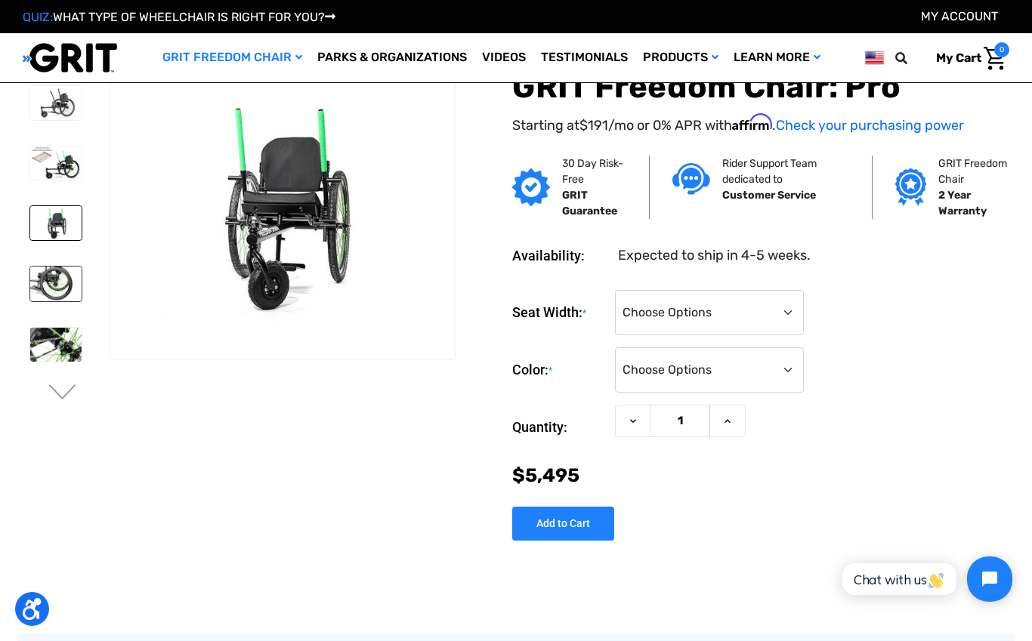
click at [38, 274] on img at bounding box center [55, 284] width 51 height 34
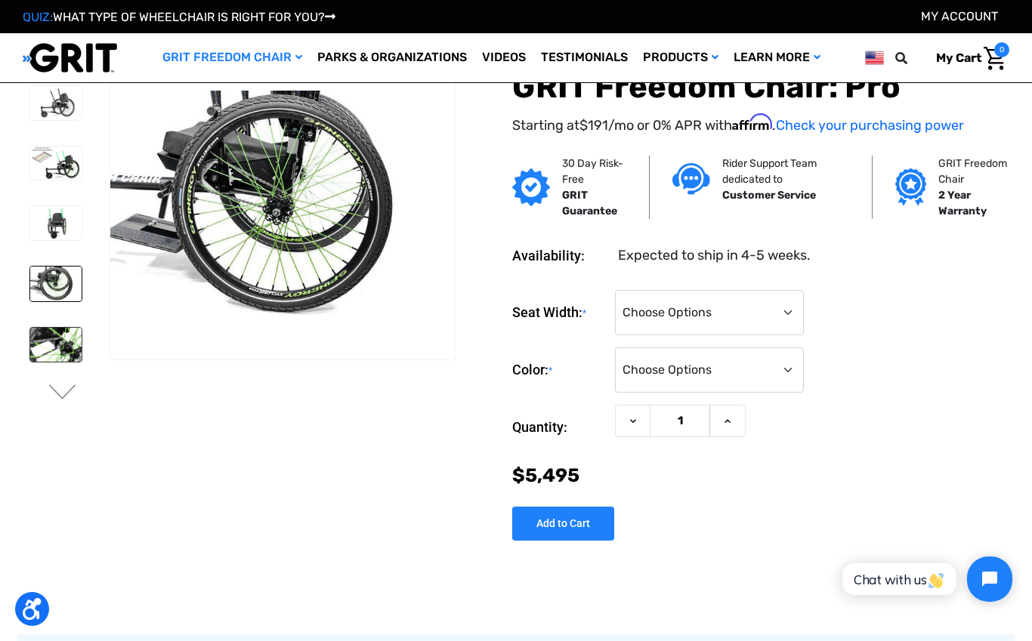
click at [41, 337] on img at bounding box center [55, 345] width 51 height 34
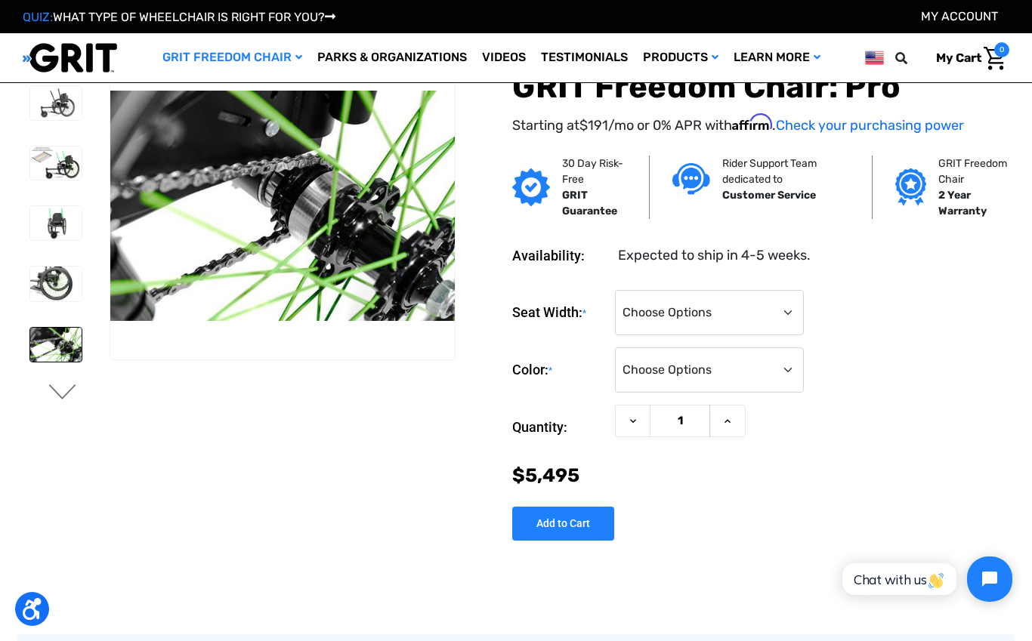
click at [53, 388] on button "Next" at bounding box center [63, 393] width 32 height 18
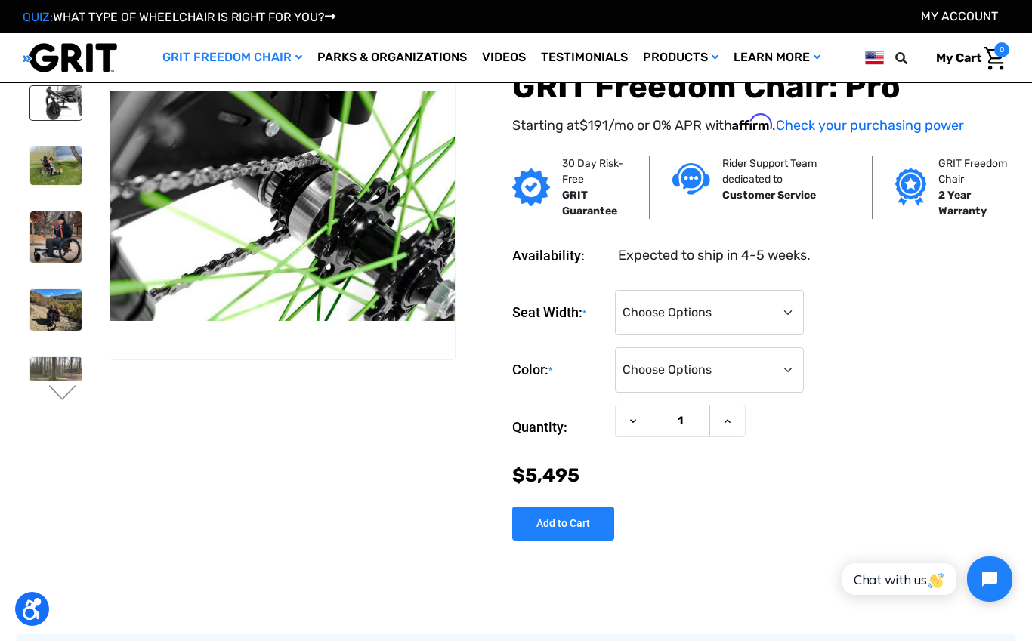
click at [51, 107] on img at bounding box center [55, 103] width 51 height 34
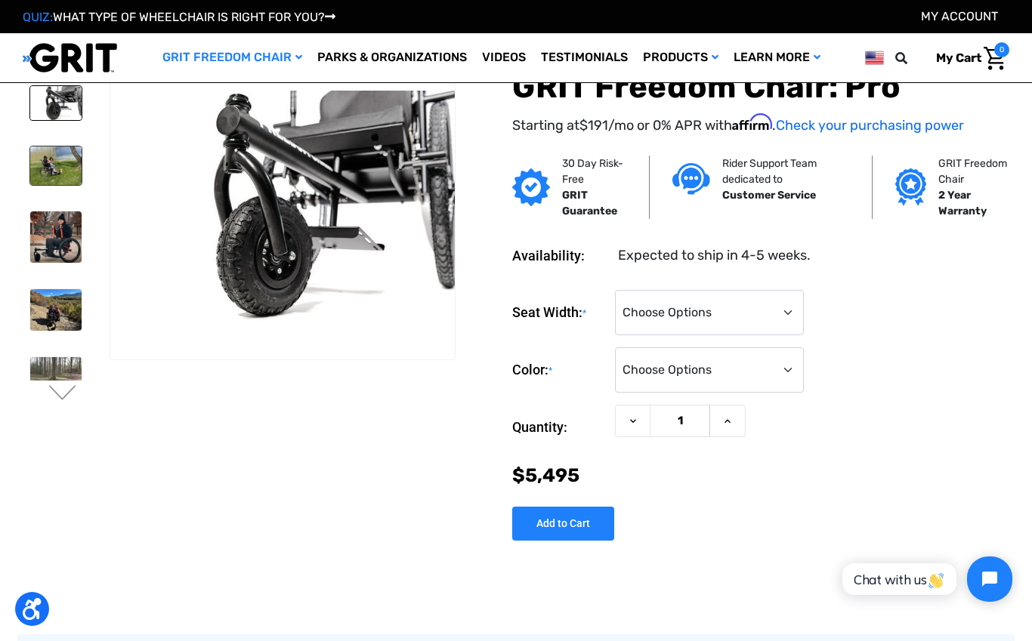
click at [43, 173] on img at bounding box center [55, 166] width 51 height 39
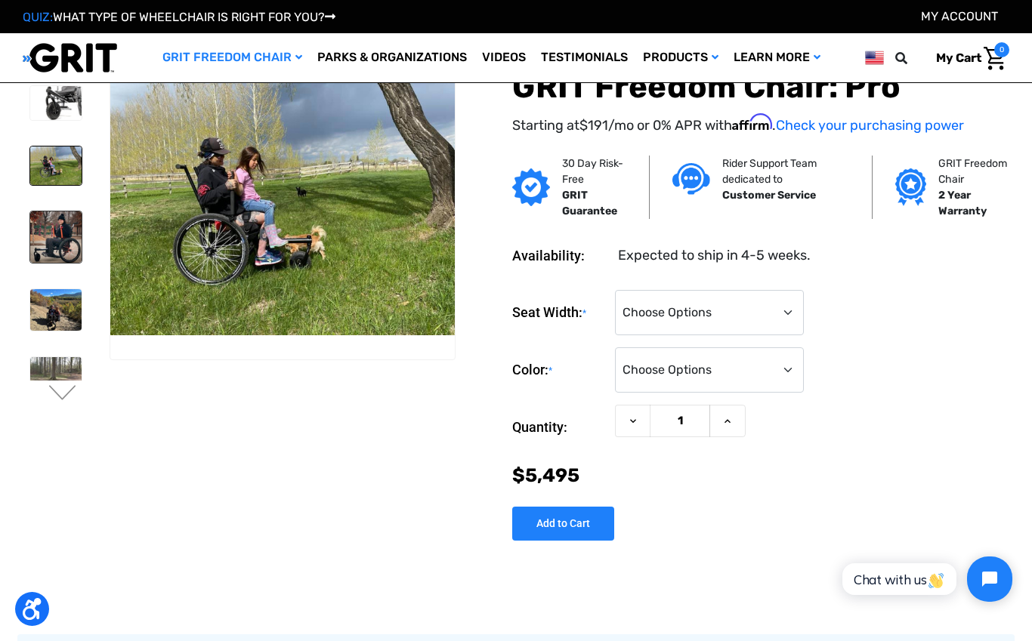
click at [42, 241] on img at bounding box center [55, 236] width 51 height 51
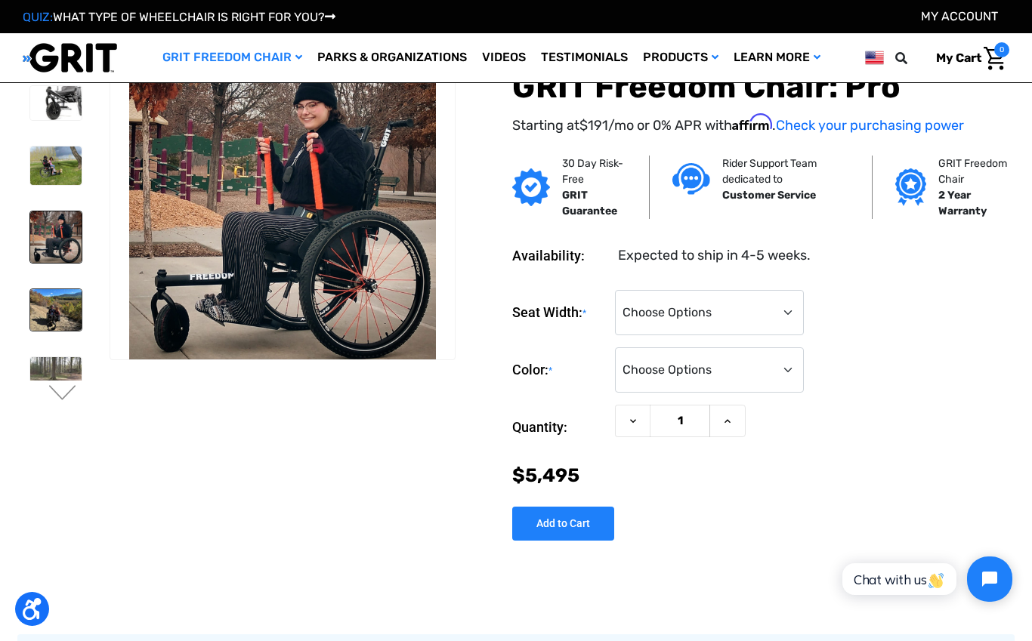
click at [47, 307] on img at bounding box center [55, 309] width 51 height 41
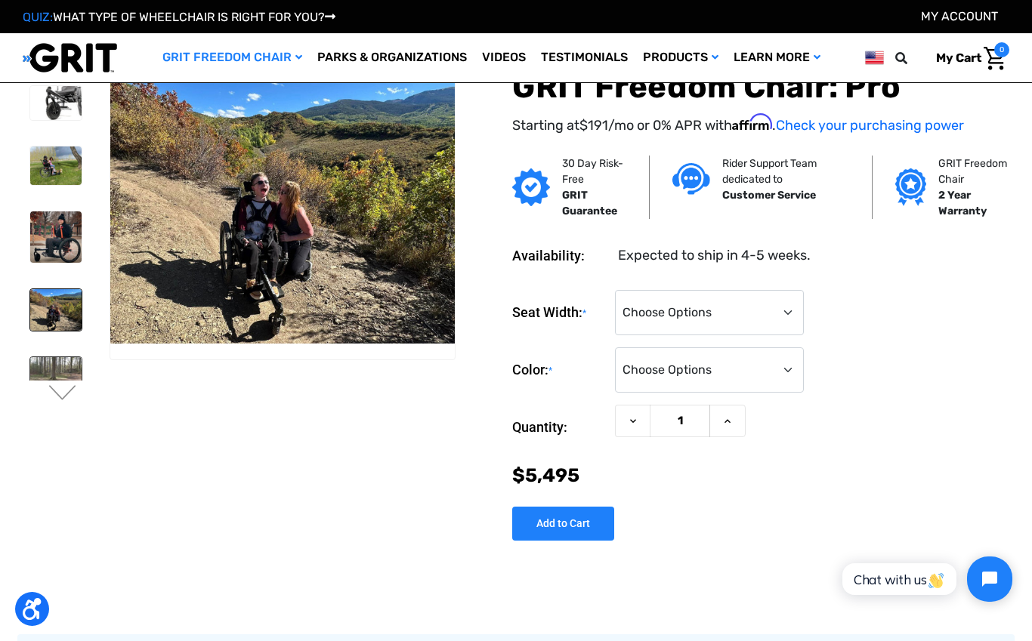
click at [42, 377] on img at bounding box center [55, 384] width 51 height 54
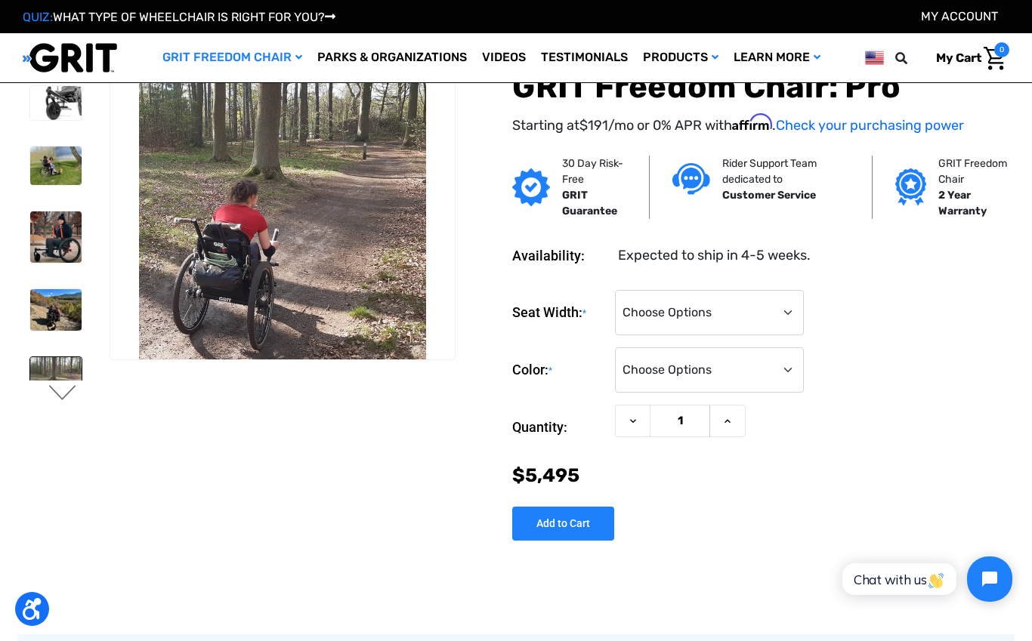
click at [56, 403] on button "Next" at bounding box center [63, 394] width 32 height 18
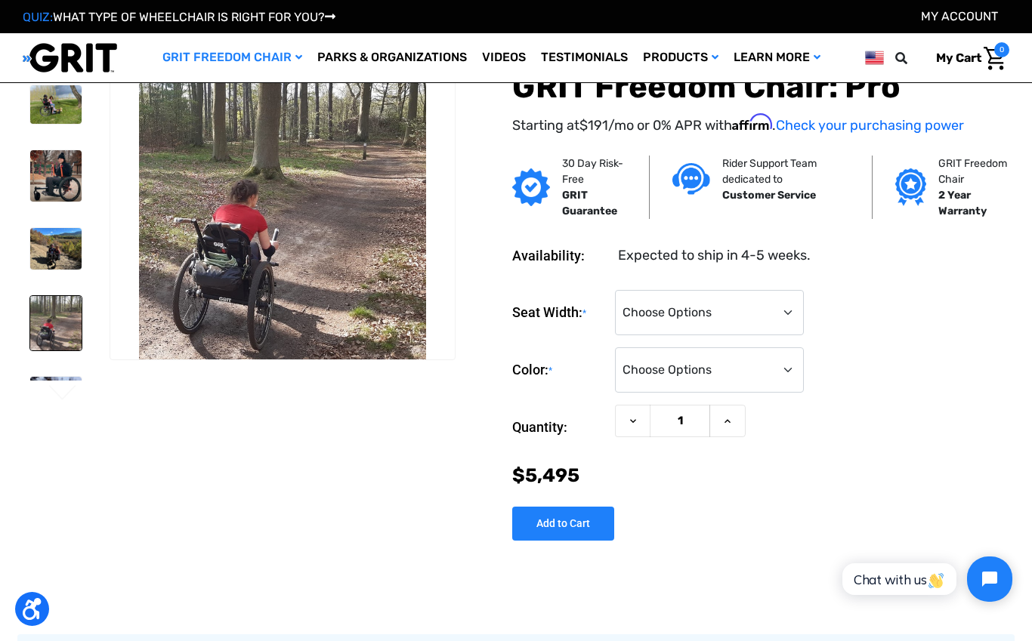
click at [49, 331] on img at bounding box center [55, 323] width 51 height 54
click at [43, 327] on img at bounding box center [55, 323] width 51 height 54
click at [56, 399] on button "Next" at bounding box center [63, 394] width 32 height 18
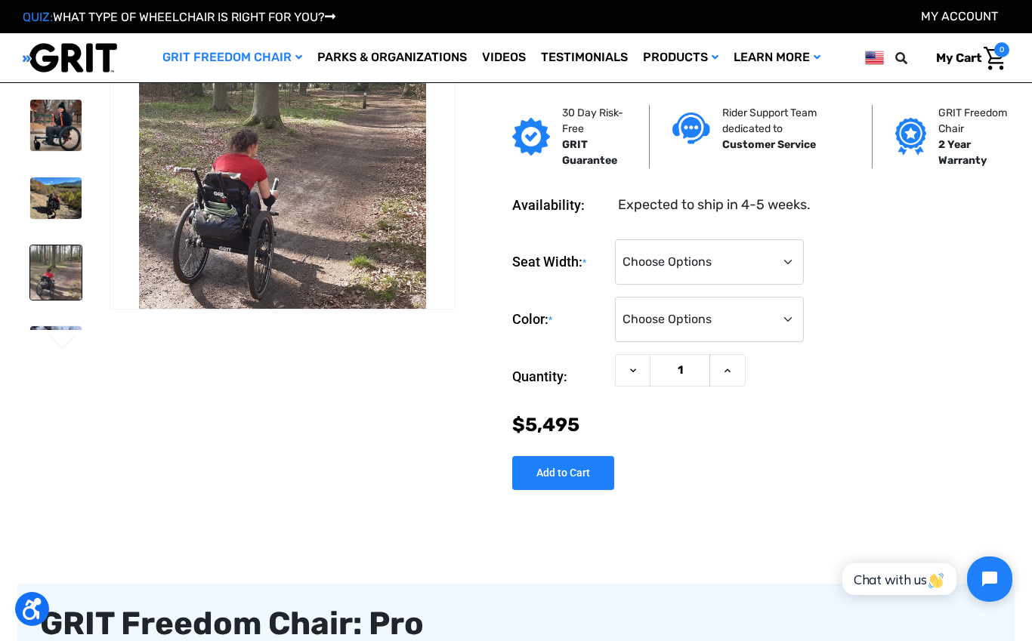
scroll to position [65, 0]
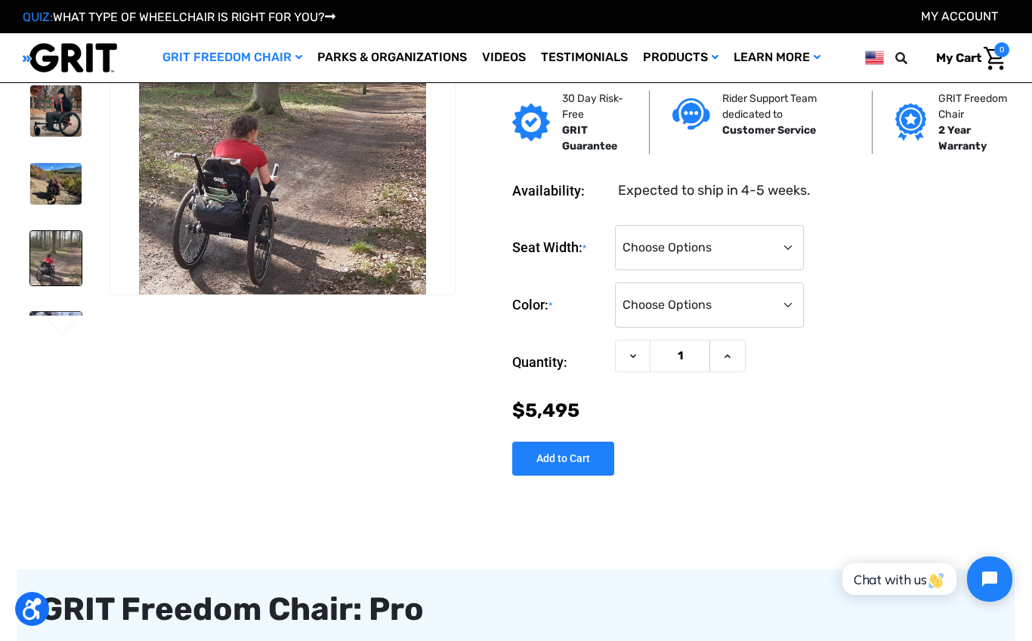
click at [50, 314] on img at bounding box center [55, 338] width 51 height 52
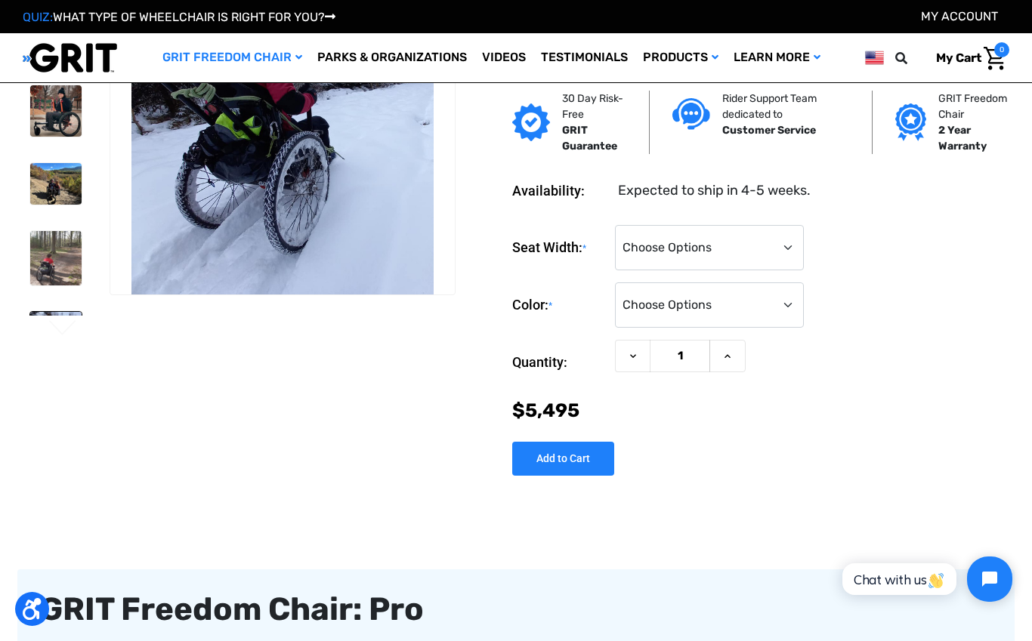
click at [56, 314] on img at bounding box center [55, 338] width 51 height 52
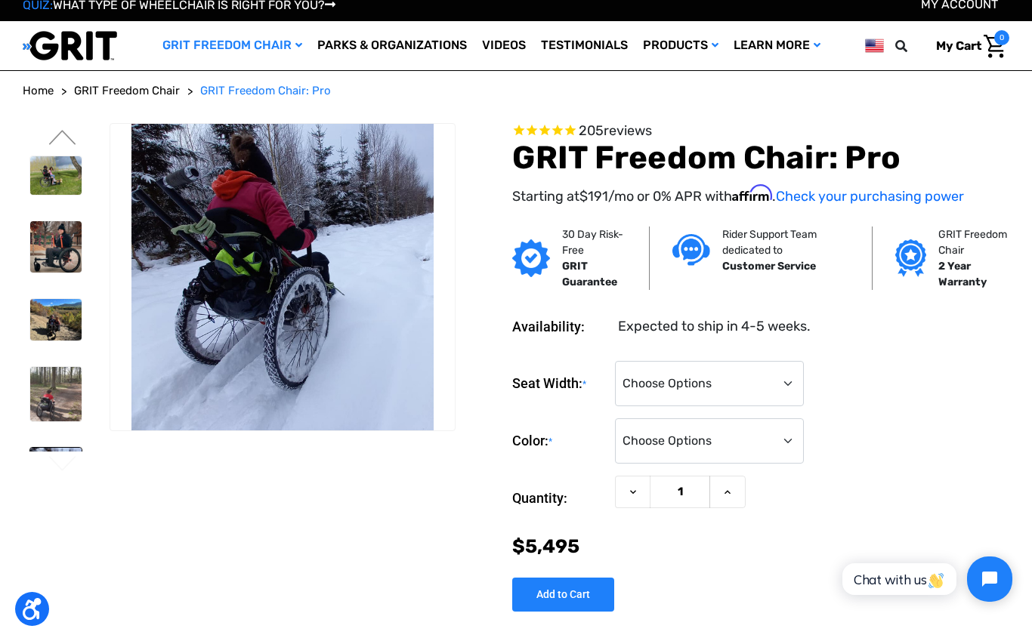
scroll to position [0, 0]
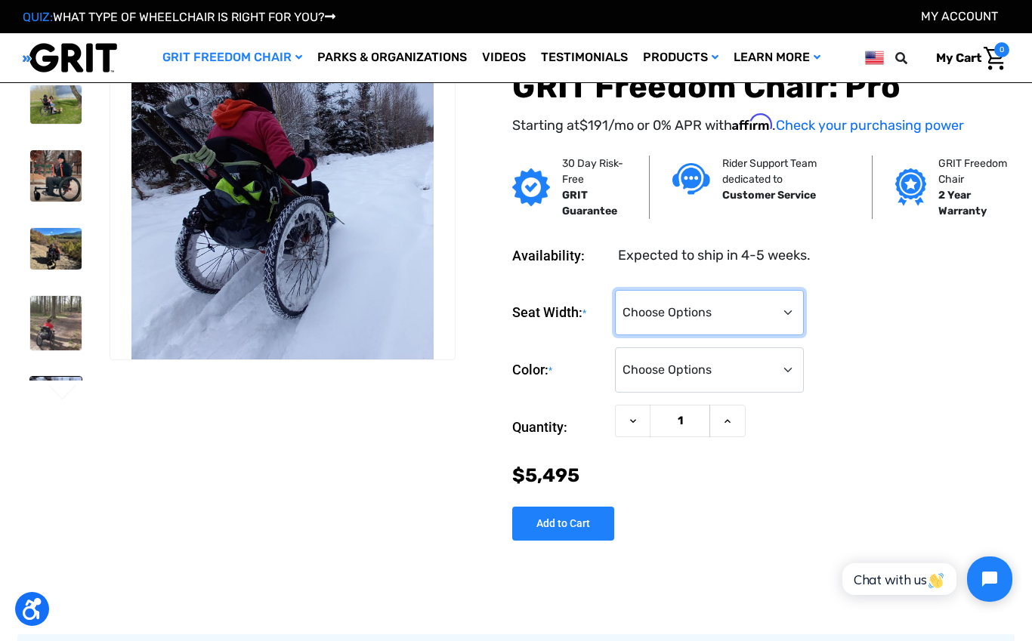
click at [775, 317] on select "Choose Options 16" 18" 20"" at bounding box center [709, 312] width 189 height 45
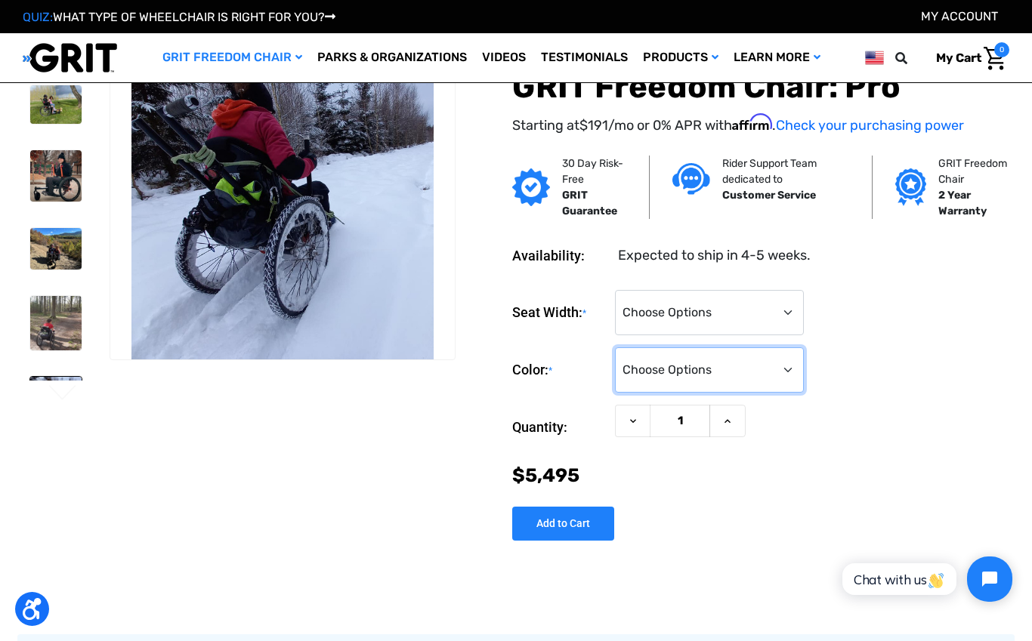
click at [768, 375] on select "Choose Options Black Blue Green Orange Pink Purple Red White Yellow" at bounding box center [709, 369] width 189 height 45
click at [772, 374] on select "Choose Options Black Blue Green Orange Pink Purple Red White Yellow" at bounding box center [709, 369] width 189 height 45
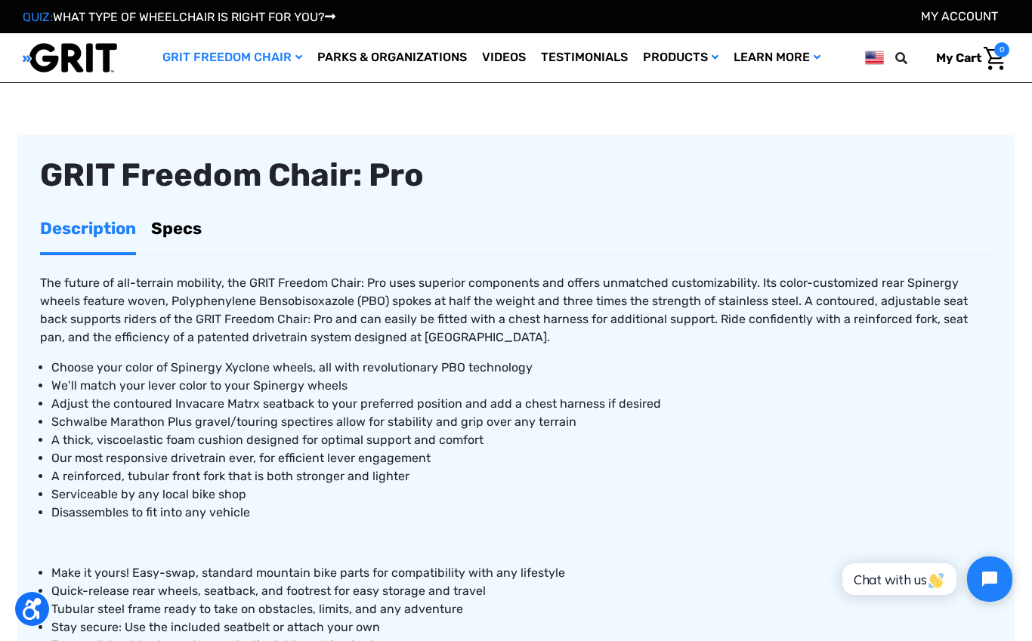
scroll to position [520, 0]
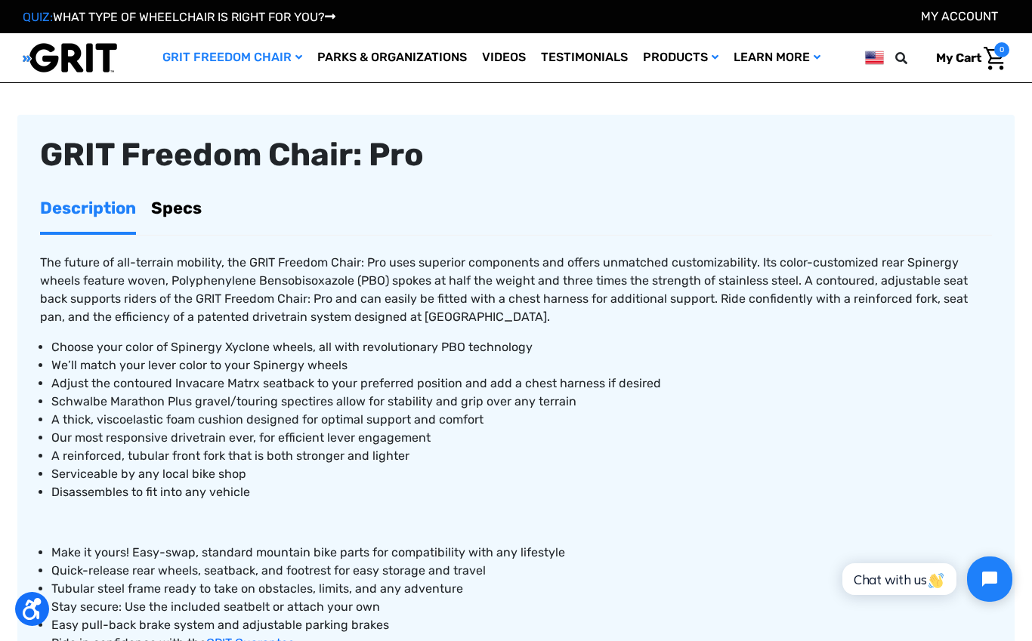
click at [184, 218] on link "Specs" at bounding box center [176, 208] width 51 height 48
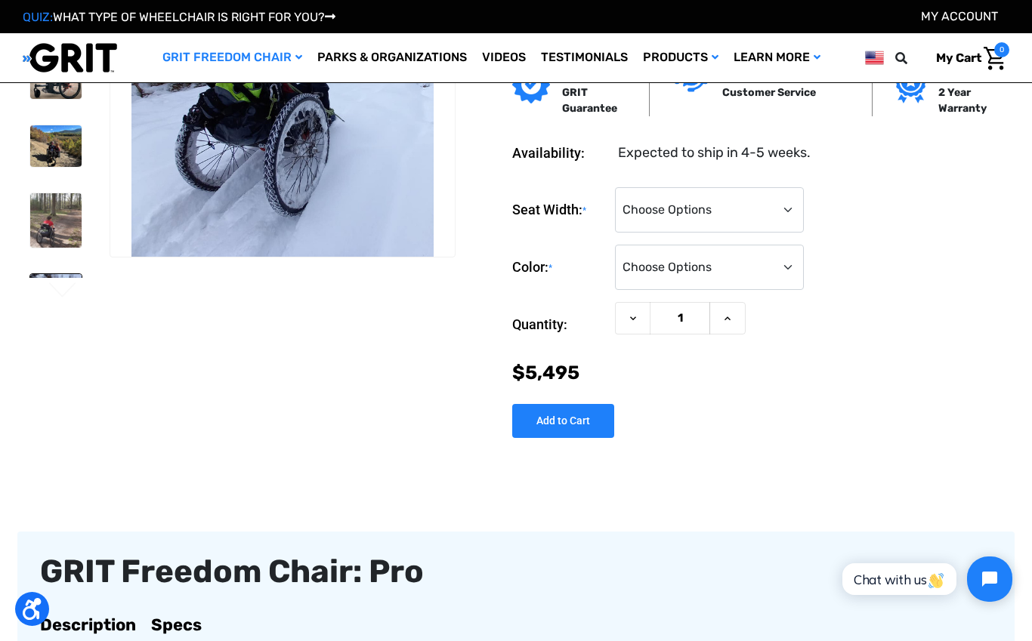
scroll to position [0, 0]
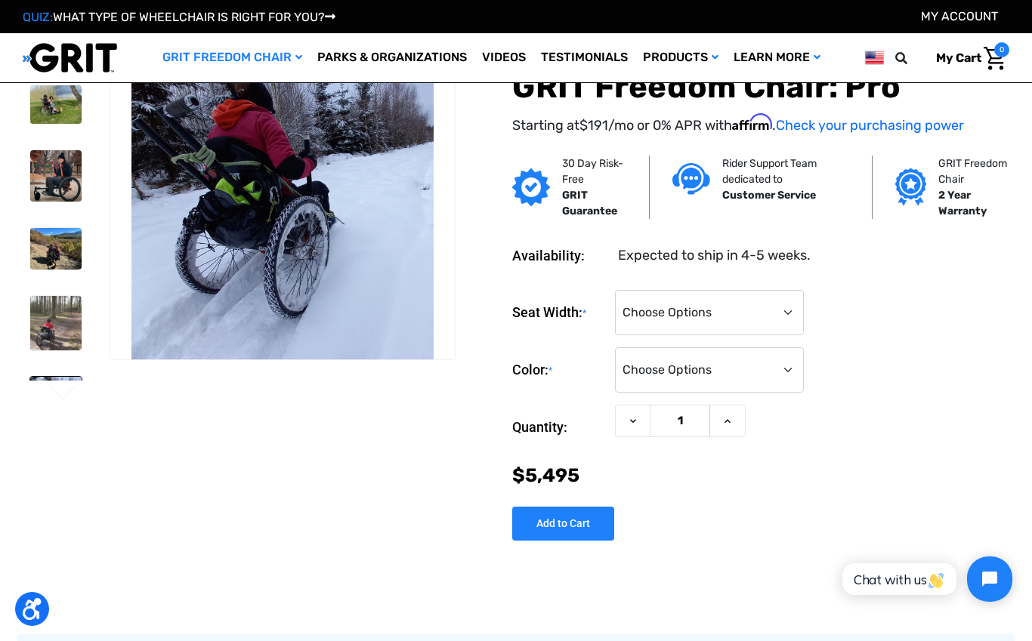
click at [70, 136] on div at bounding box center [55, 48] width 65 height 667
click at [66, 150] on link at bounding box center [55, 176] width 53 height 53
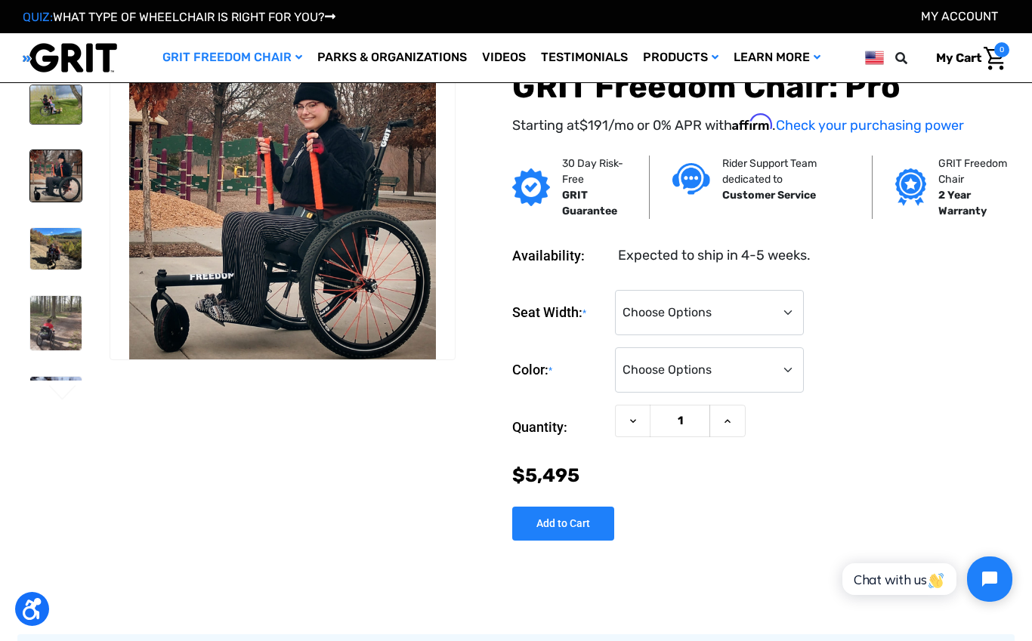
click at [51, 113] on img at bounding box center [55, 104] width 51 height 39
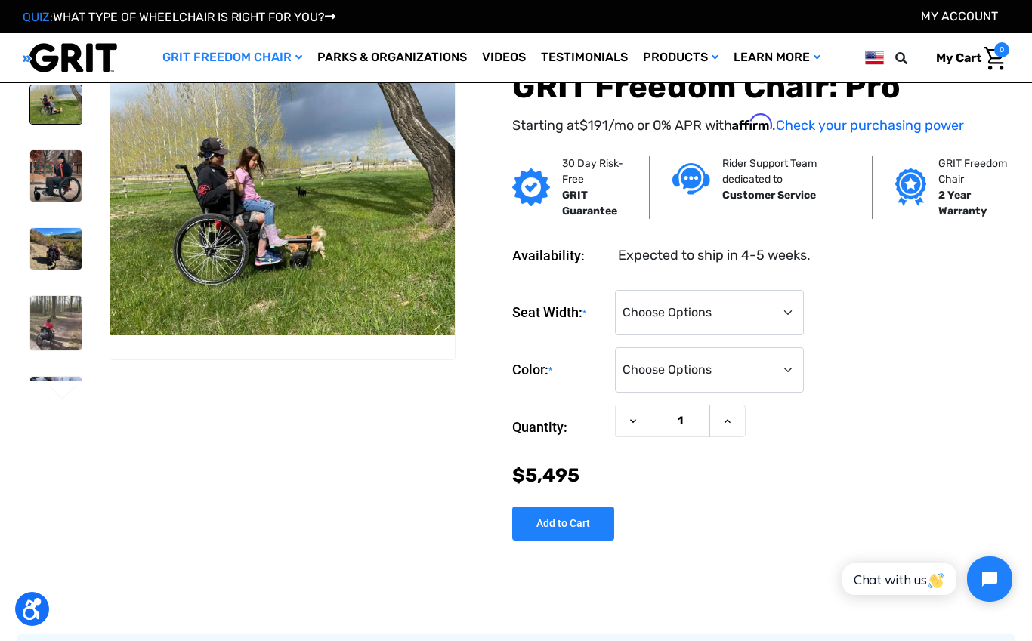
click at [46, 107] on img at bounding box center [55, 104] width 51 height 39
click at [64, 138] on div at bounding box center [55, 48] width 65 height 667
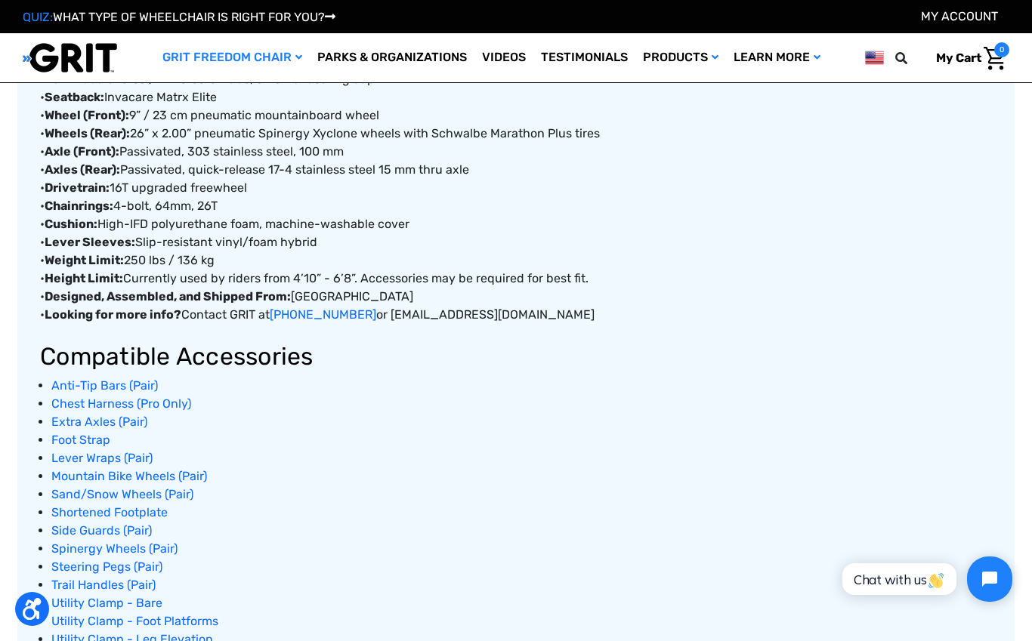
scroll to position [831, 0]
click at [117, 380] on span "Anti-Tip Bars (Pair)" at bounding box center [104, 385] width 106 height 14
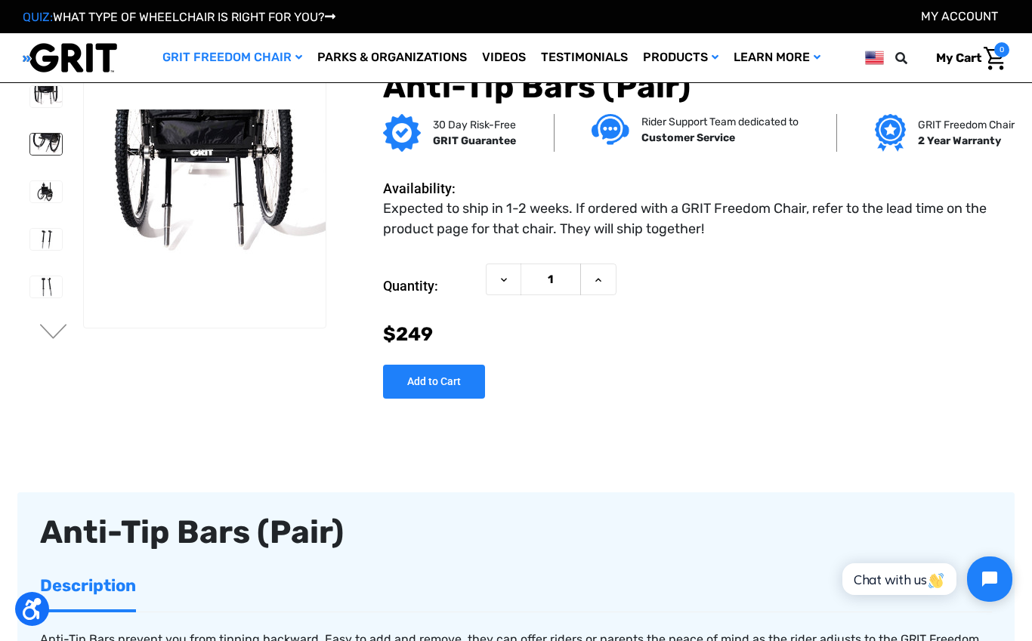
click at [37, 154] on img at bounding box center [46, 144] width 32 height 21
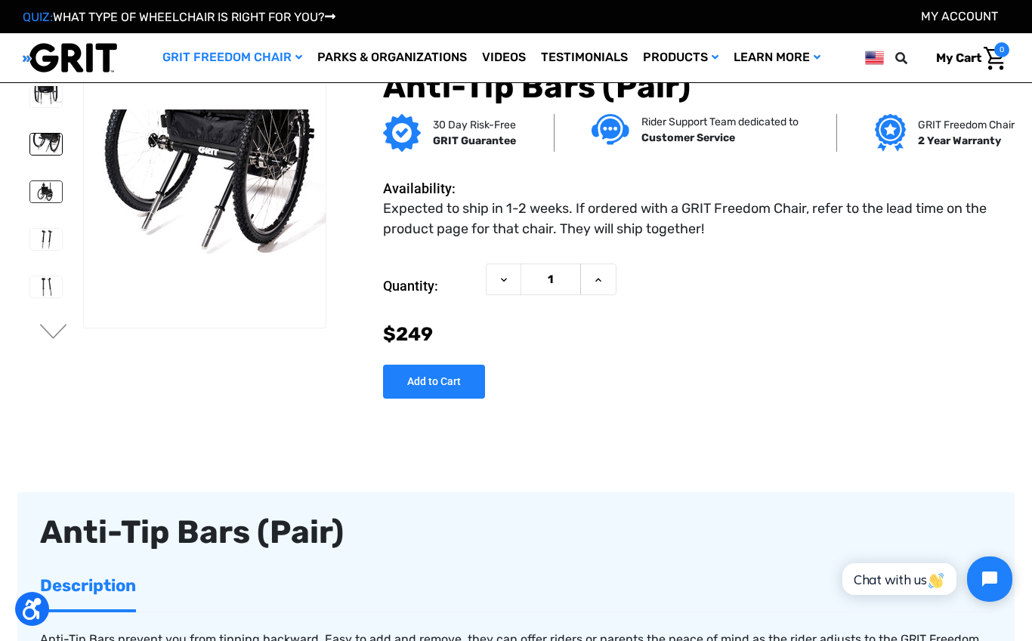
click at [30, 200] on img at bounding box center [46, 191] width 32 height 21
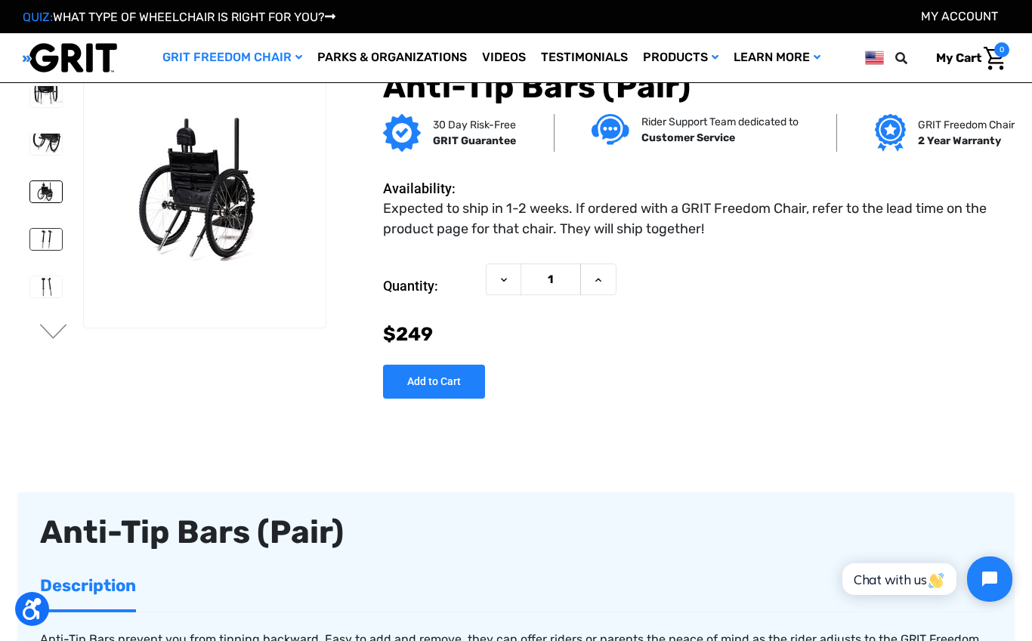
click at [30, 243] on img at bounding box center [46, 239] width 32 height 21
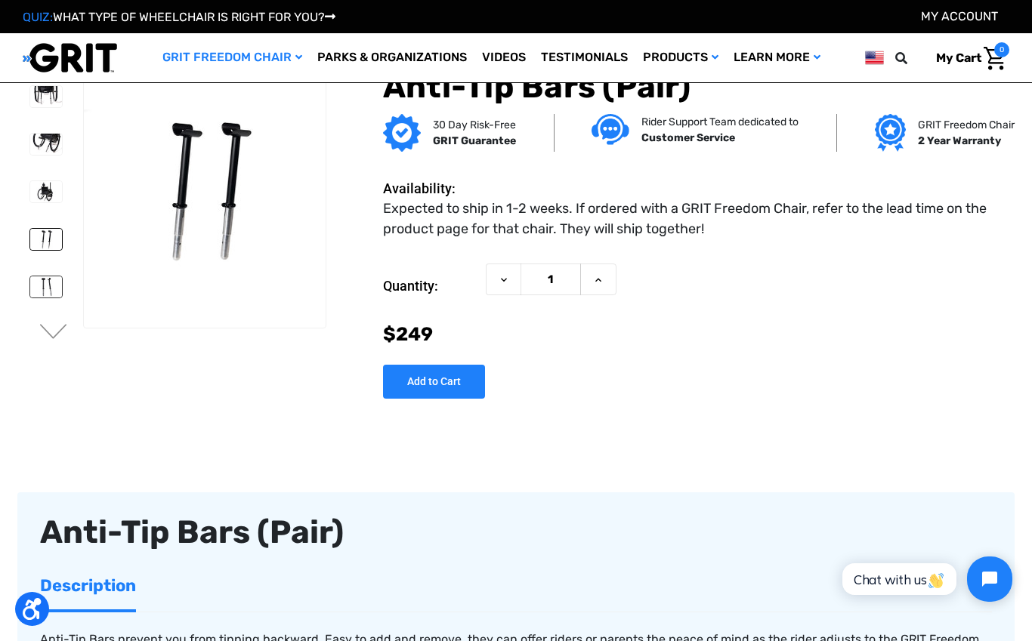
click at [30, 285] on img at bounding box center [46, 286] width 32 height 21
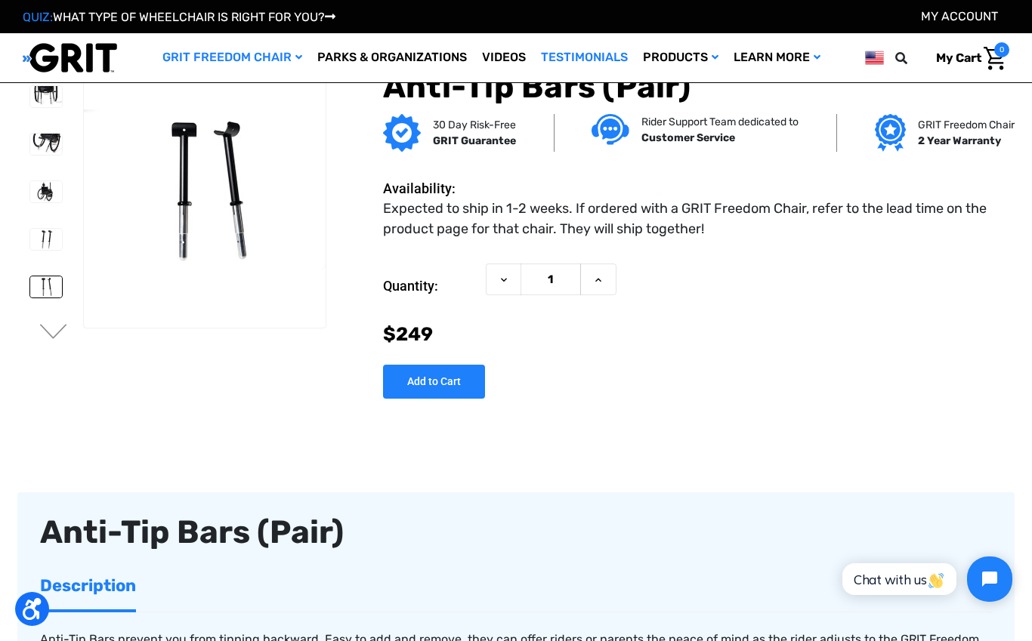
click at [588, 64] on link "Testimonials" at bounding box center [584, 57] width 102 height 49
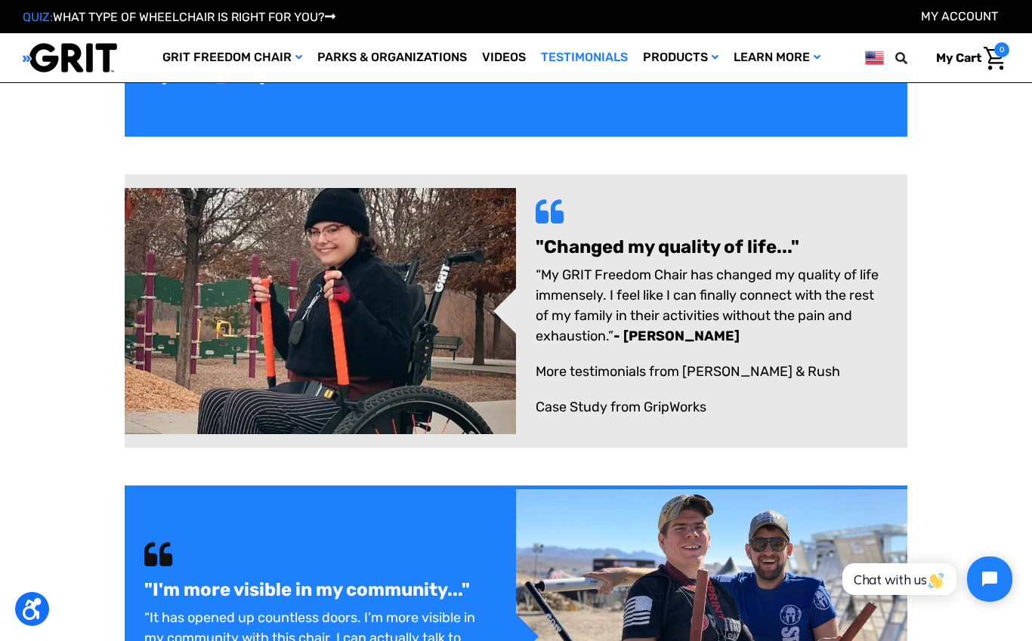
scroll to position [603, 0]
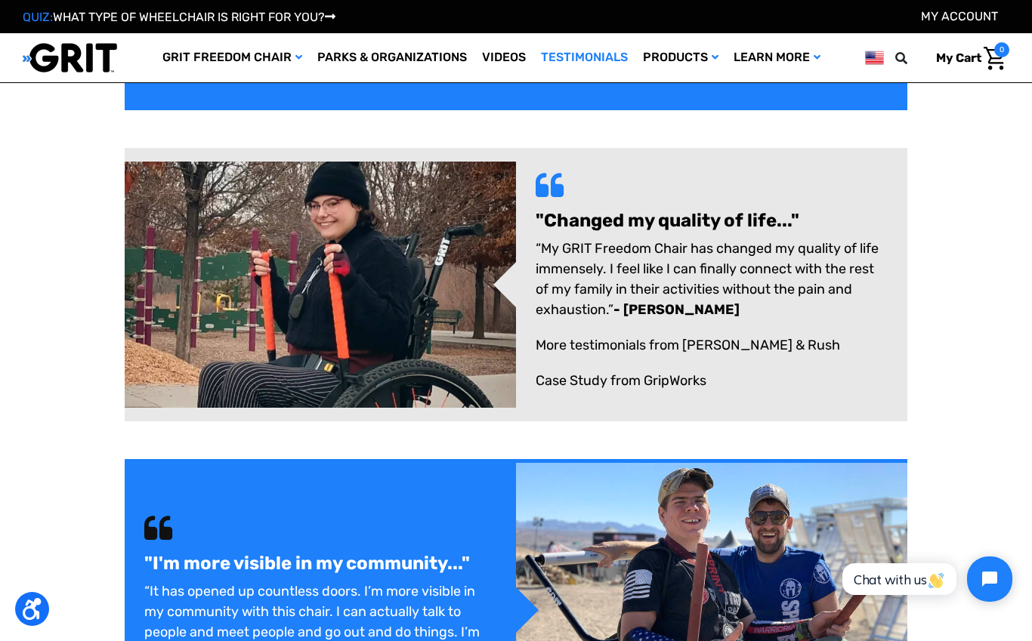
click at [509, 569] on div ""I'm more visible in my community..." “It has opened up countless doors. I’m mo…" at bounding box center [320, 610] width 391 height 199
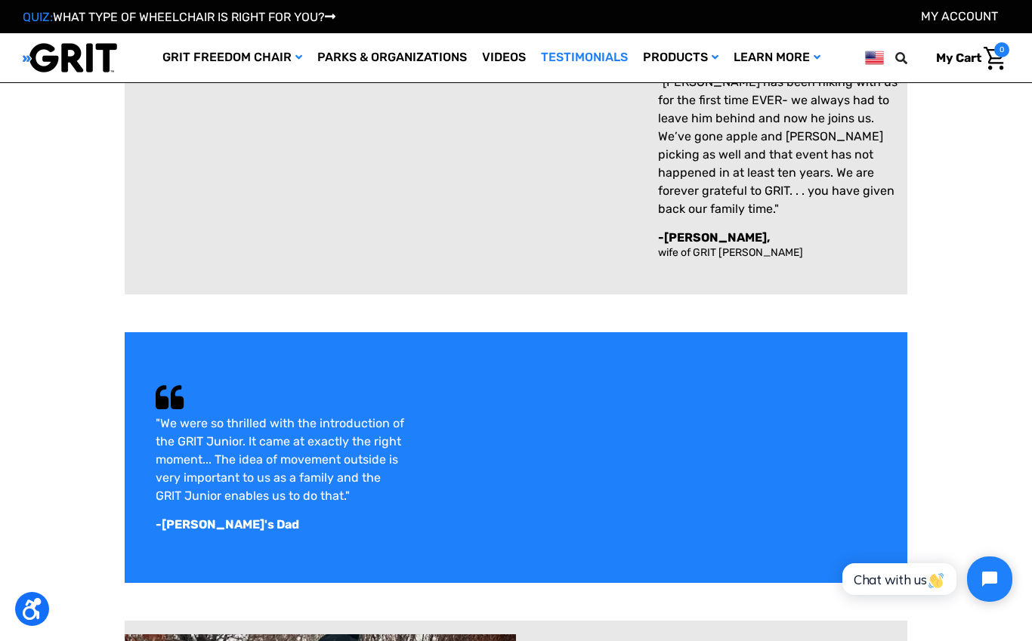
scroll to position [0, 0]
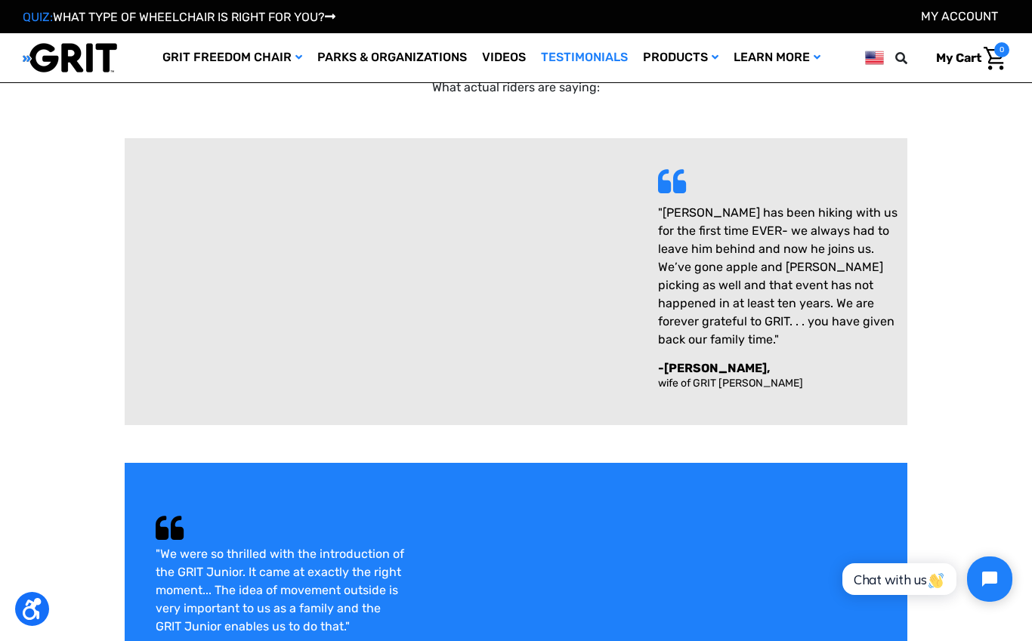
click at [83, 60] on img at bounding box center [70, 57] width 94 height 31
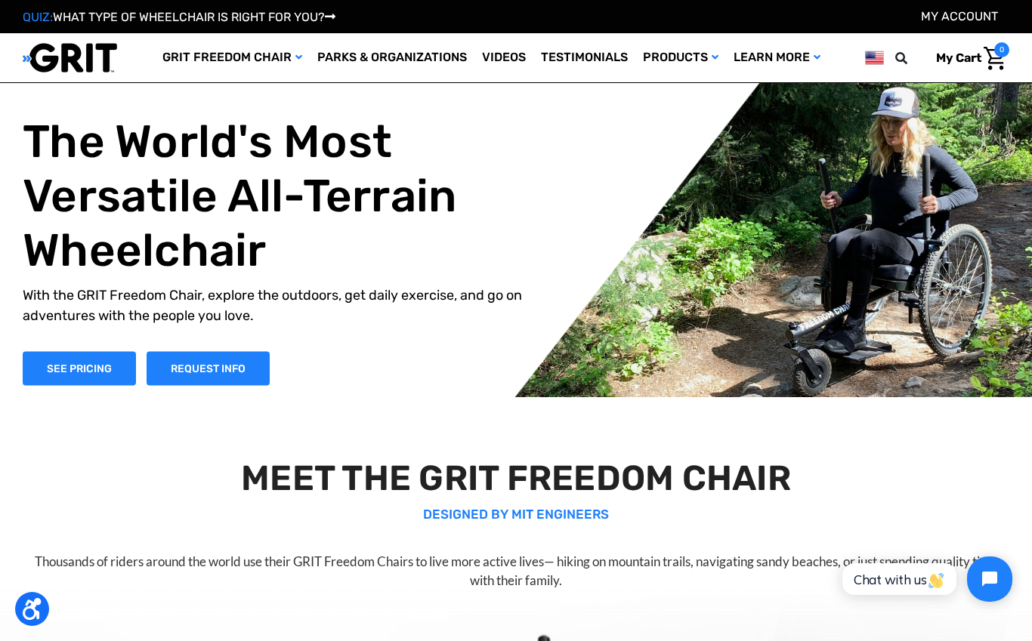
click at [315, 23] on link "QUIZ: WHAT TYPE OF WHEELCHAIR IS RIGHT FOR YOU?" at bounding box center [179, 17] width 313 height 14
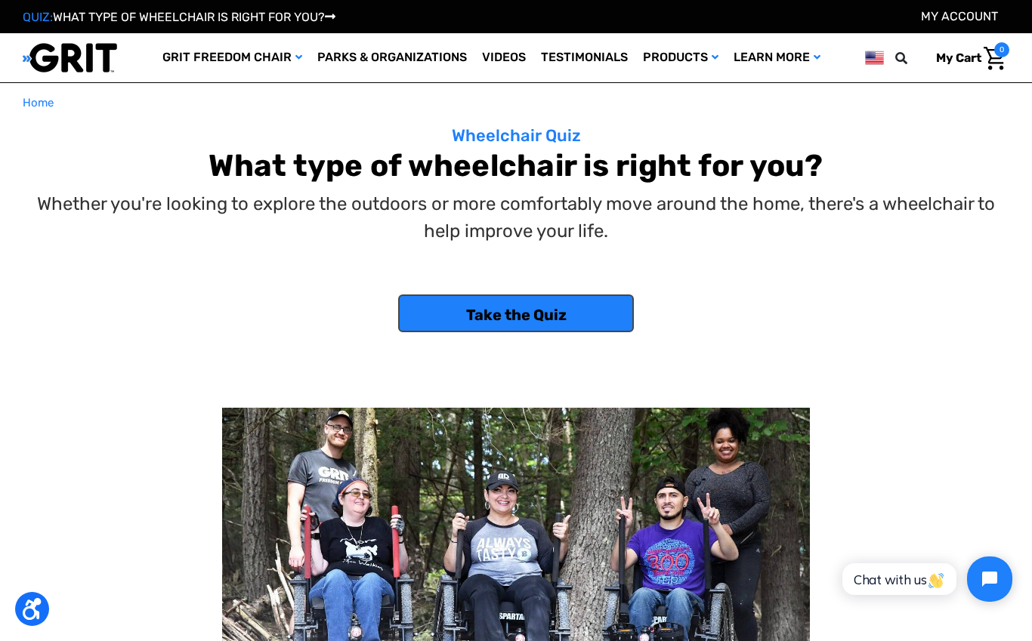
click at [545, 311] on link "Take the Quiz" at bounding box center [515, 314] width 235 height 38
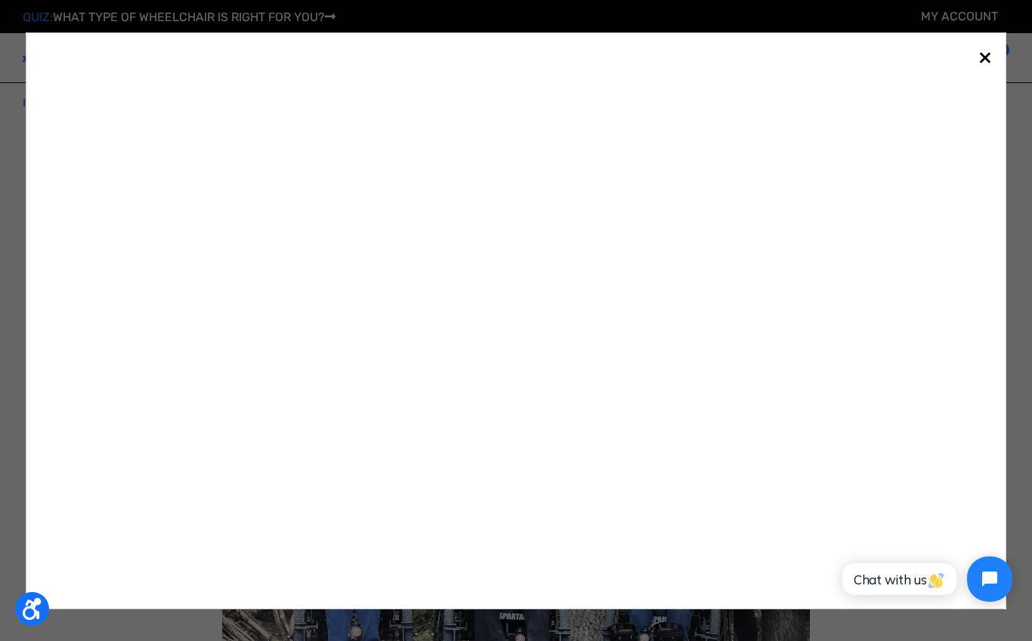
click at [986, 61] on span "×" at bounding box center [985, 56] width 14 height 29
